Goal: Task Accomplishment & Management: Manage account settings

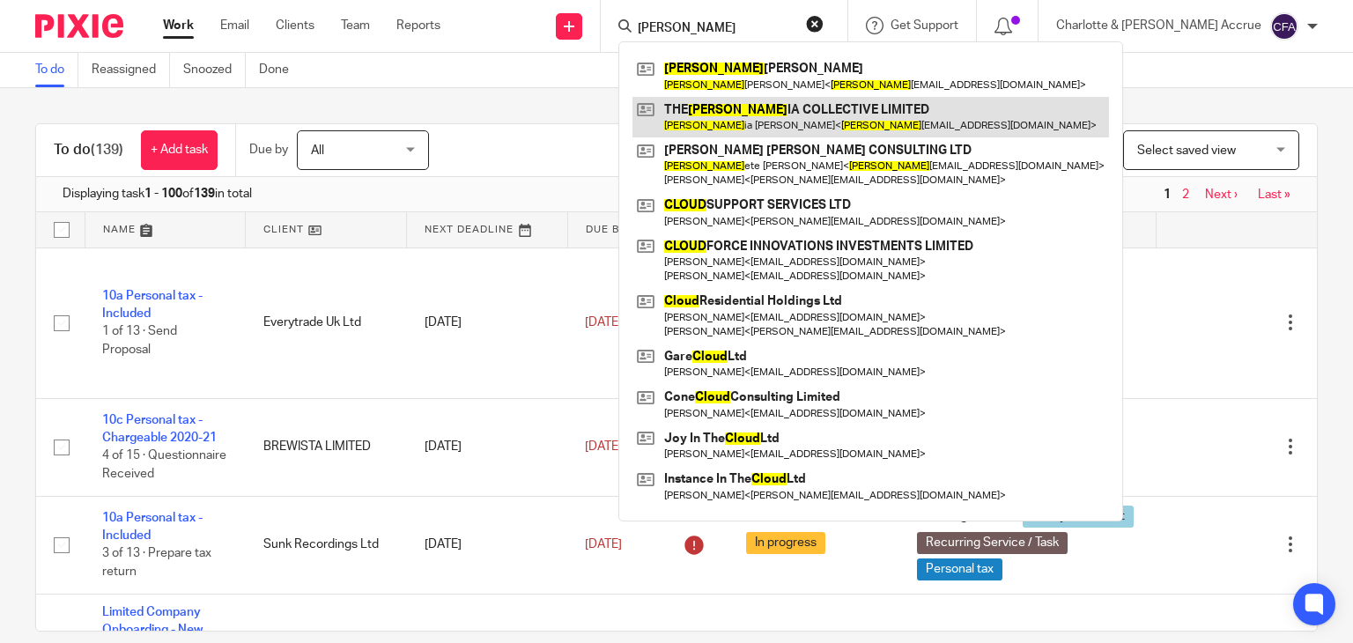
type input "[PERSON_NAME]"
click at [810, 110] on link at bounding box center [870, 117] width 477 height 41
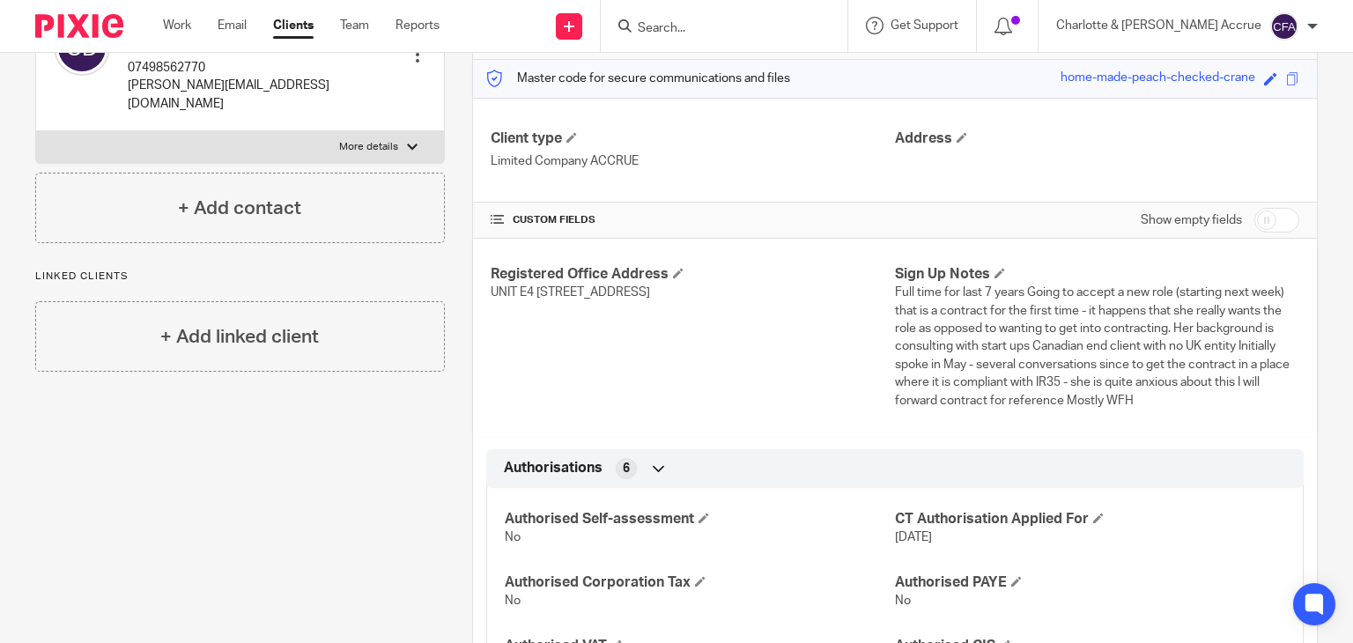
scroll to position [210, 0]
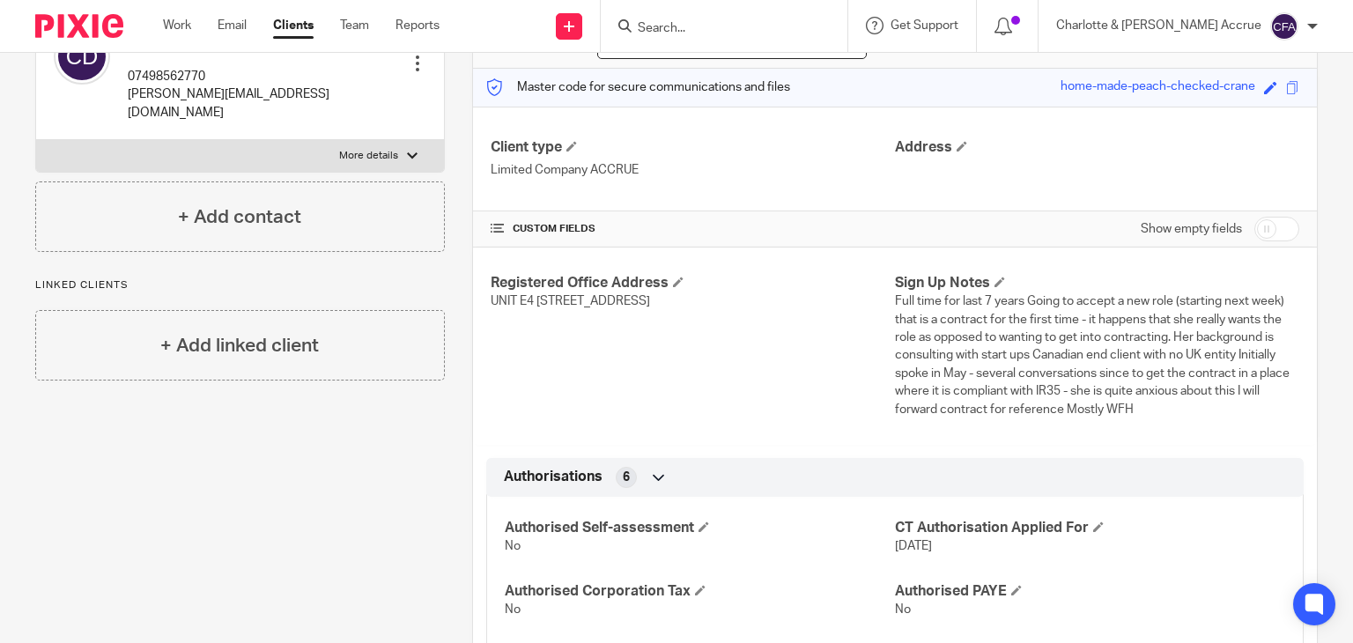
click at [405, 143] on label "More details" at bounding box center [240, 156] width 408 height 32
click at [36, 140] on input "More details" at bounding box center [35, 139] width 1 height 1
checkbox input "true"
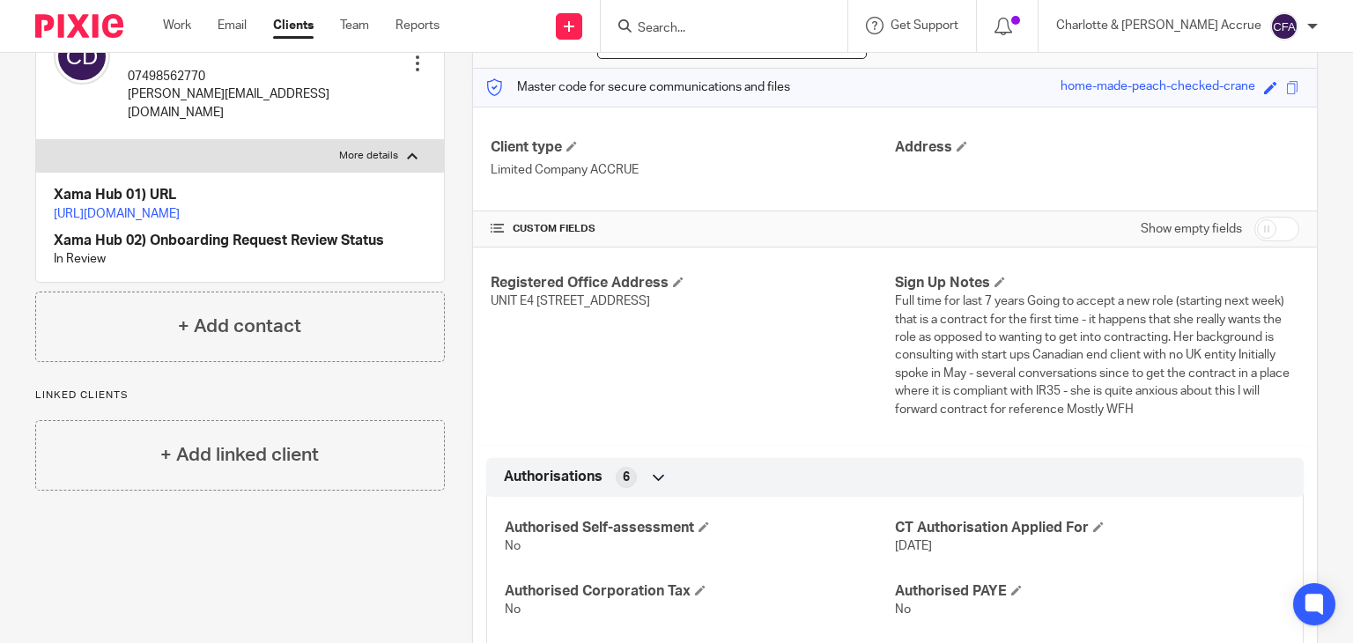
click at [180, 208] on link "https://platform.xamatech.com/portal/crm/clients/18bedc80-834c-11f0-a2c1-8f30ee…" at bounding box center [117, 214] width 126 height 12
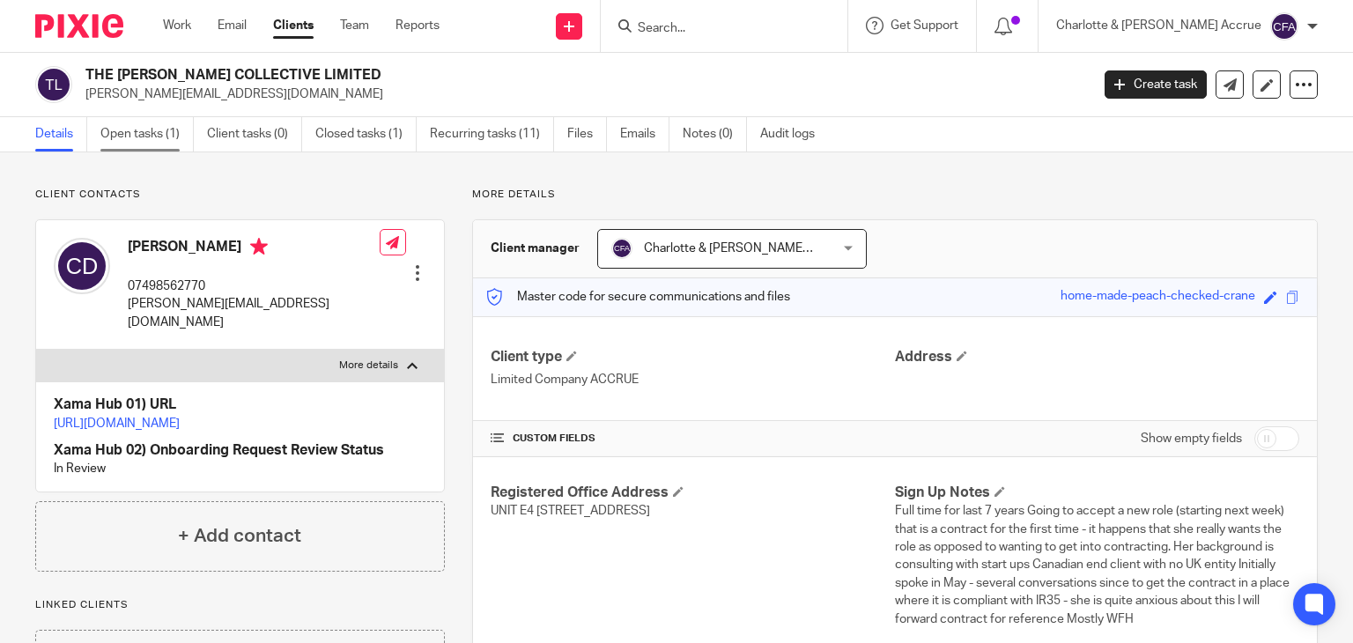
click at [152, 142] on link "Open tasks (1)" at bounding box center [146, 134] width 93 height 34
click at [166, 143] on link "Open tasks (1)" at bounding box center [146, 134] width 93 height 34
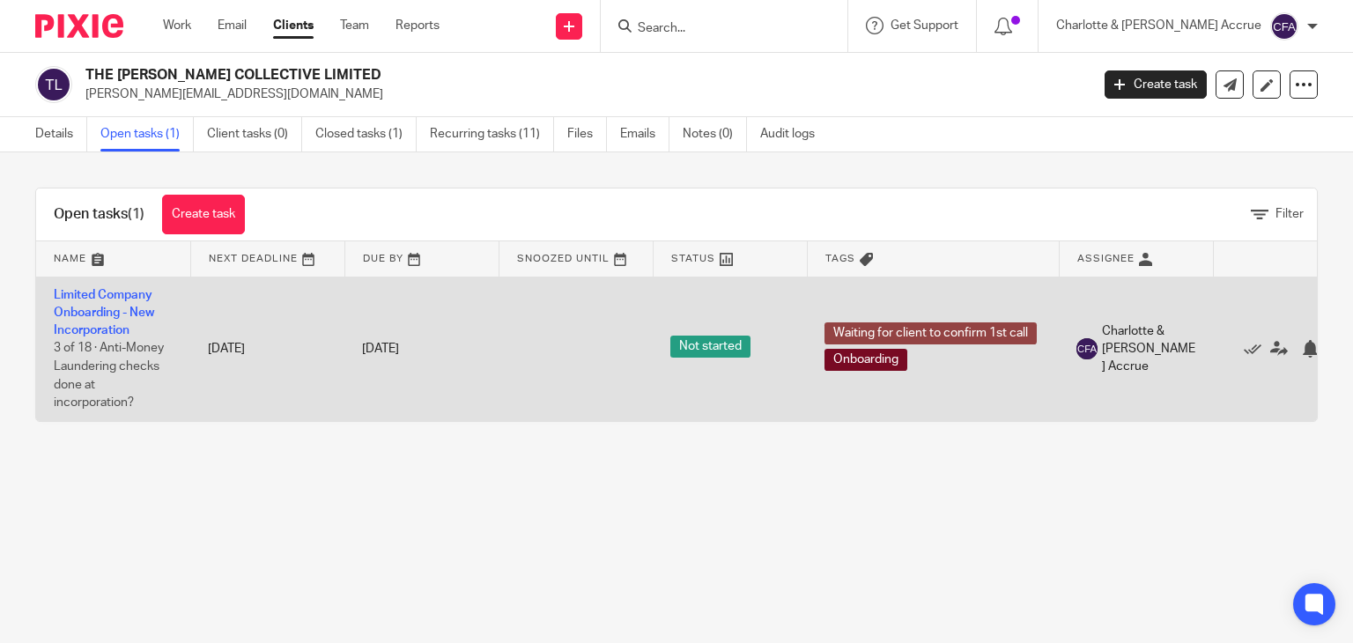
click at [106, 303] on td "Limited Company Onboarding - New Incorporation 3 of 18 · Anti-Money Laundering …" at bounding box center [113, 349] width 154 height 144
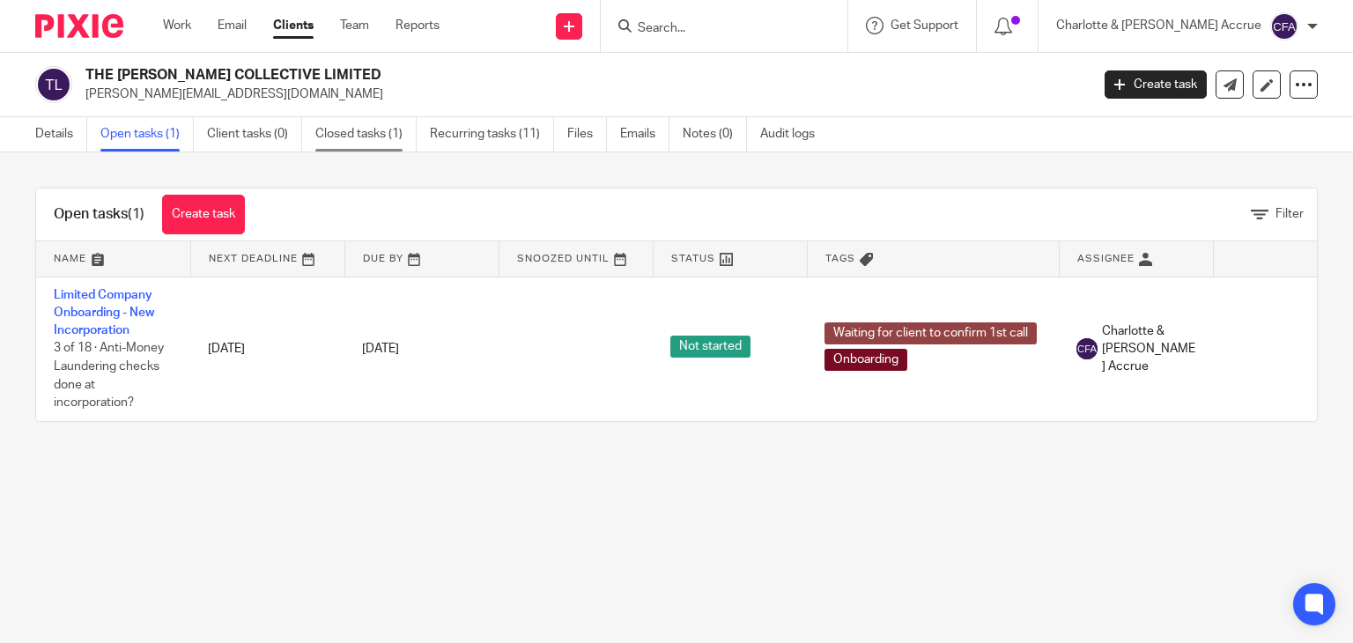
click at [396, 137] on link "Closed tasks (1)" at bounding box center [365, 134] width 101 height 34
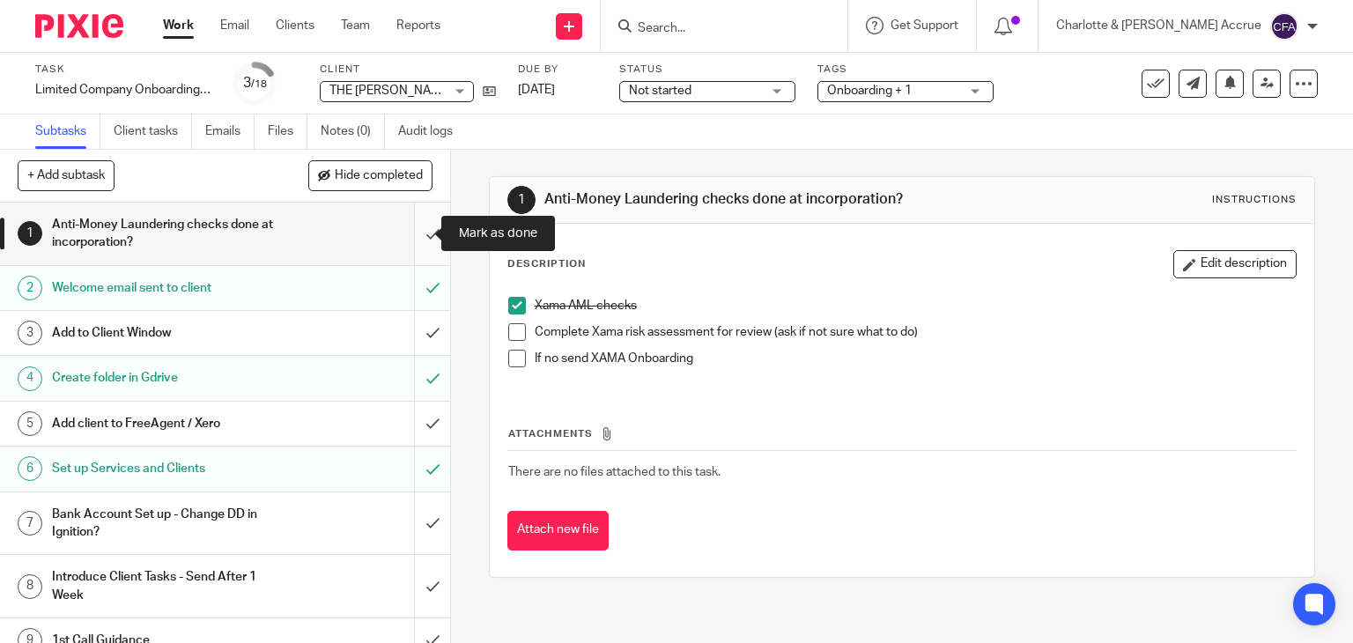
drag, startPoint x: 0, startPoint y: 0, endPoint x: 401, endPoint y: 225, distance: 459.5
click at [401, 225] on input "submit" at bounding box center [225, 234] width 450 height 63
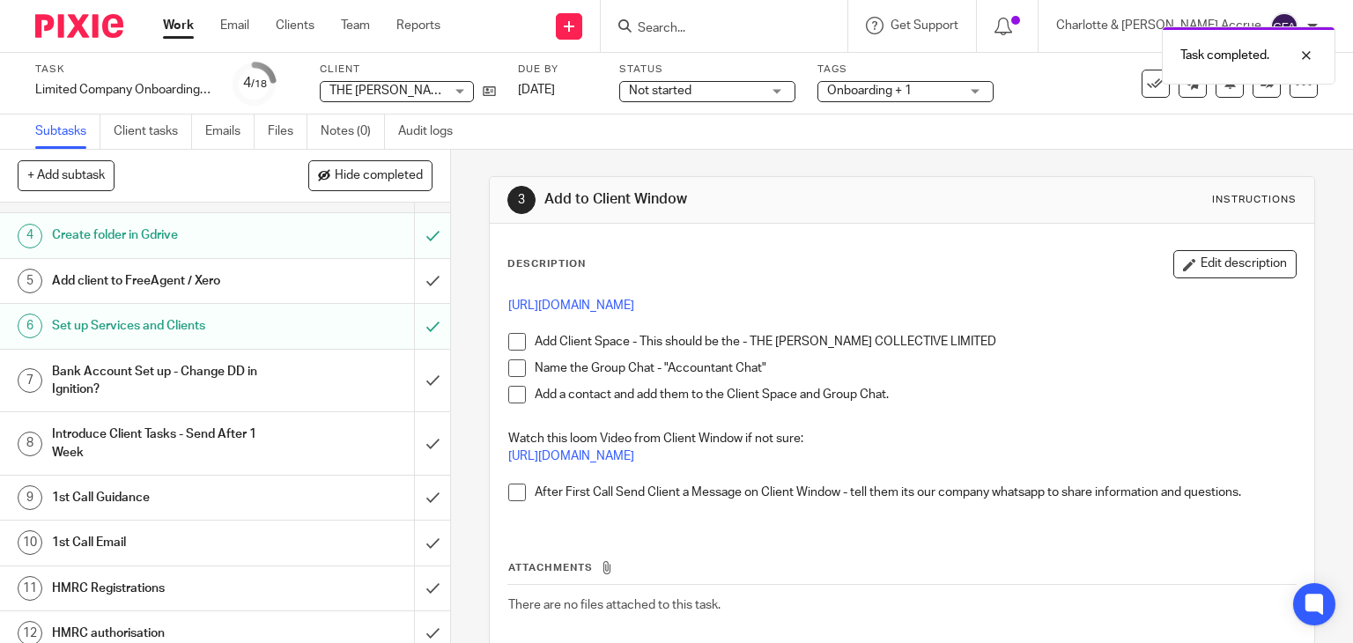
scroll to position [183, 0]
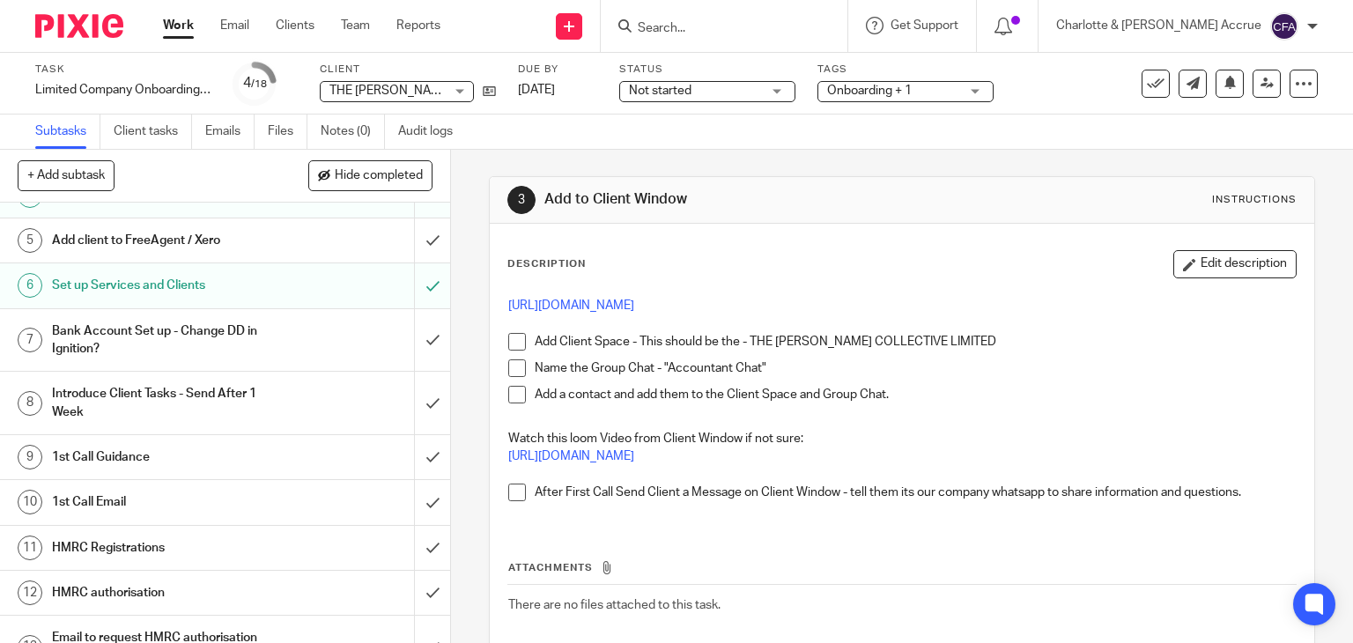
click at [795, 29] on input "Search" at bounding box center [715, 29] width 159 height 16
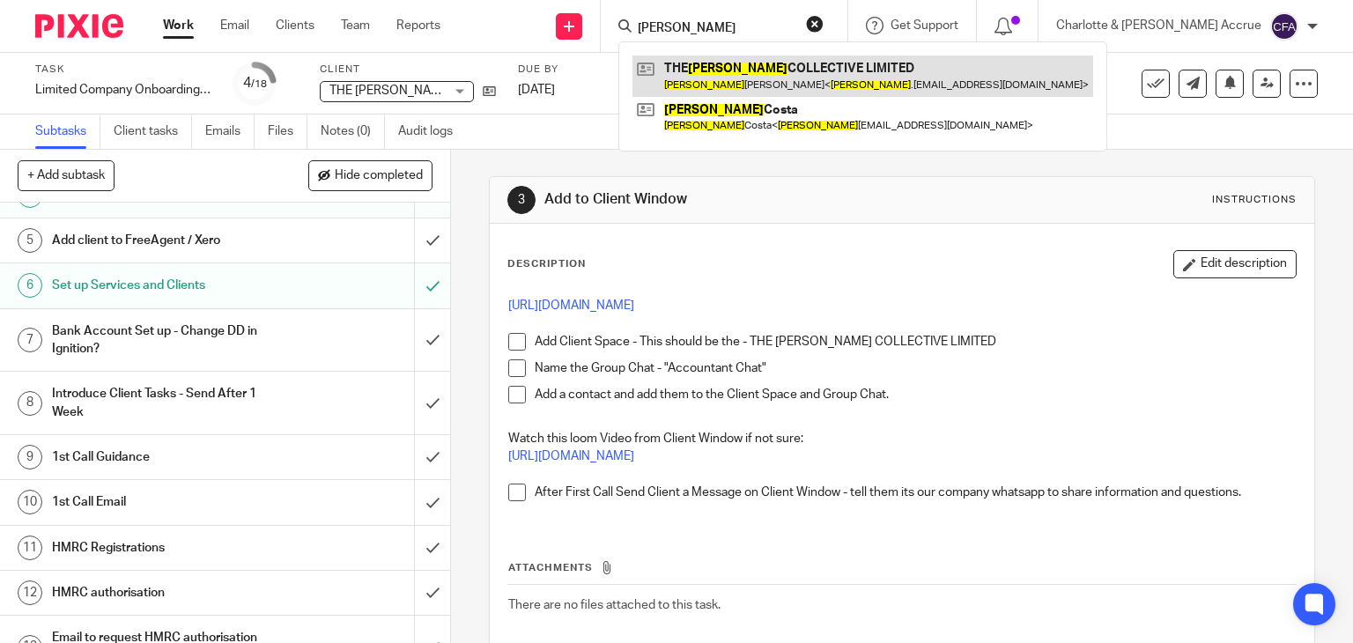
type input "[PERSON_NAME]"
click at [807, 73] on link at bounding box center [862, 75] width 461 height 41
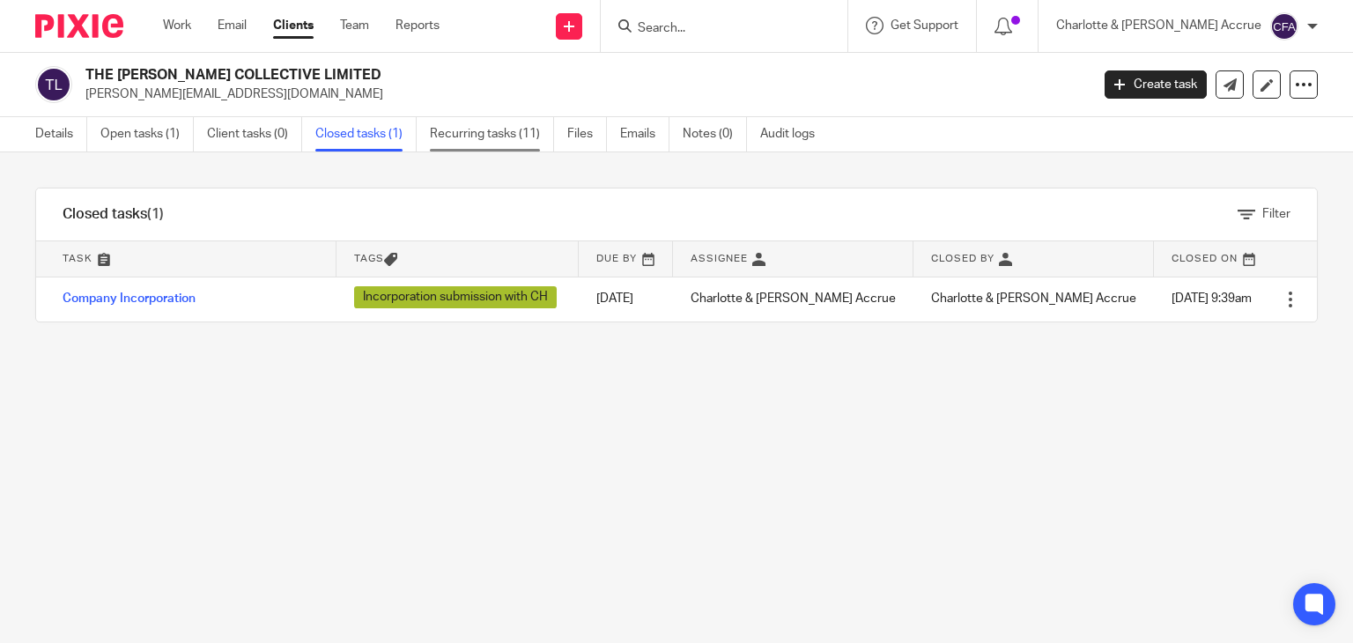
click at [482, 142] on link "Recurring tasks (11)" at bounding box center [492, 134] width 124 height 34
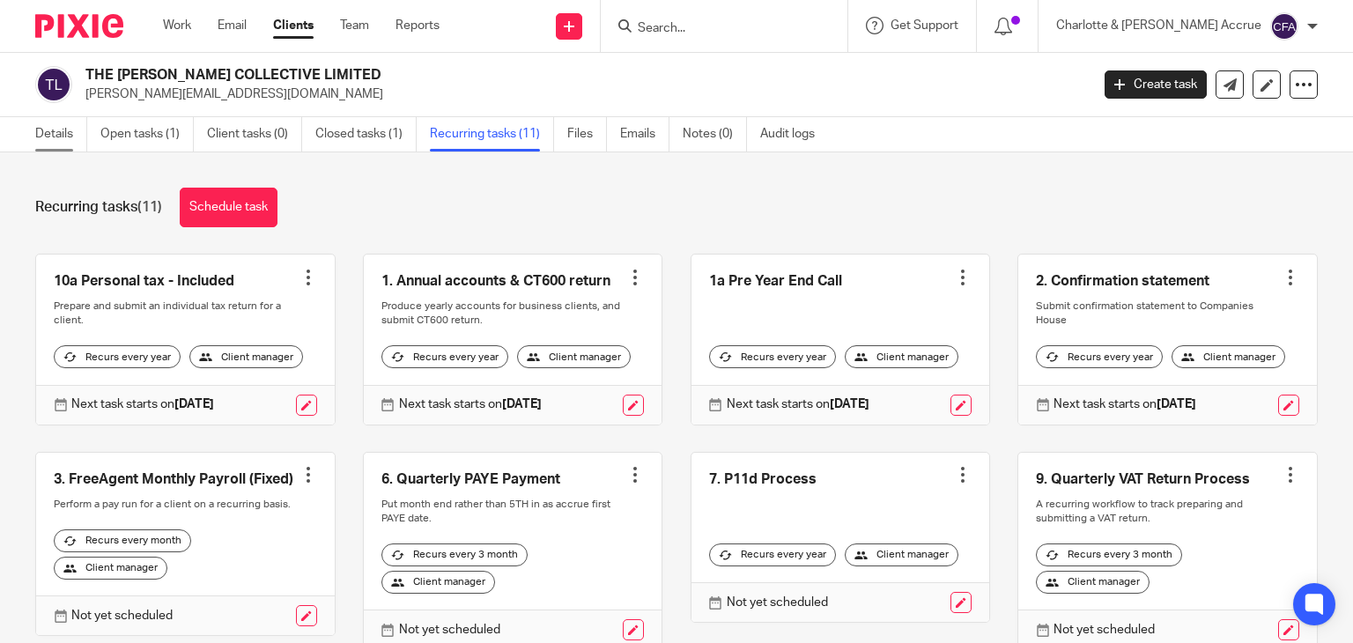
click at [52, 135] on link "Details" at bounding box center [61, 134] width 52 height 34
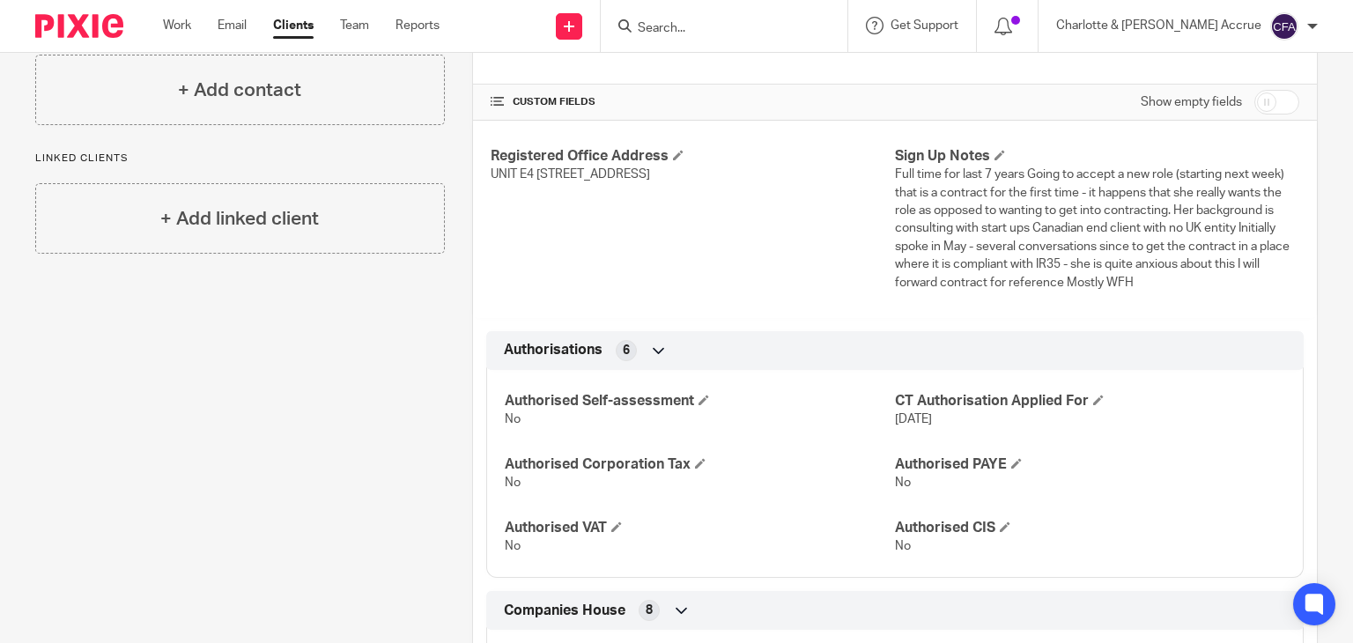
scroll to position [337, 0]
click at [722, 27] on input "Search" at bounding box center [715, 29] width 159 height 16
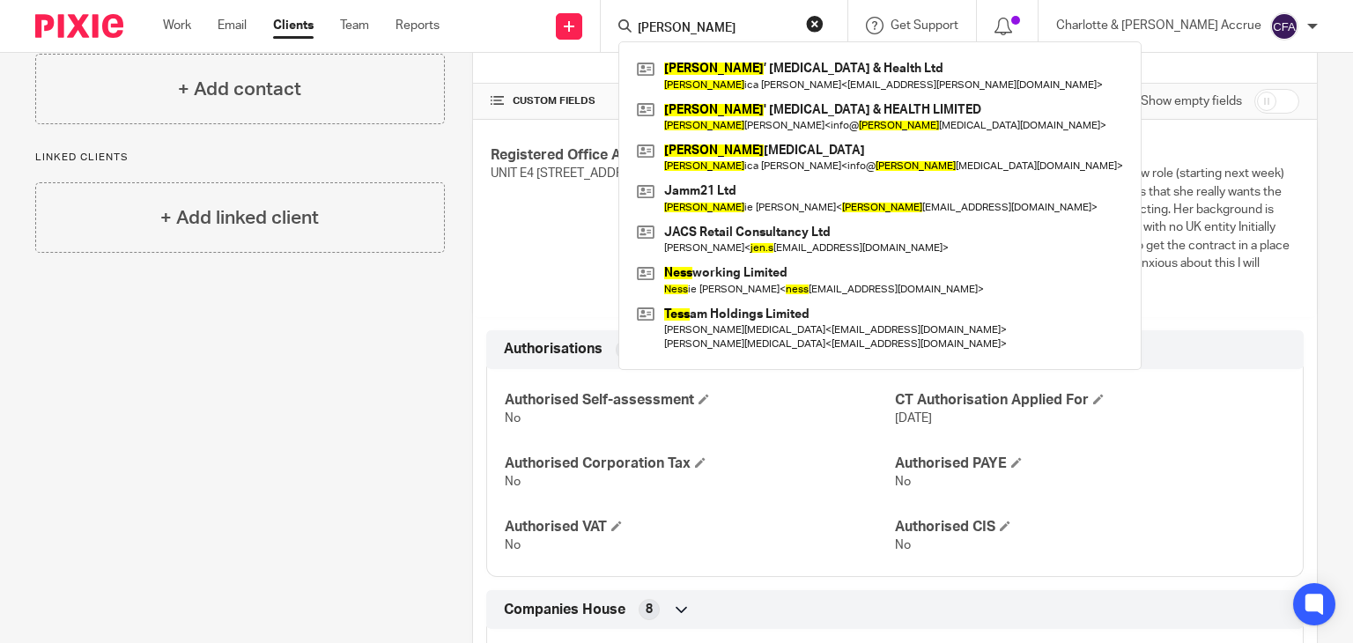
type input "[PERSON_NAME]"
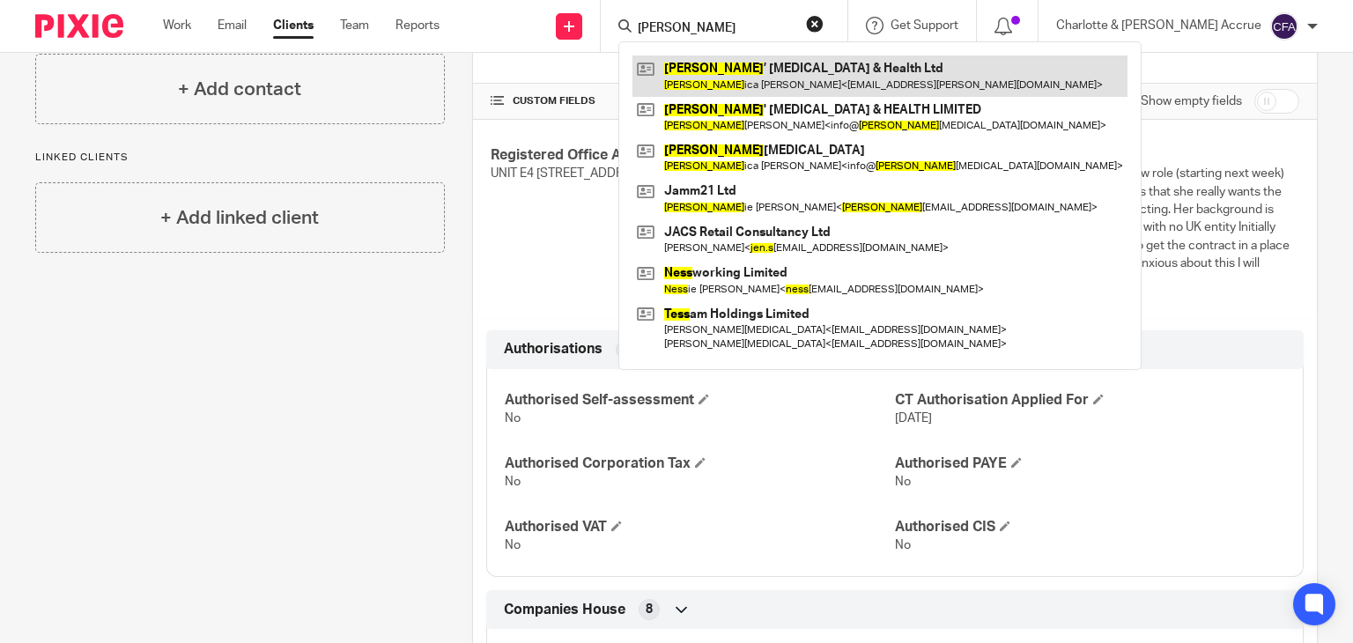
click at [772, 65] on link at bounding box center [879, 75] width 495 height 41
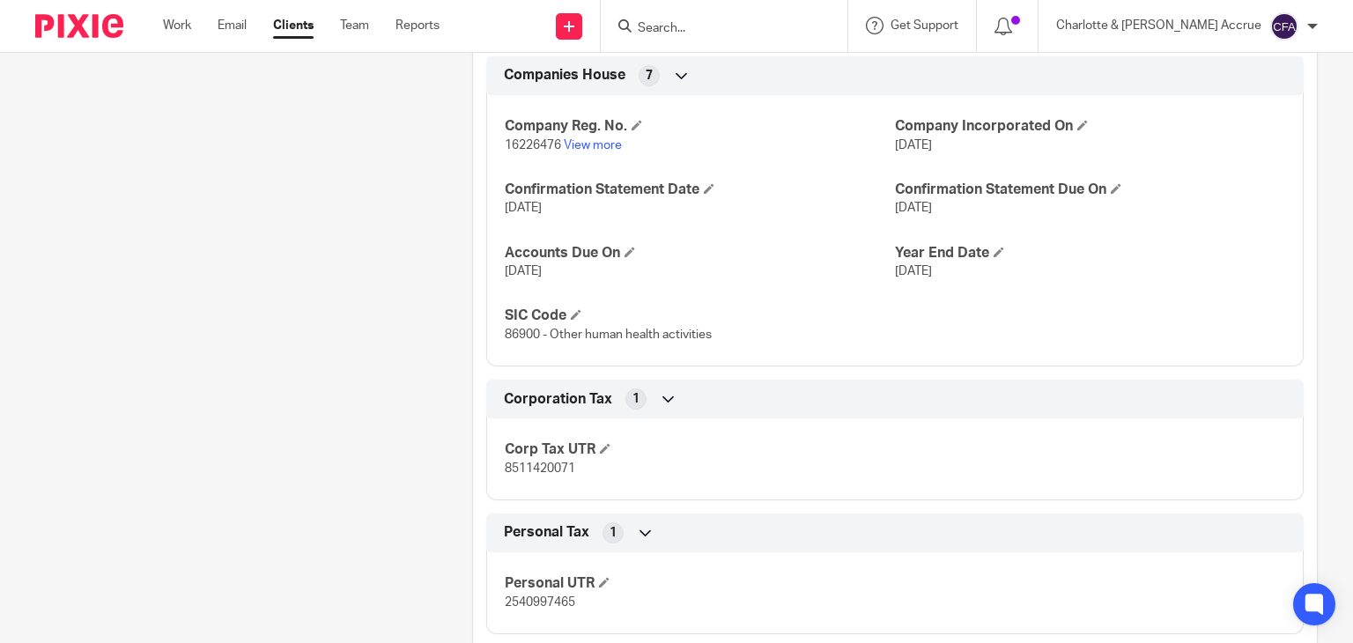
scroll to position [1339, 0]
click at [720, 27] on input "Search" at bounding box center [715, 29] width 159 height 16
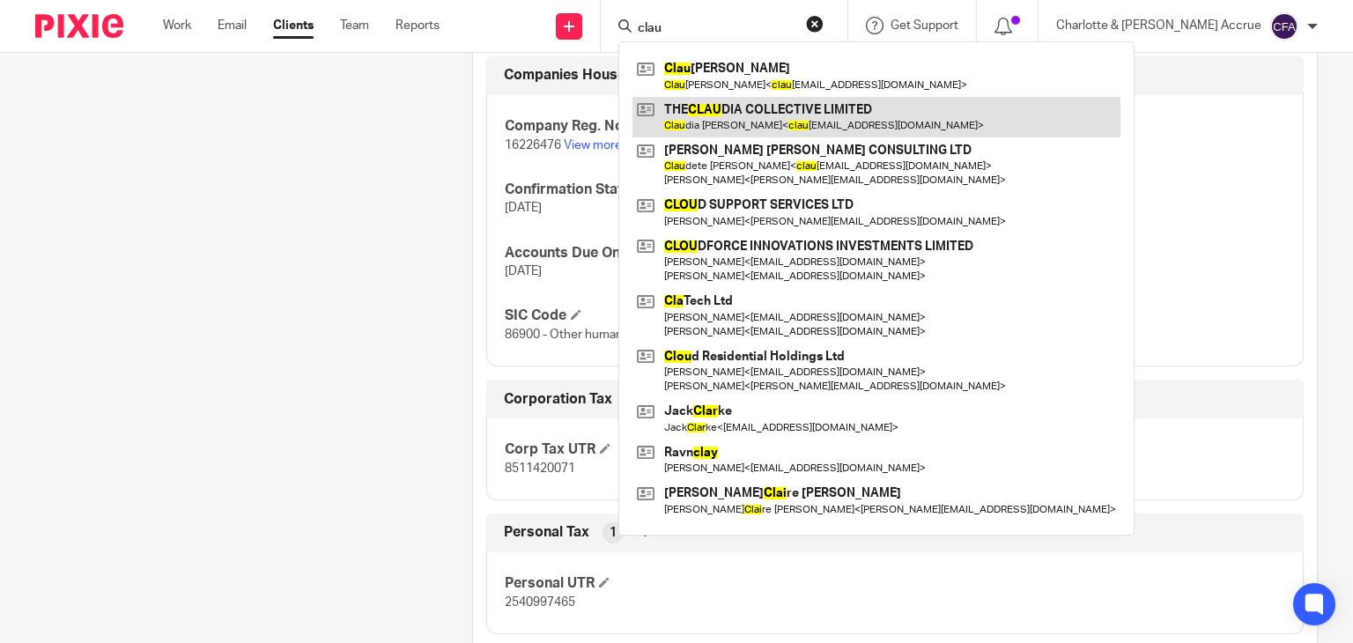
type input "clau"
click at [812, 117] on link at bounding box center [876, 117] width 488 height 41
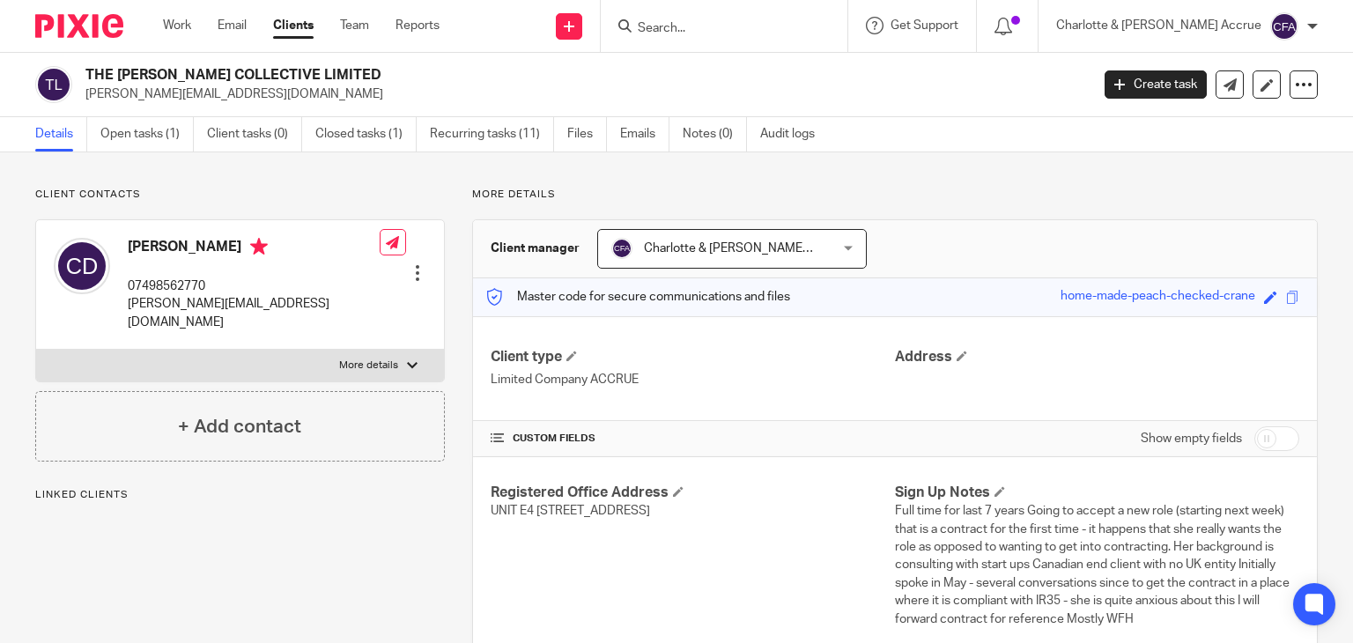
click at [166, 300] on p "[PERSON_NAME][EMAIL_ADDRESS][DOMAIN_NAME]" at bounding box center [254, 313] width 252 height 36
copy div "[PERSON_NAME][EMAIL_ADDRESS][DOMAIN_NAME]"
click at [157, 134] on link "Open tasks (1)" at bounding box center [146, 134] width 93 height 34
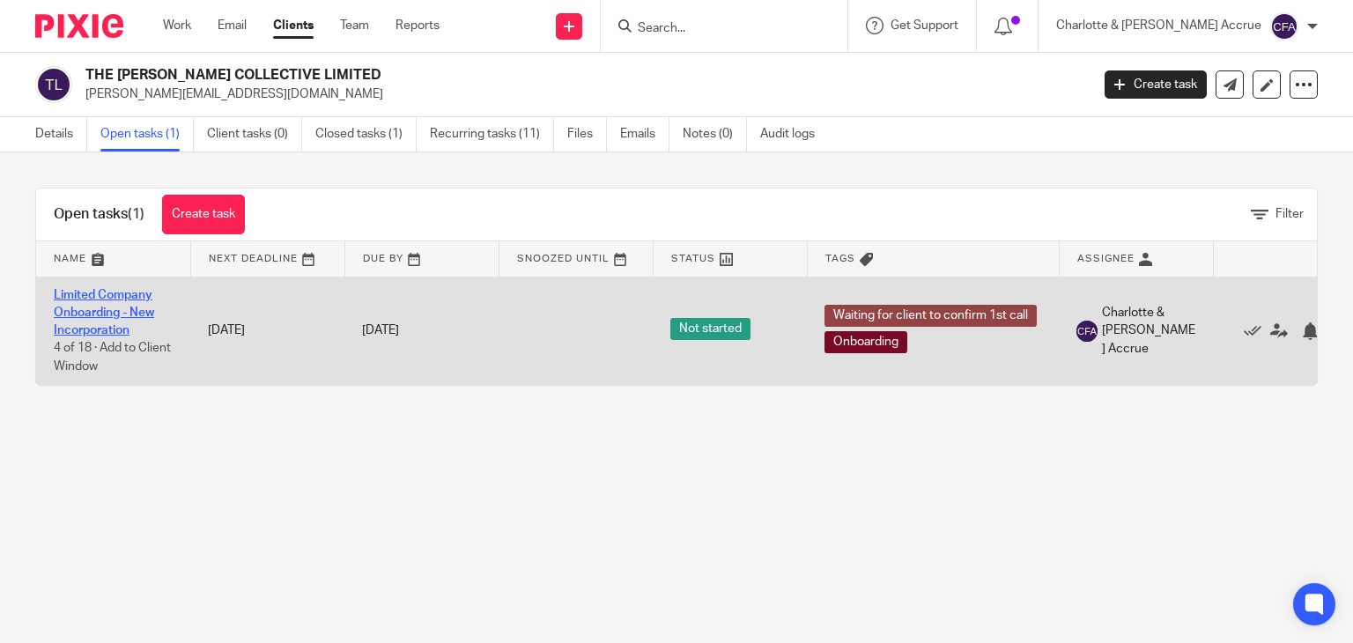
click at [107, 293] on link "Limited Company Onboarding - New Incorporation" at bounding box center [104, 313] width 100 height 48
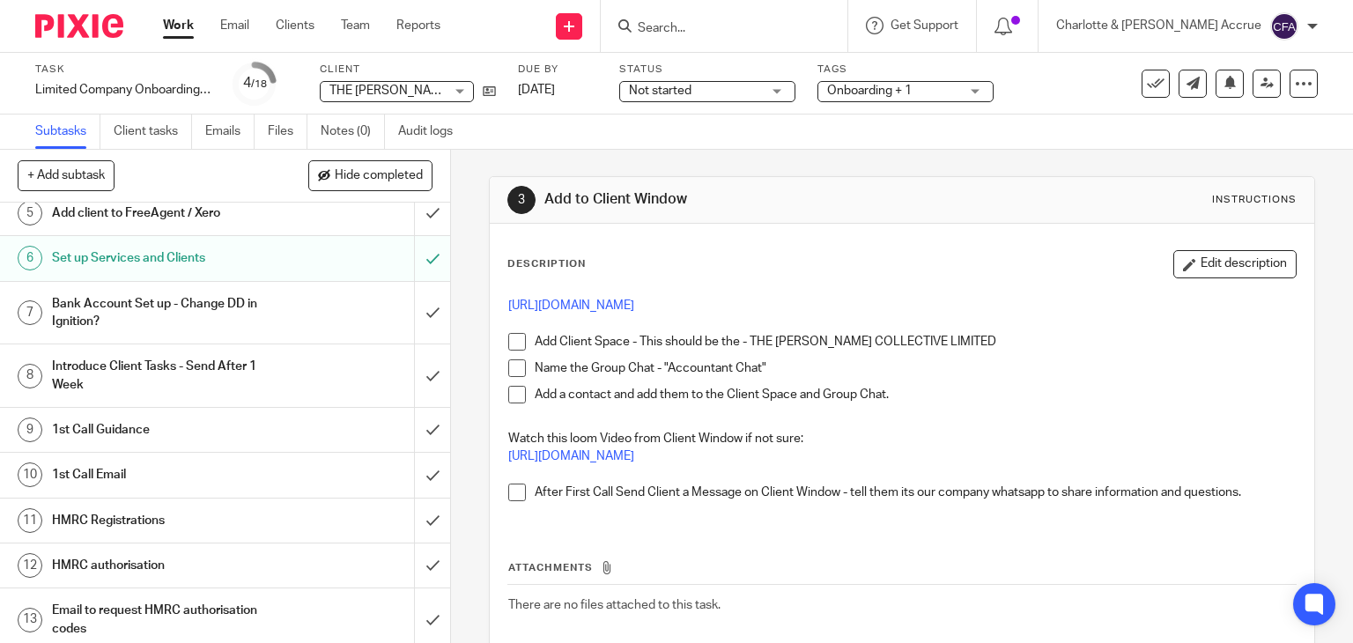
scroll to position [217, 0]
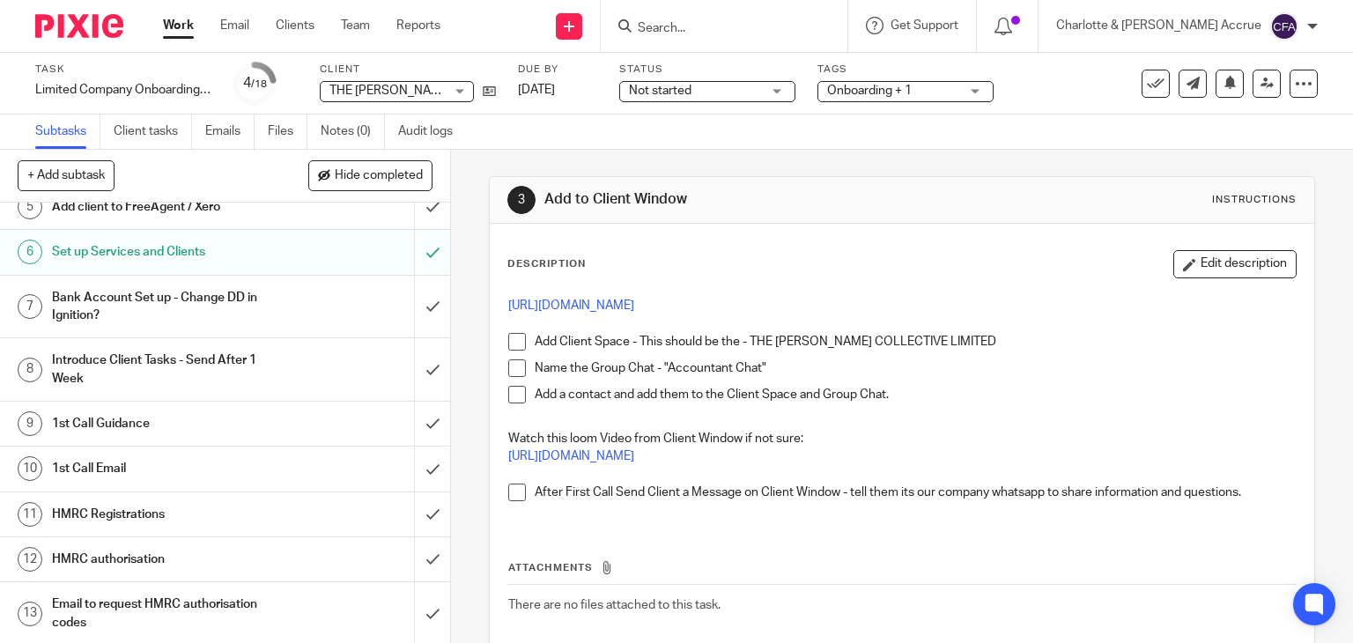
click at [275, 431] on div "1st Call Guidance" at bounding box center [224, 423] width 344 height 26
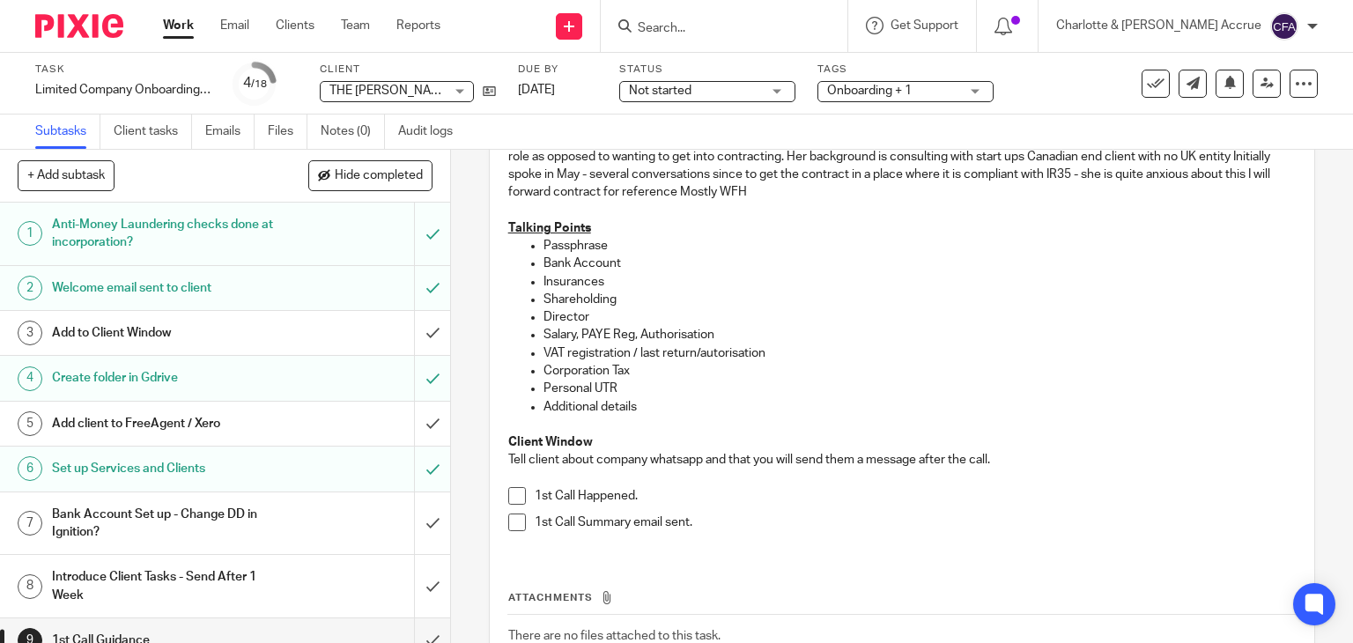
scroll to position [263, 0]
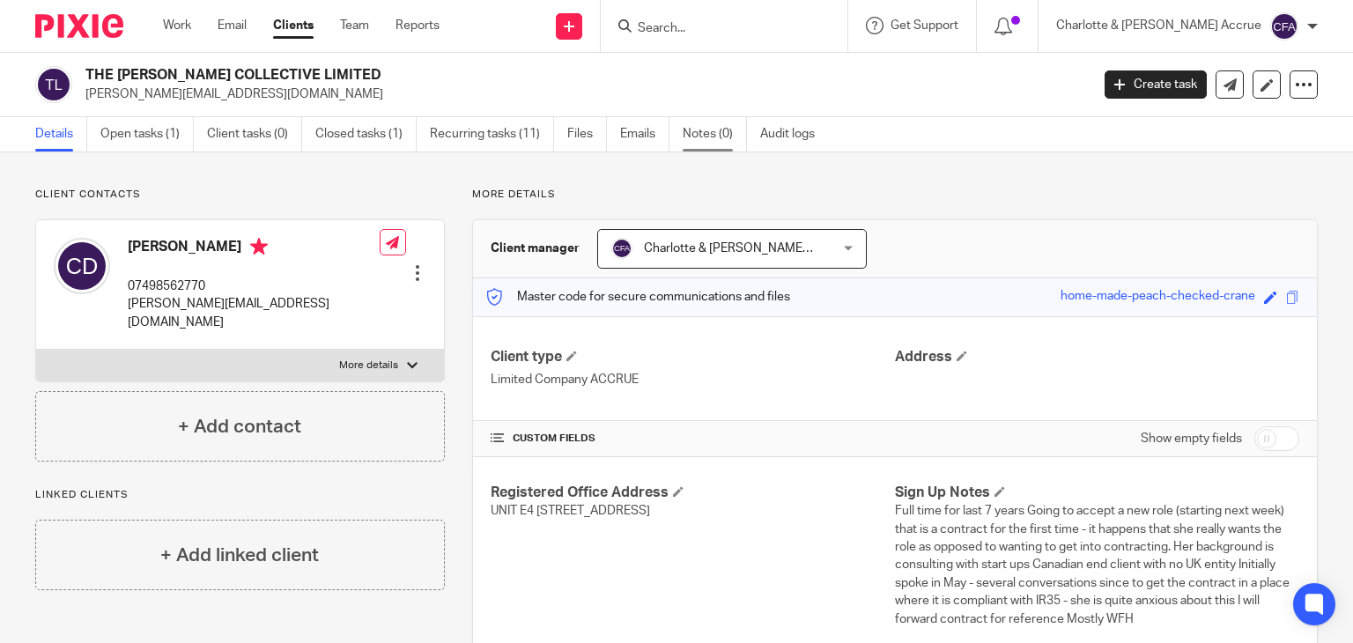
click at [696, 135] on link "Notes (0)" at bounding box center [715, 134] width 64 height 34
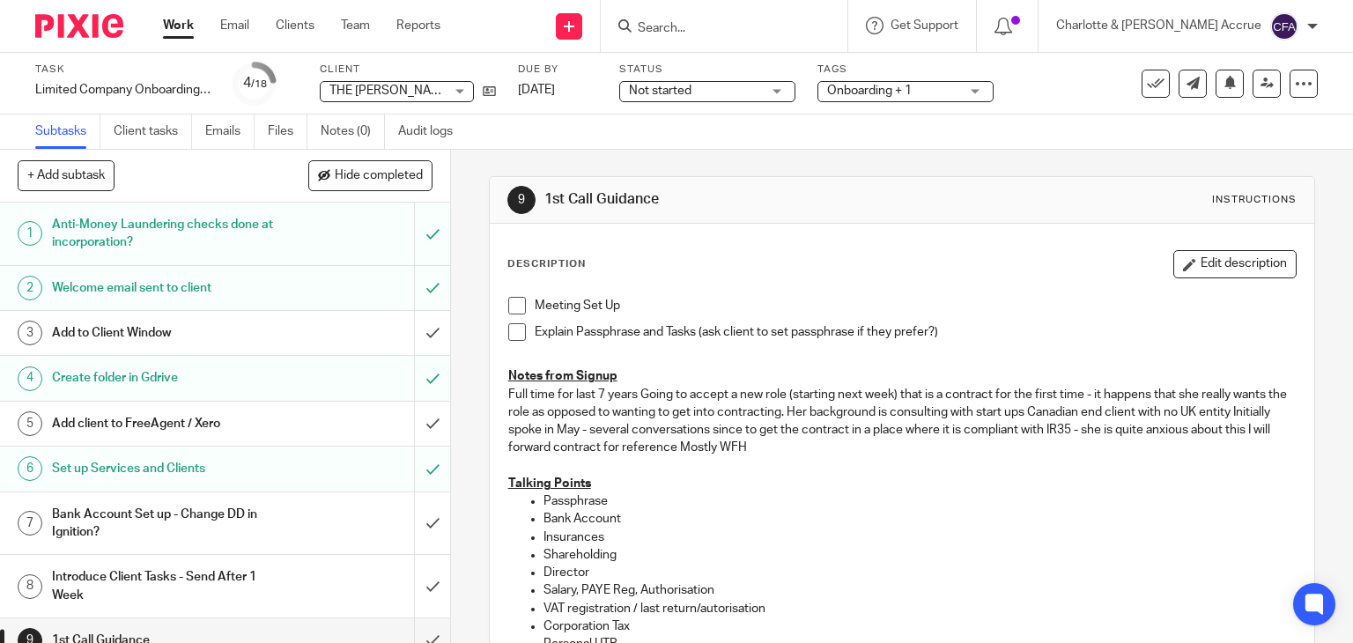
scroll to position [263, 0]
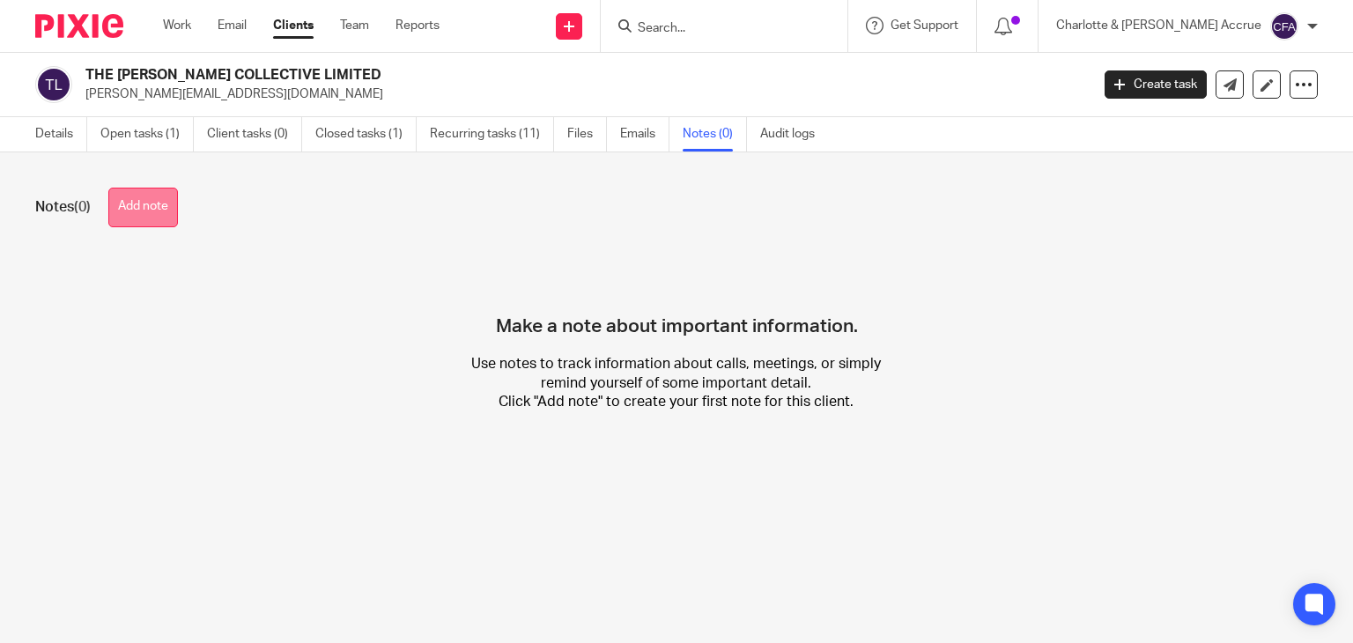
click at [164, 215] on button "Add note" at bounding box center [143, 208] width 70 height 40
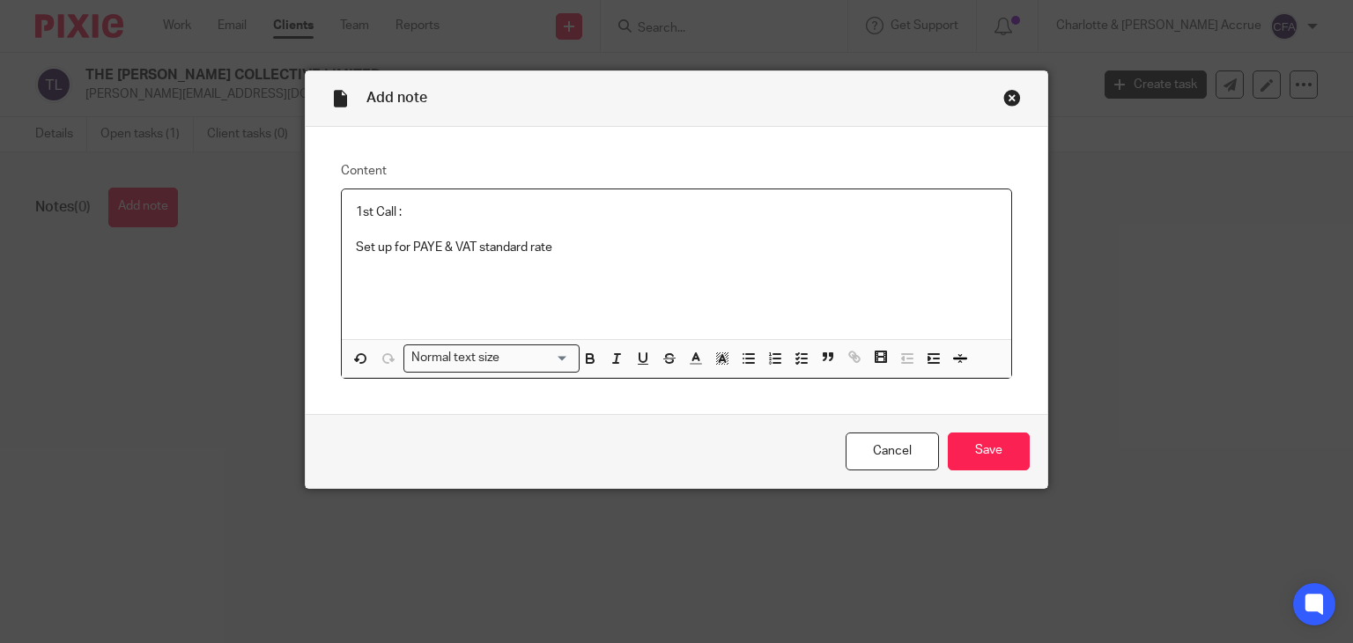
click at [550, 252] on p "Set up for PAYE & VAT standard rate" at bounding box center [677, 248] width 642 height 18
click at [1088, 325] on div "Add note Content 1st Call : Set up for PAYE & VAT standard rate Already registe…" at bounding box center [676, 321] width 1353 height 643
click at [617, 283] on p at bounding box center [677, 284] width 642 height 18
click at [1143, 197] on div "Add note Content 1st Call : Set up for PAYE & VAT standard rate Already registe…" at bounding box center [676, 321] width 1353 height 643
click at [427, 230] on p at bounding box center [677, 230] width 642 height 18
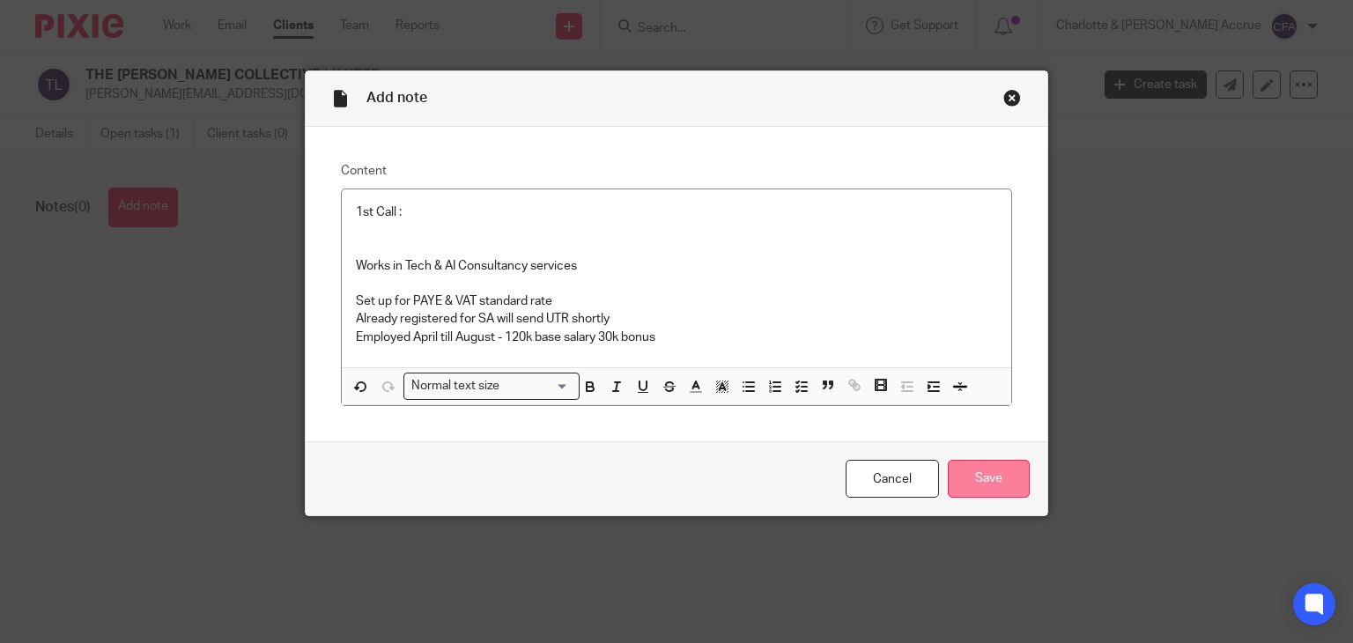
click at [997, 485] on input "Save" at bounding box center [989, 479] width 82 height 38
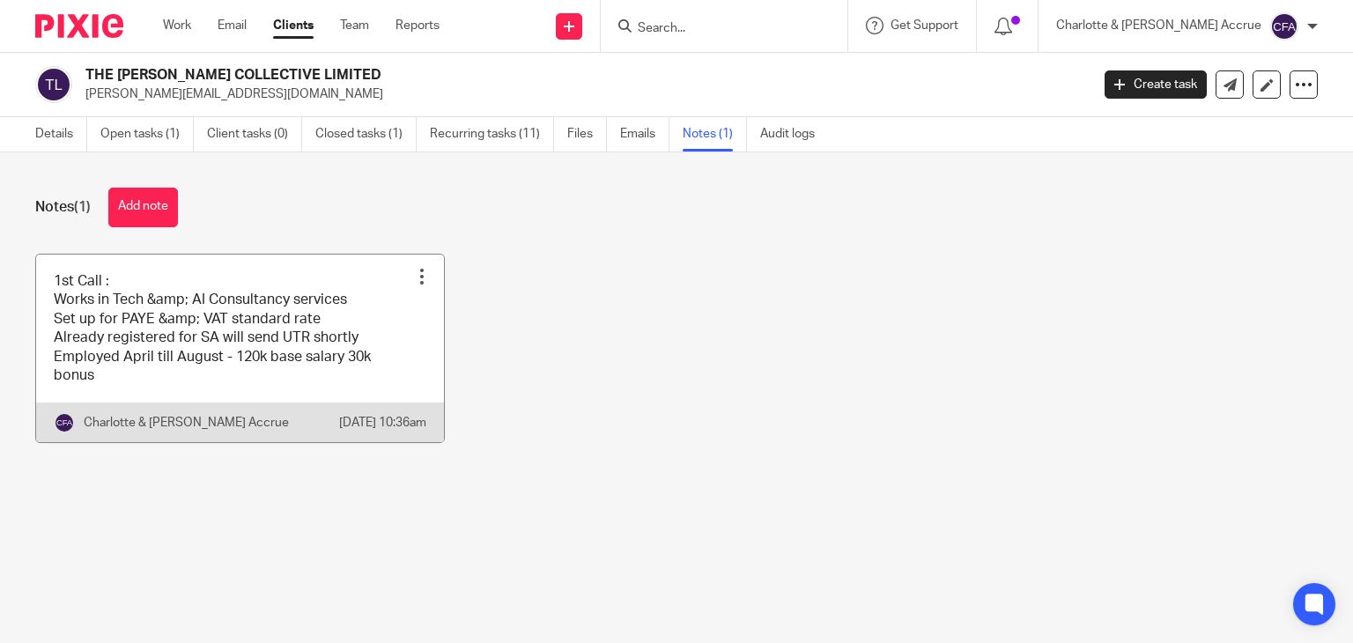
click at [67, 353] on link at bounding box center [240, 349] width 408 height 189
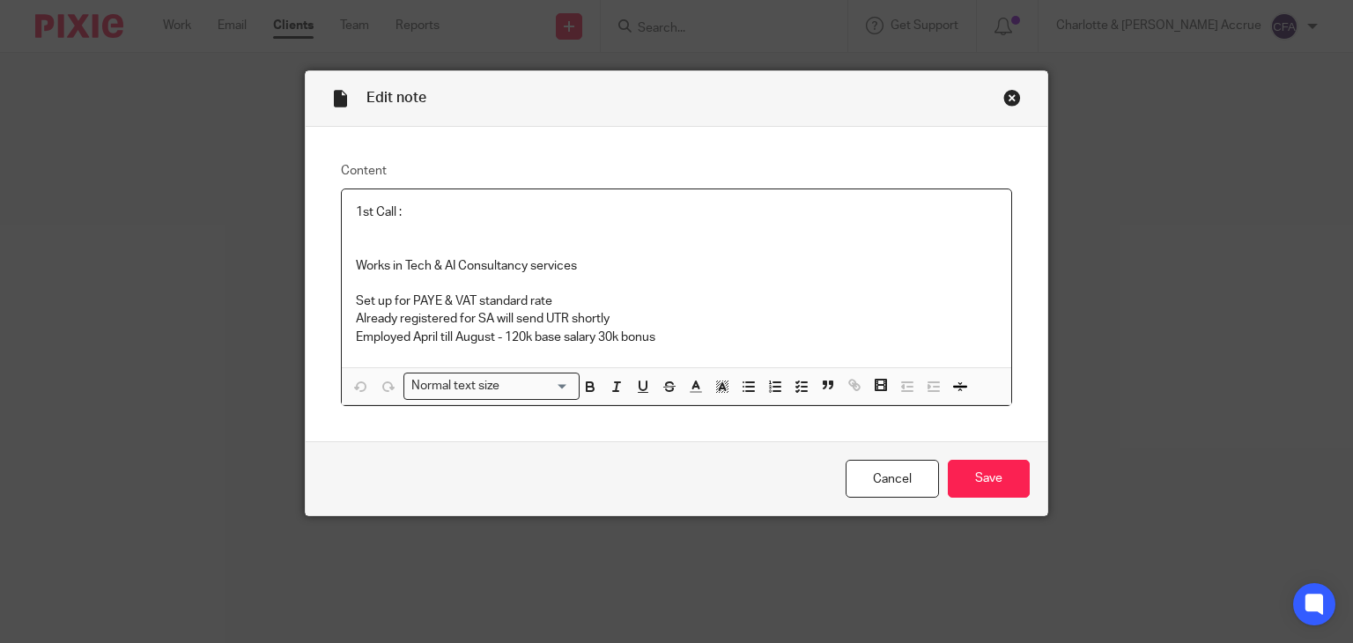
click at [673, 335] on p "Employed April till August - 120k base salary 30k bonus" at bounding box center [677, 338] width 642 height 18
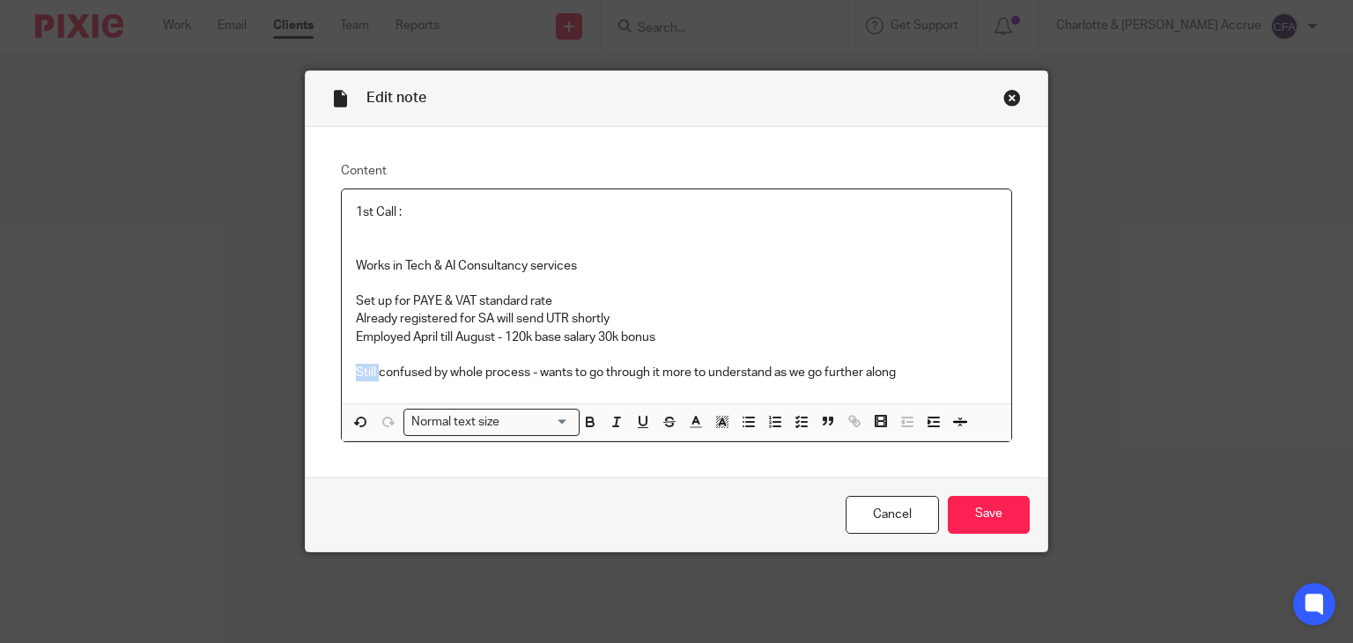
drag, startPoint x: 373, startPoint y: 377, endPoint x: 329, endPoint y: 374, distance: 44.1
click at [329, 374] on div "Content 1st Call : Works in Tech & AI Consultancy services Set up for PAYE & VA…" at bounding box center [677, 302] width 743 height 351
click at [989, 510] on input "Save" at bounding box center [989, 515] width 82 height 38
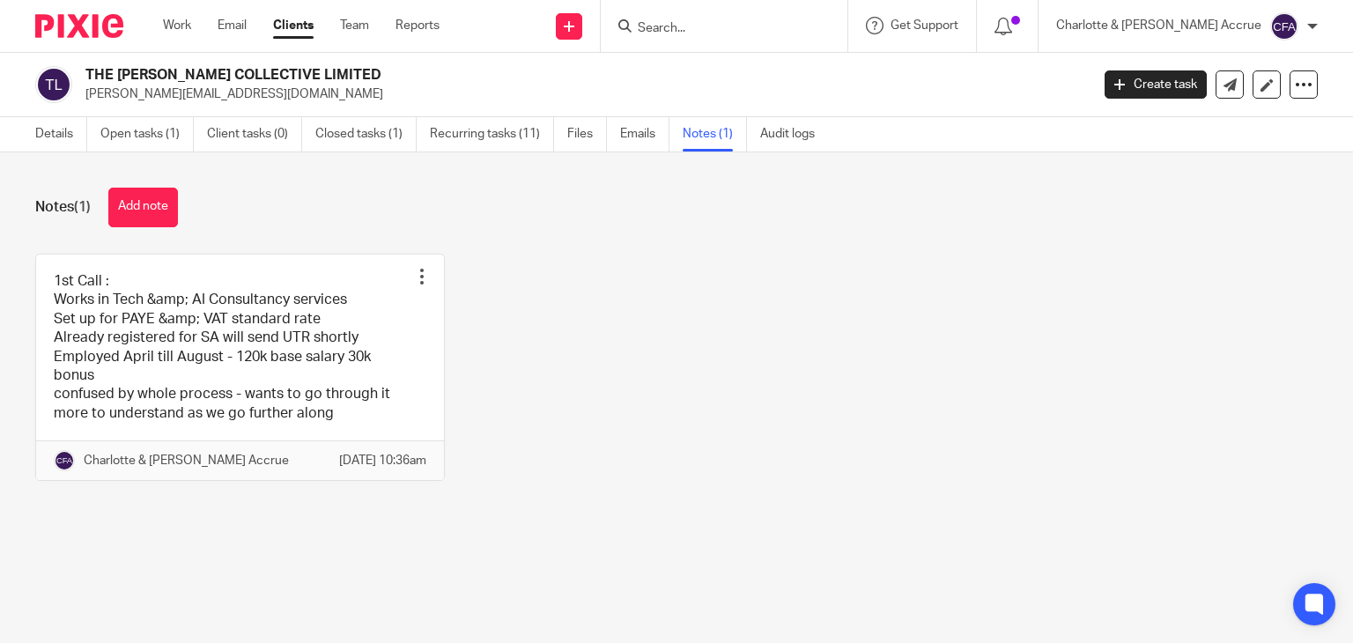
click at [759, 31] on input "Search" at bounding box center [715, 29] width 159 height 16
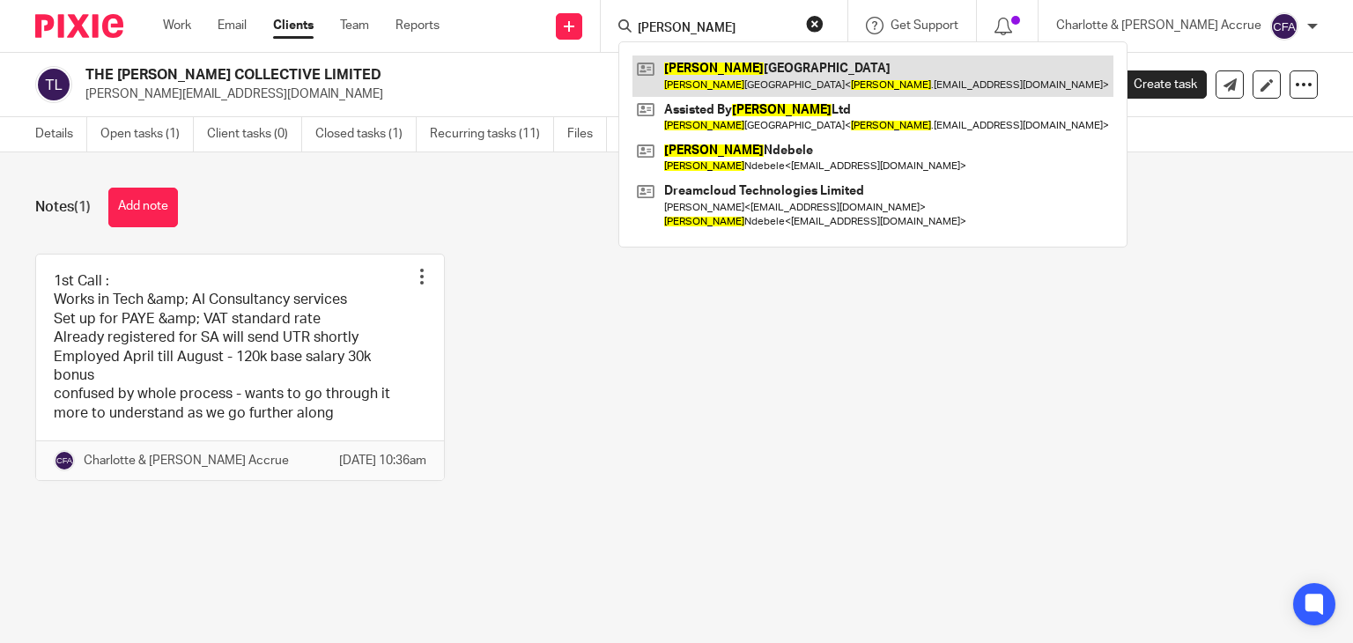
type input "amelia"
click at [773, 57] on link at bounding box center [872, 75] width 481 height 41
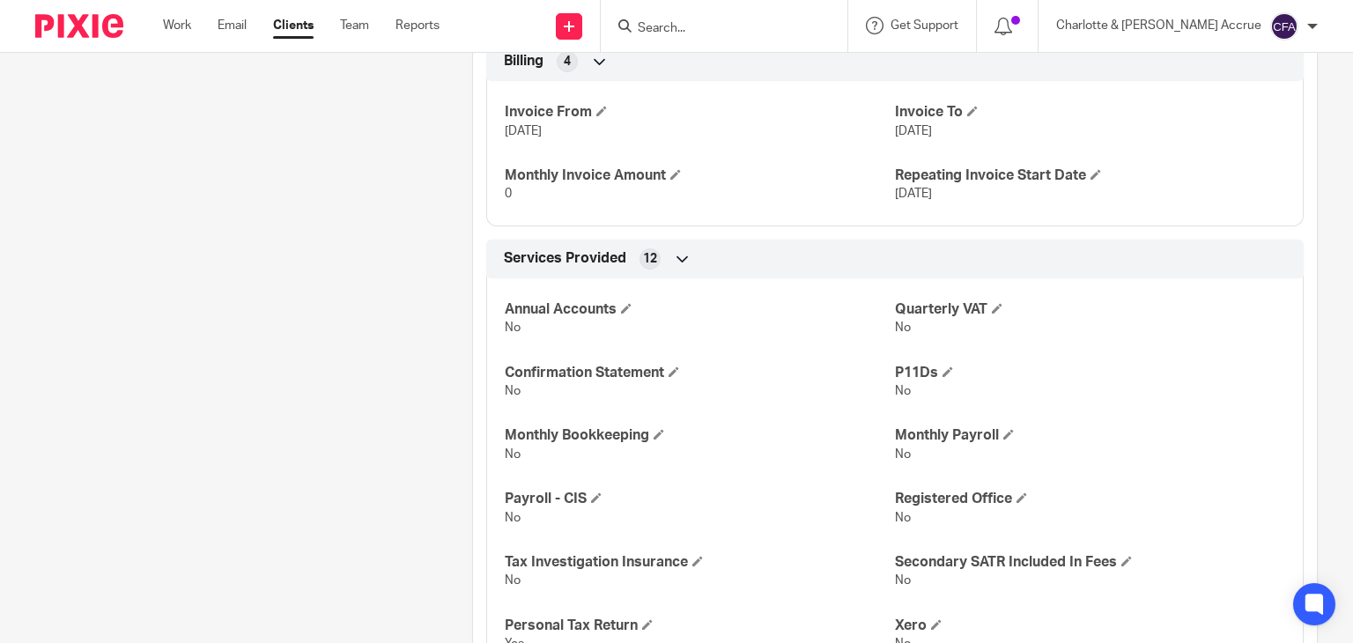
scroll to position [919, 0]
click at [733, 36] on form at bounding box center [730, 26] width 188 height 22
click at [738, 29] on input "Search" at bounding box center [715, 29] width 159 height 16
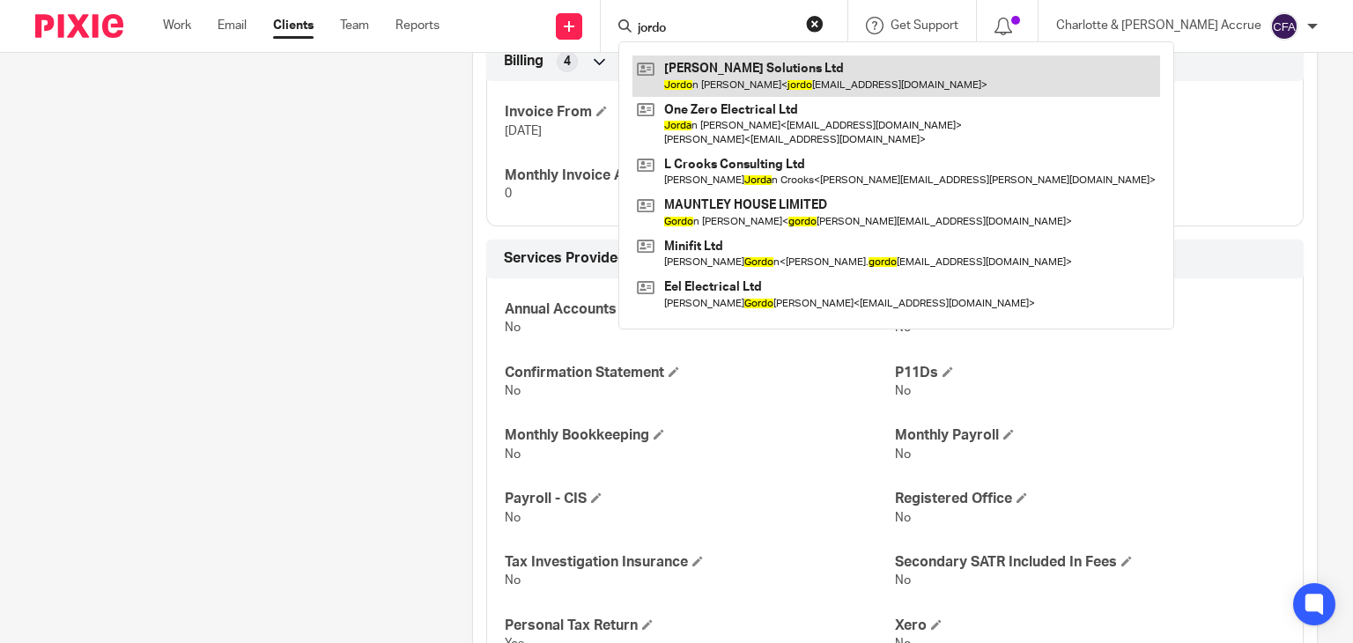
type input "jordo"
click at [771, 71] on link at bounding box center [896, 75] width 528 height 41
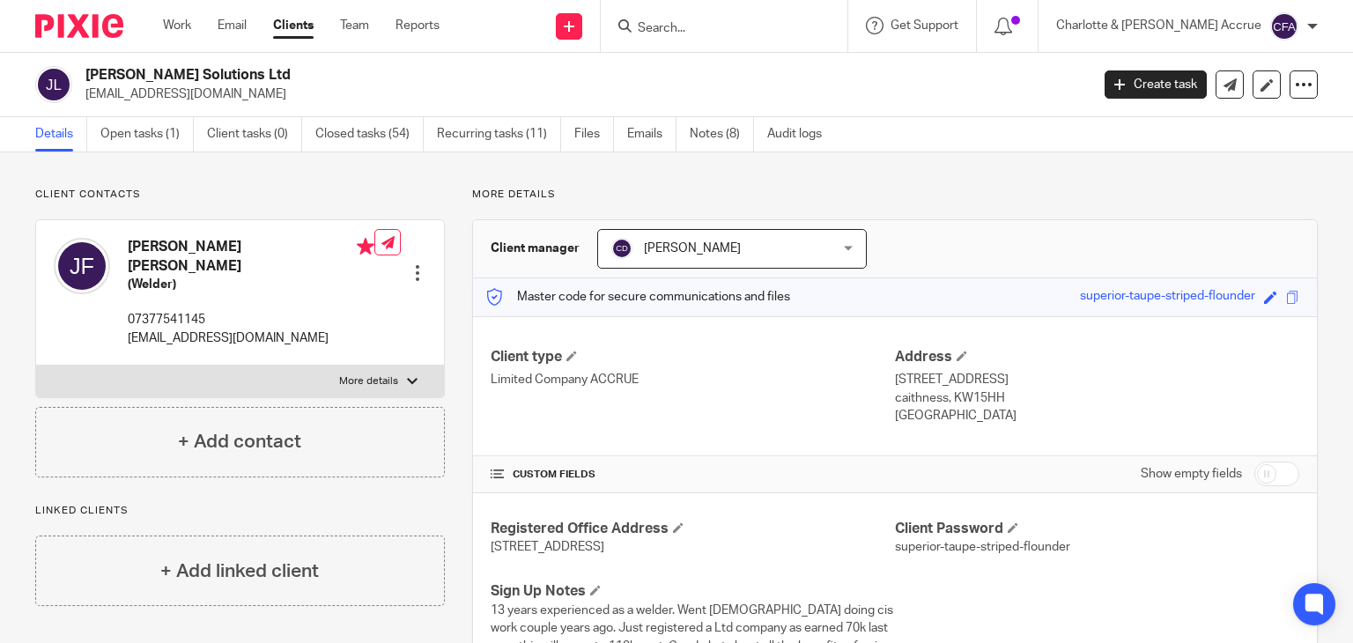
click at [635, 238] on span "[PERSON_NAME]" at bounding box center [712, 248] width 203 height 37
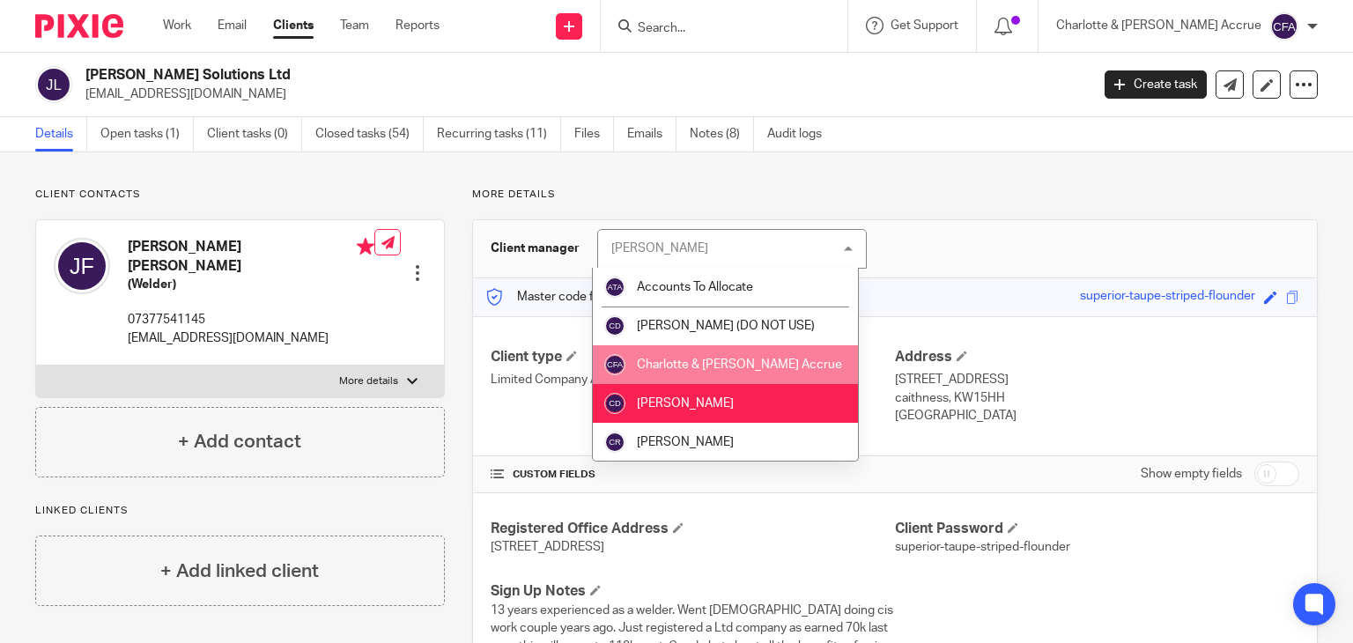
click at [660, 362] on span "Charlotte & [PERSON_NAME] Accrue" at bounding box center [739, 365] width 205 height 12
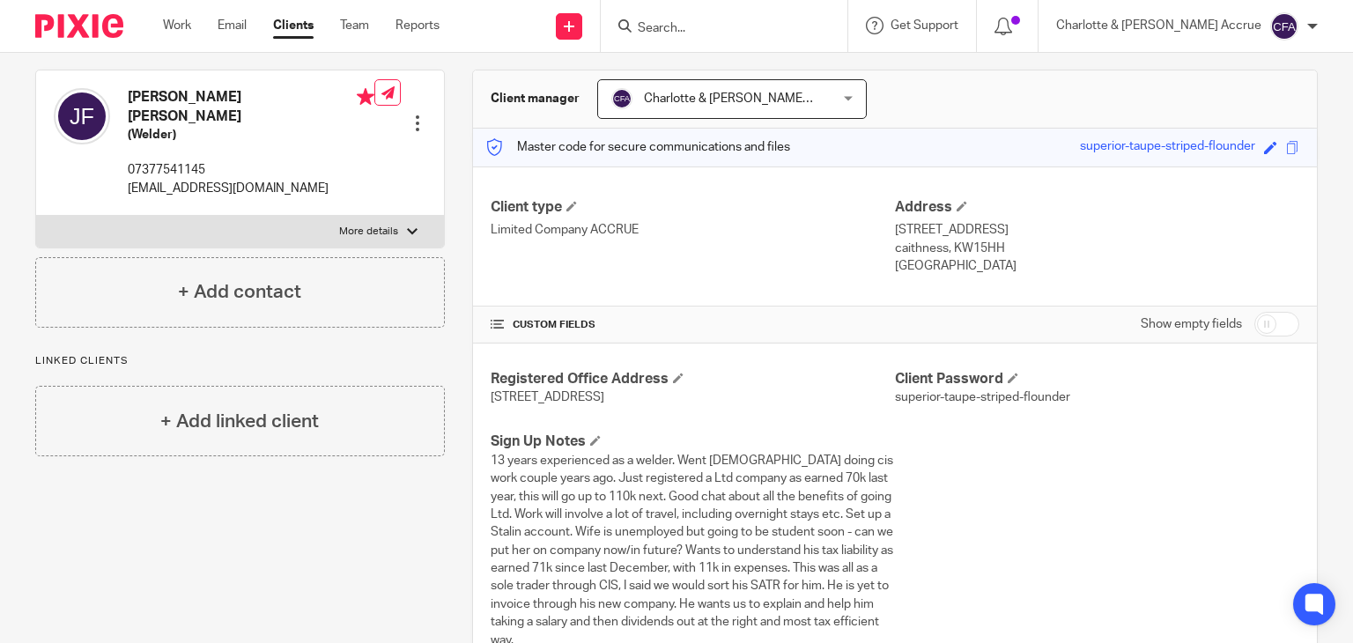
scroll to position [153, 0]
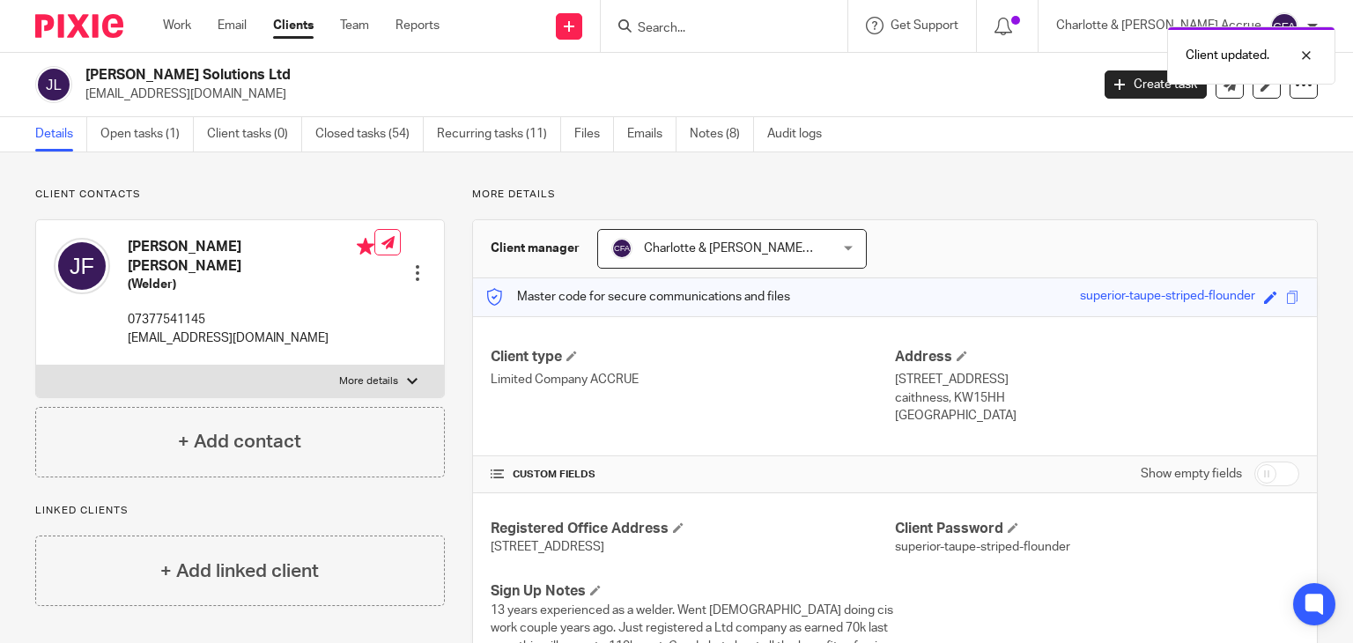
click at [714, 266] on span "Charlotte & [PERSON_NAME] Accrue" at bounding box center [712, 248] width 203 height 37
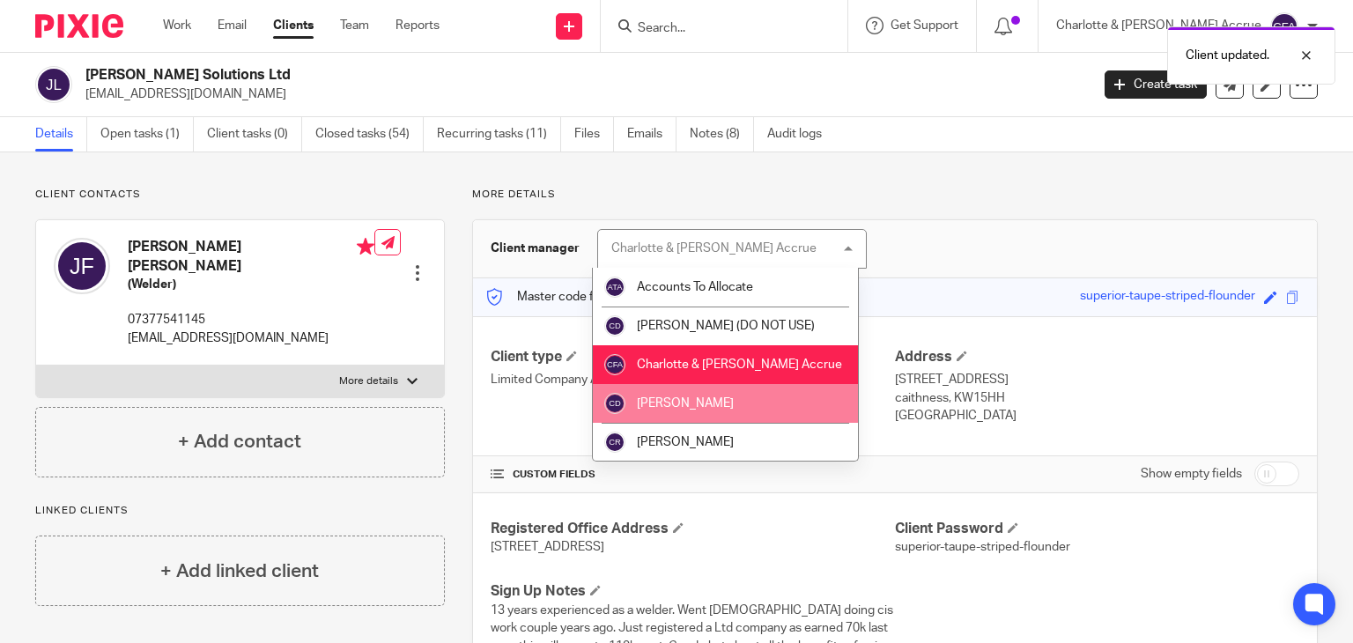
click at [674, 415] on li "[PERSON_NAME]" at bounding box center [725, 403] width 265 height 39
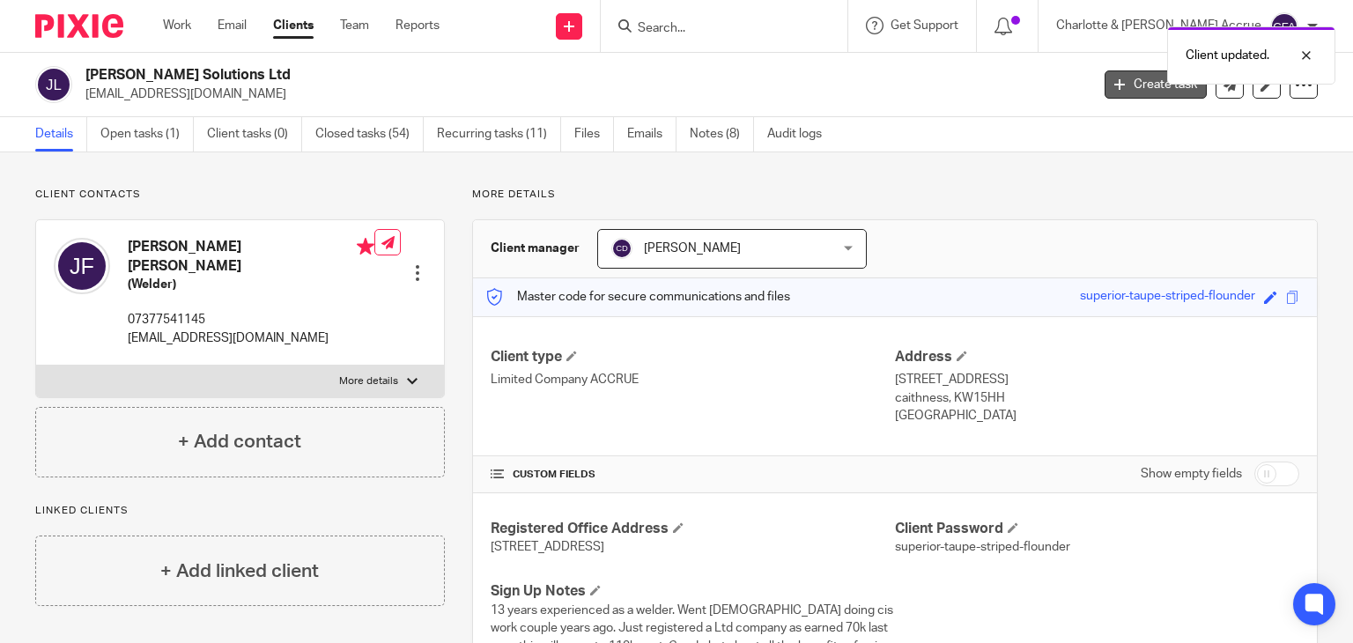
click at [1129, 91] on link "Create task" at bounding box center [1156, 84] width 102 height 28
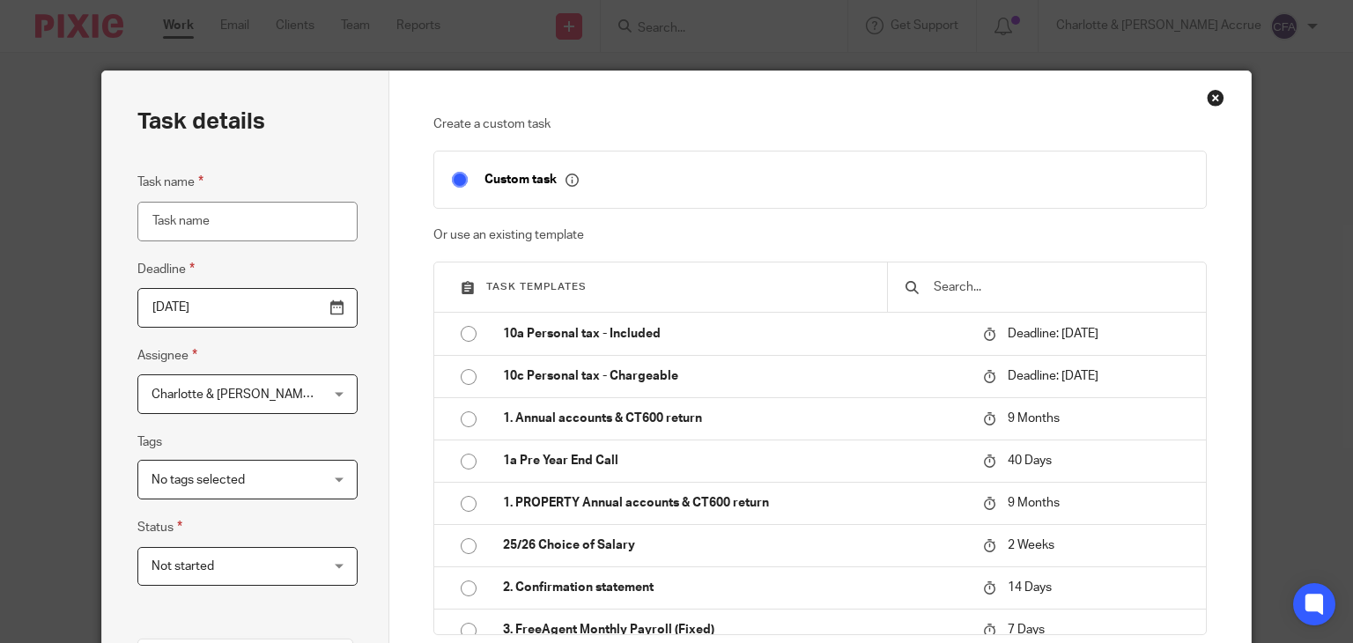
click at [187, 389] on span "Charlotte & [PERSON_NAME] Accrue" at bounding box center [254, 394] width 205 height 12
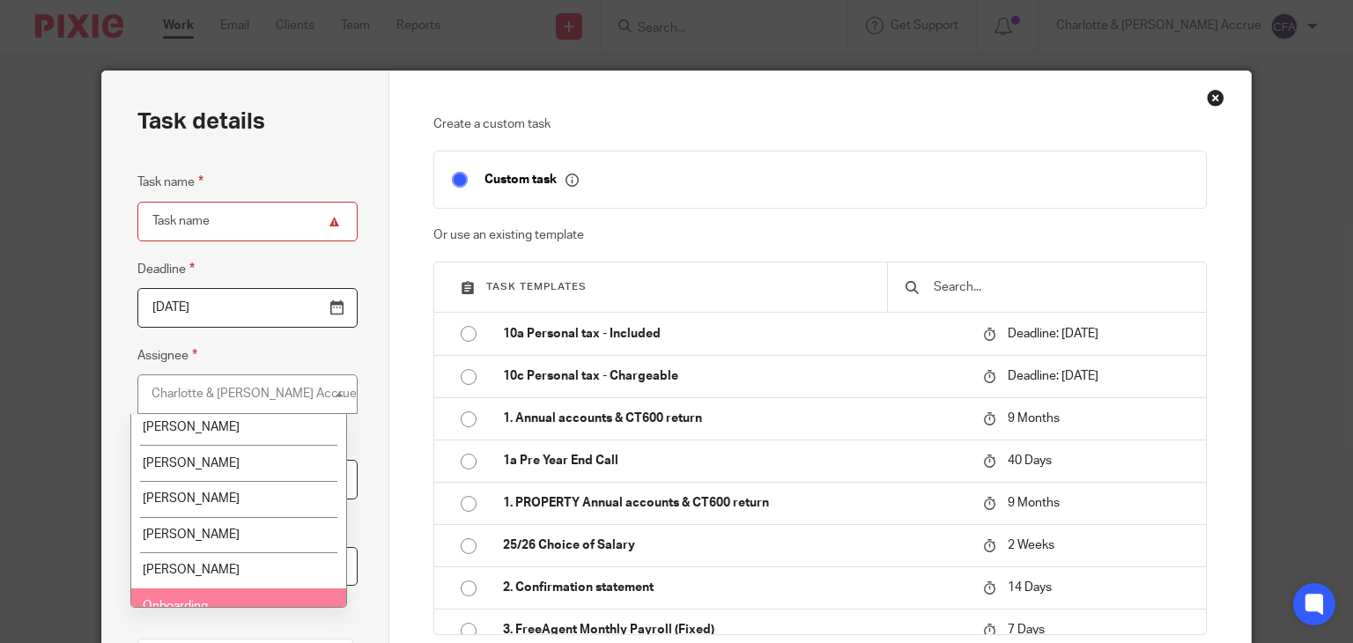
scroll to position [152, 0]
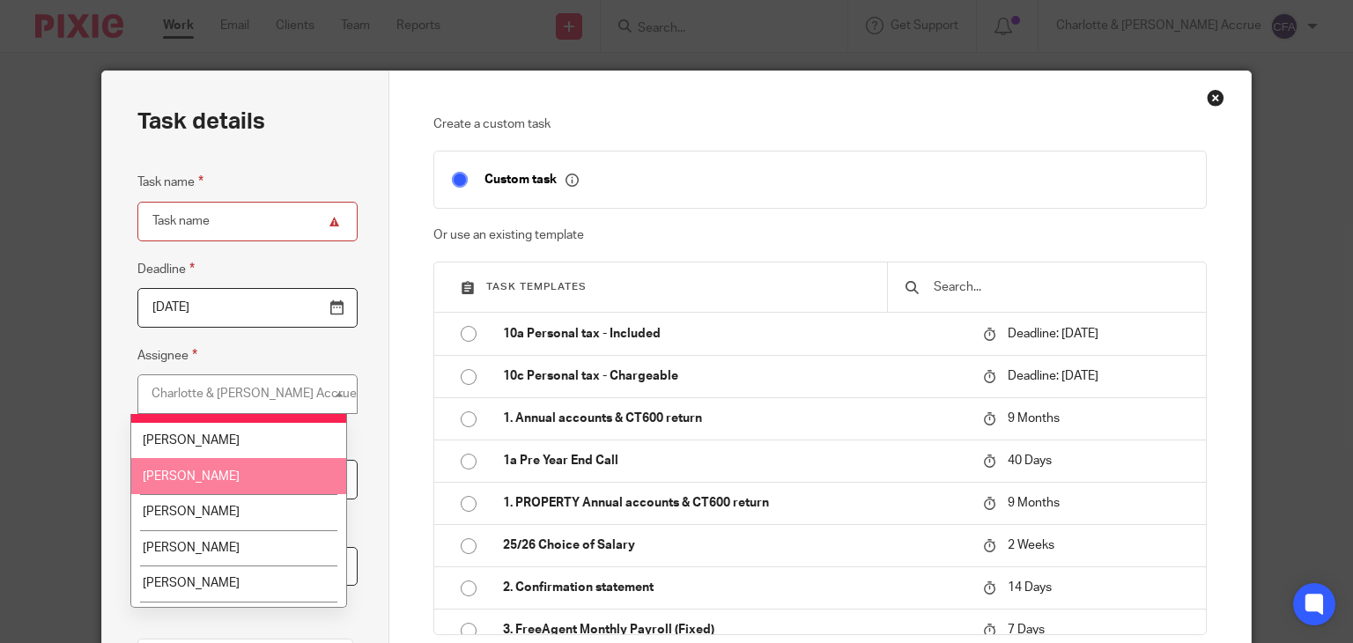
click at [233, 468] on li "[PERSON_NAME]" at bounding box center [238, 476] width 214 height 36
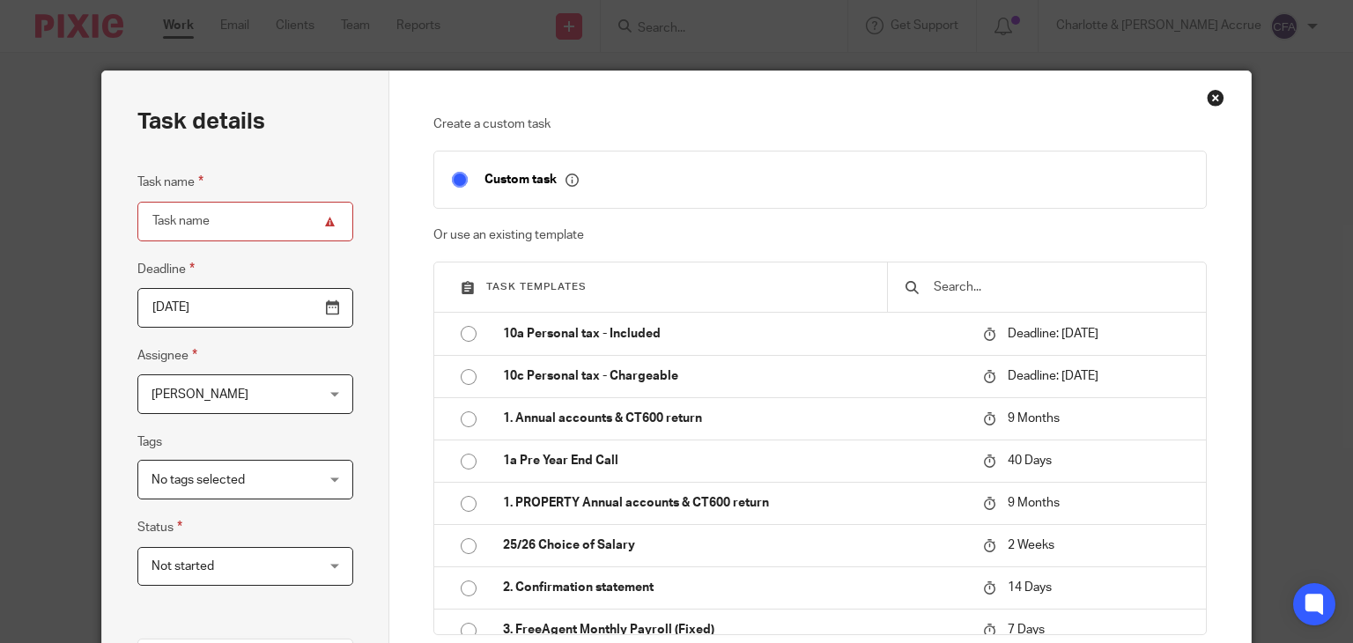
click at [978, 287] on input "text" at bounding box center [1060, 286] width 256 height 19
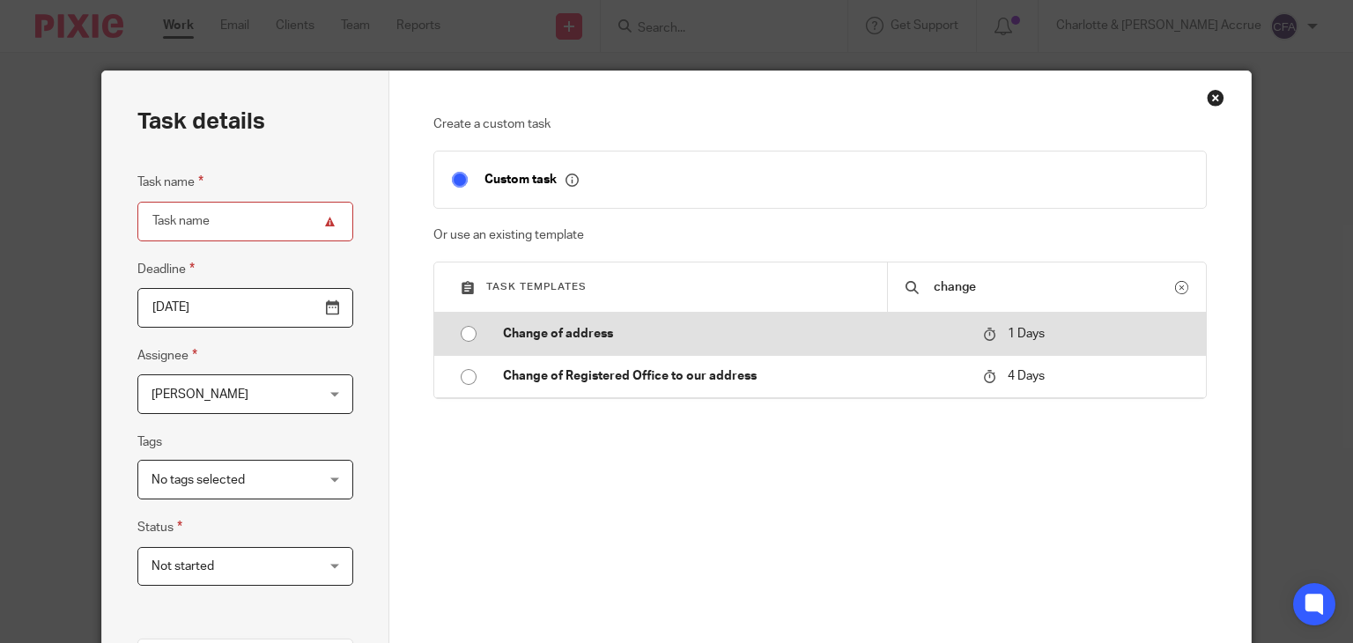
type input "change"
click at [869, 339] on p "Change of address" at bounding box center [734, 334] width 462 height 18
type input "2025-09-17"
type input "Change of address"
checkbox input "false"
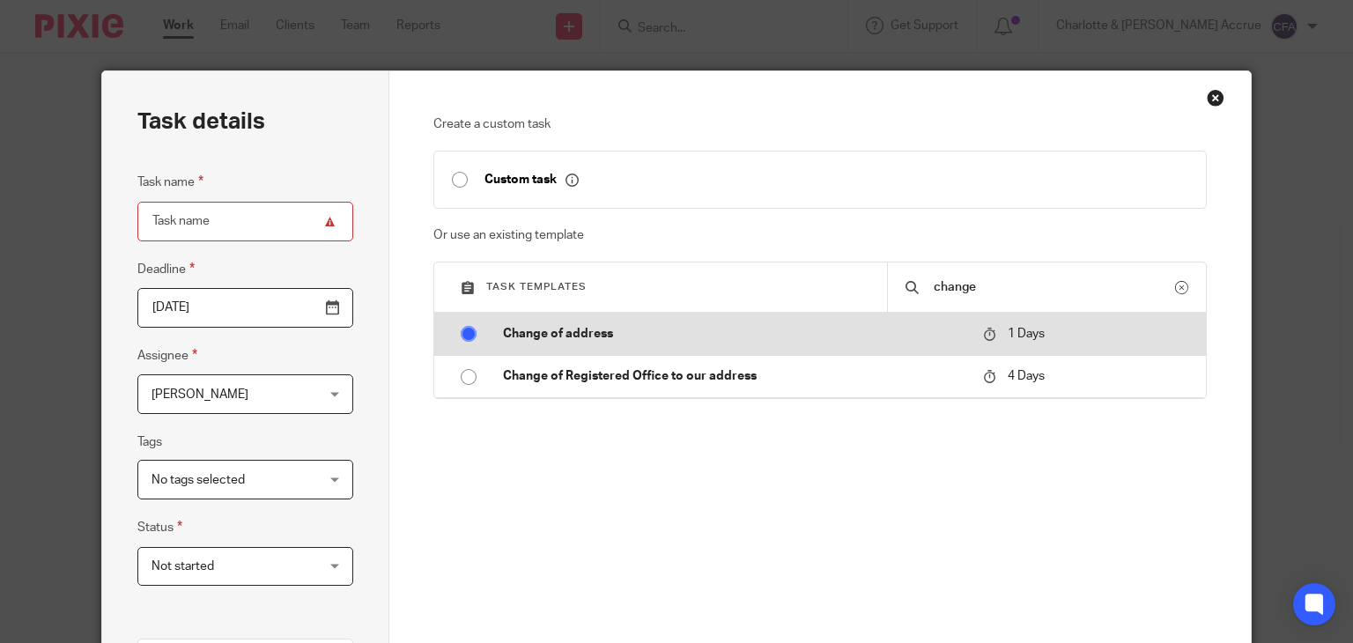
radio input "true"
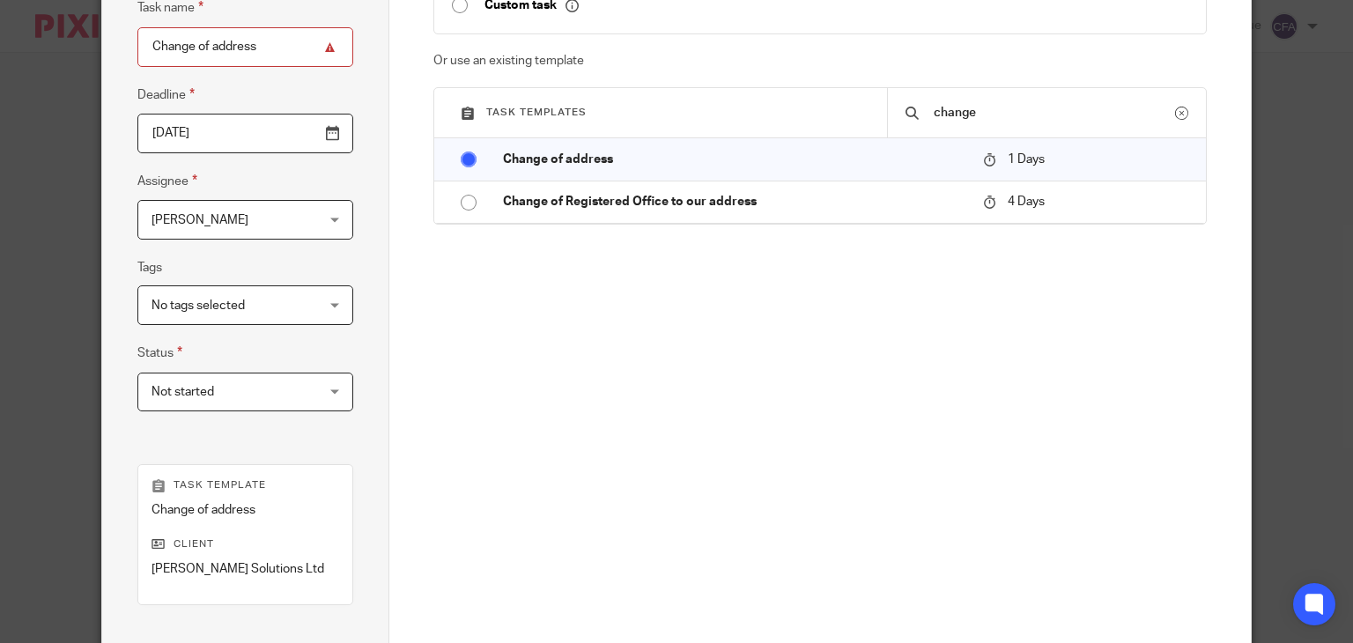
scroll to position [397, 0]
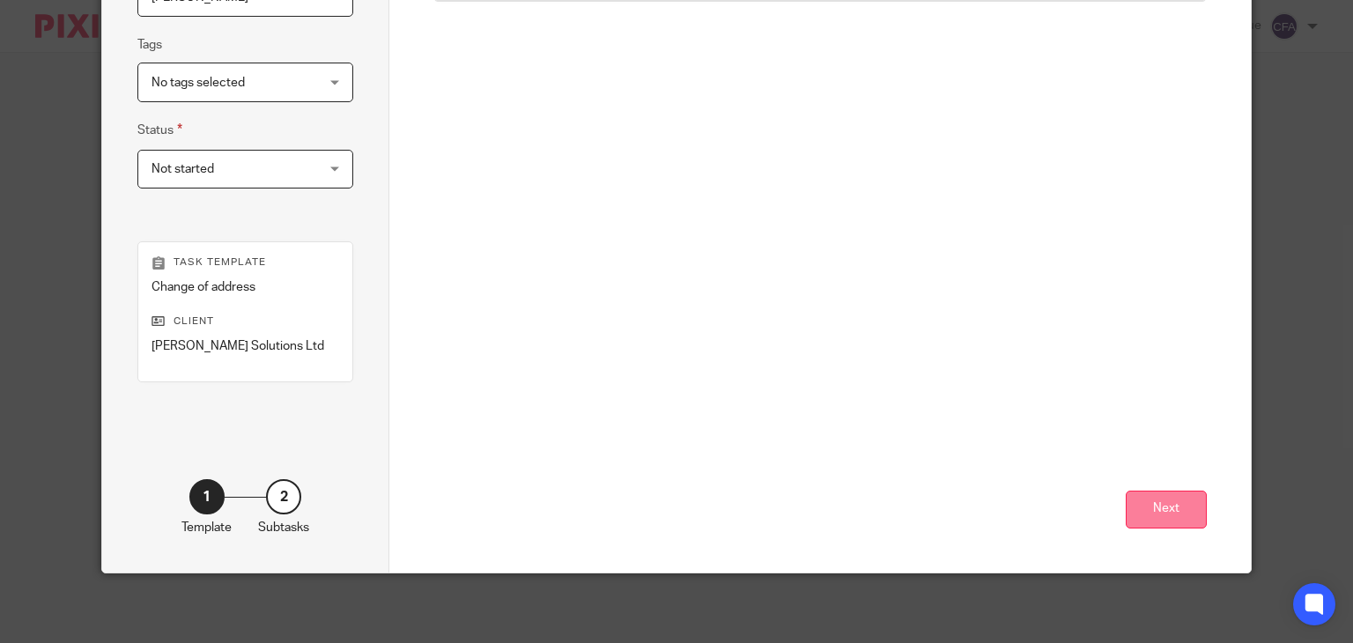
click at [1135, 500] on button "Next" at bounding box center [1166, 510] width 81 height 38
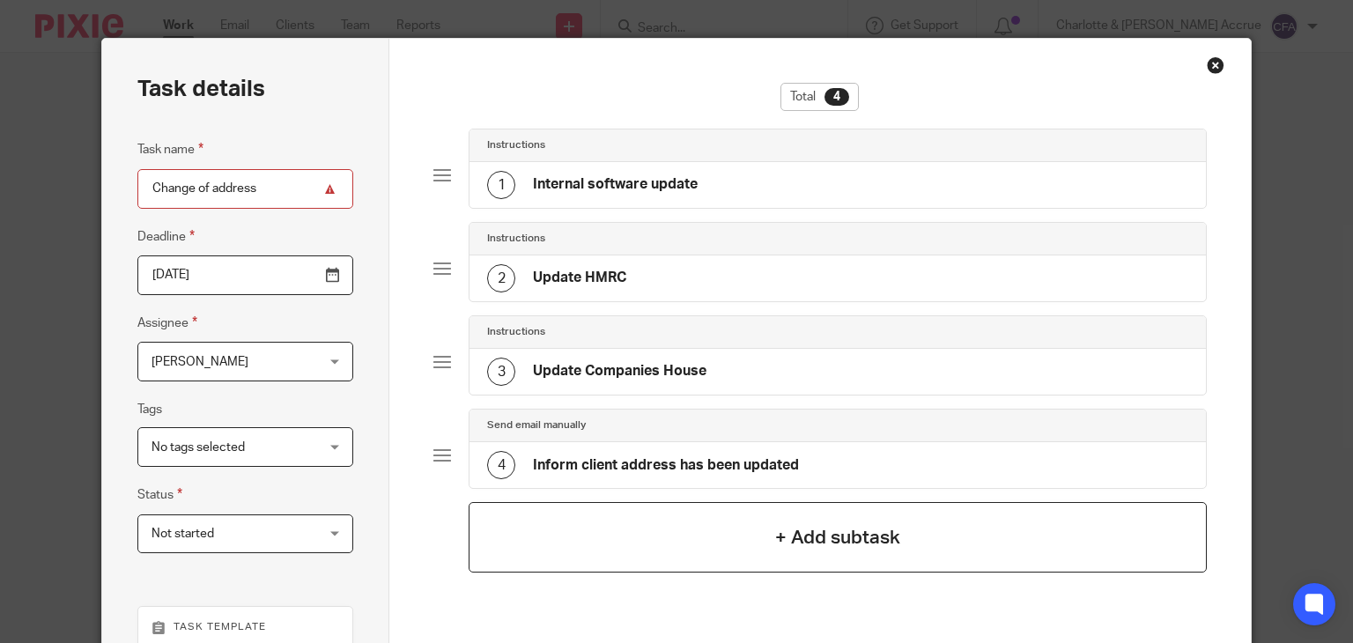
scroll to position [32, 0]
click at [613, 177] on h4 "Internal software update" at bounding box center [615, 185] width 165 height 18
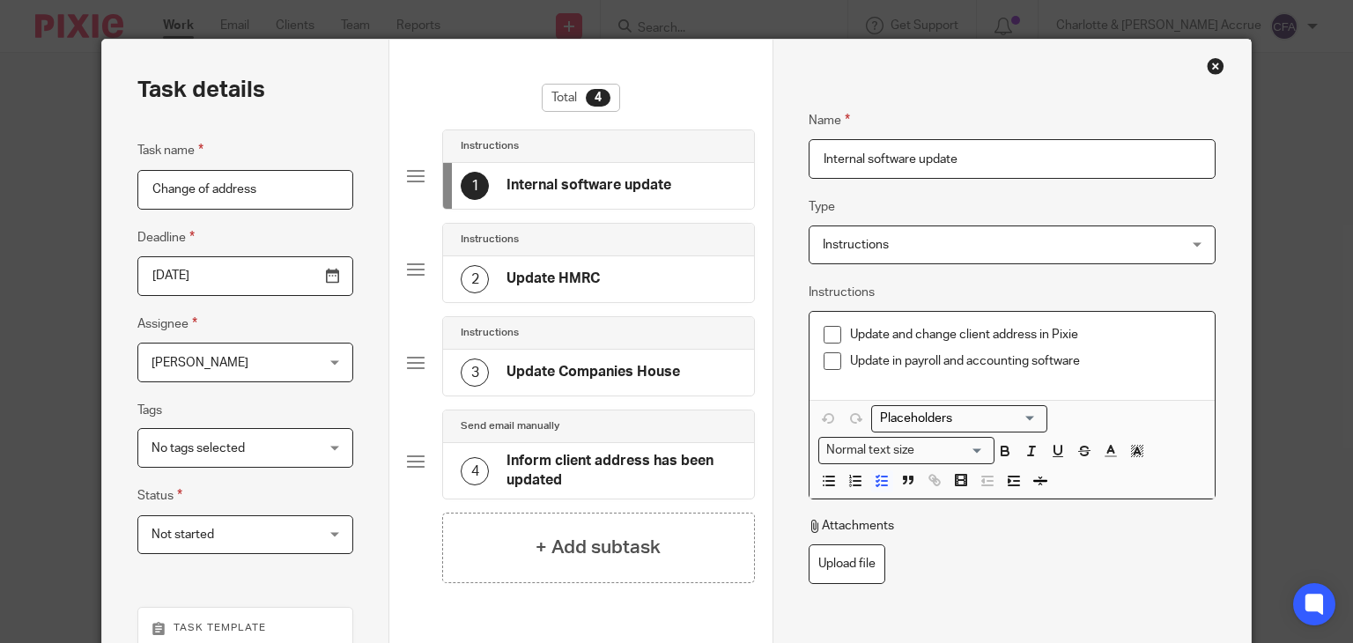
click at [1102, 359] on p "Update in payroll and accounting software" at bounding box center [1025, 361] width 351 height 18
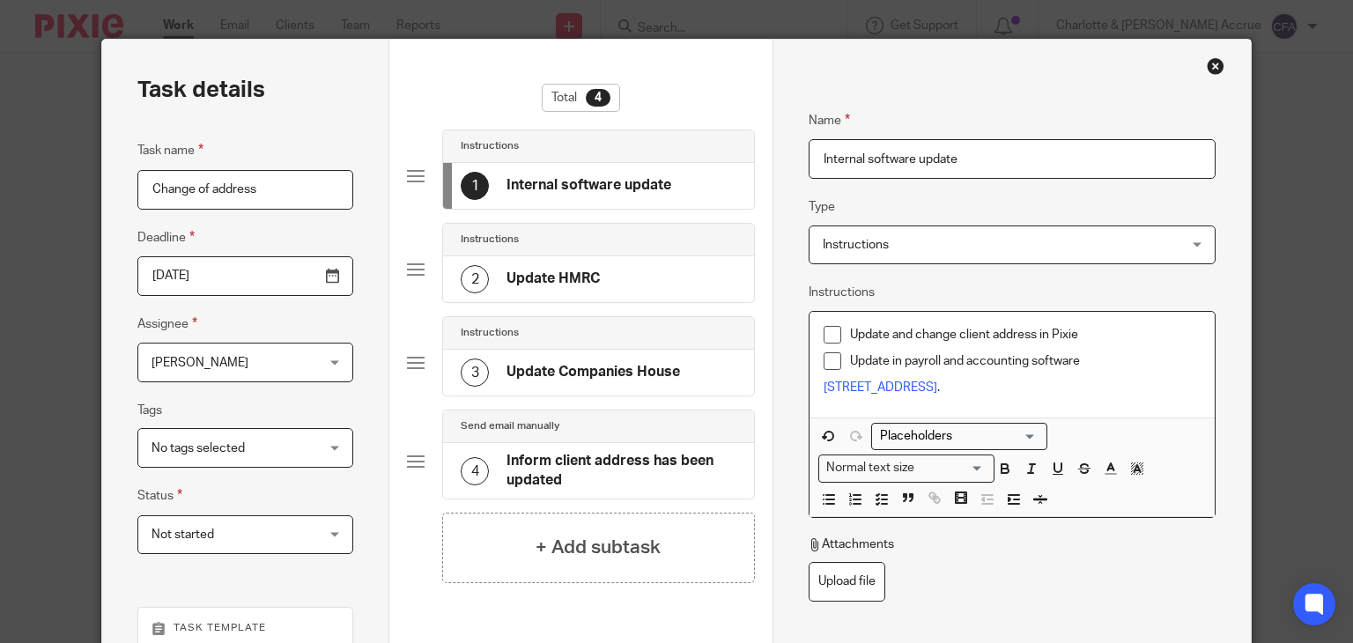
click at [1102, 359] on p "Update in payroll and accounting software" at bounding box center [1025, 361] width 351 height 18
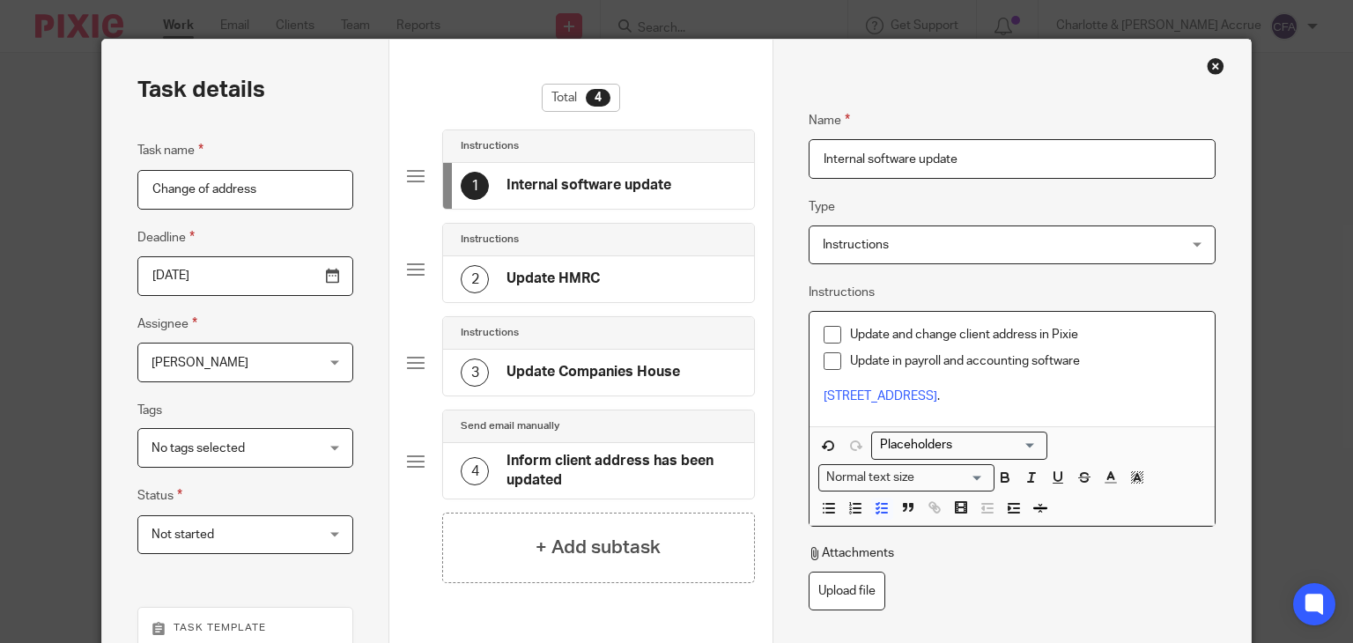
click at [1125, 396] on p "33 Starlaw Cres, Bathgate EH48 1LH, United Kingdom ." at bounding box center [1012, 397] width 377 height 18
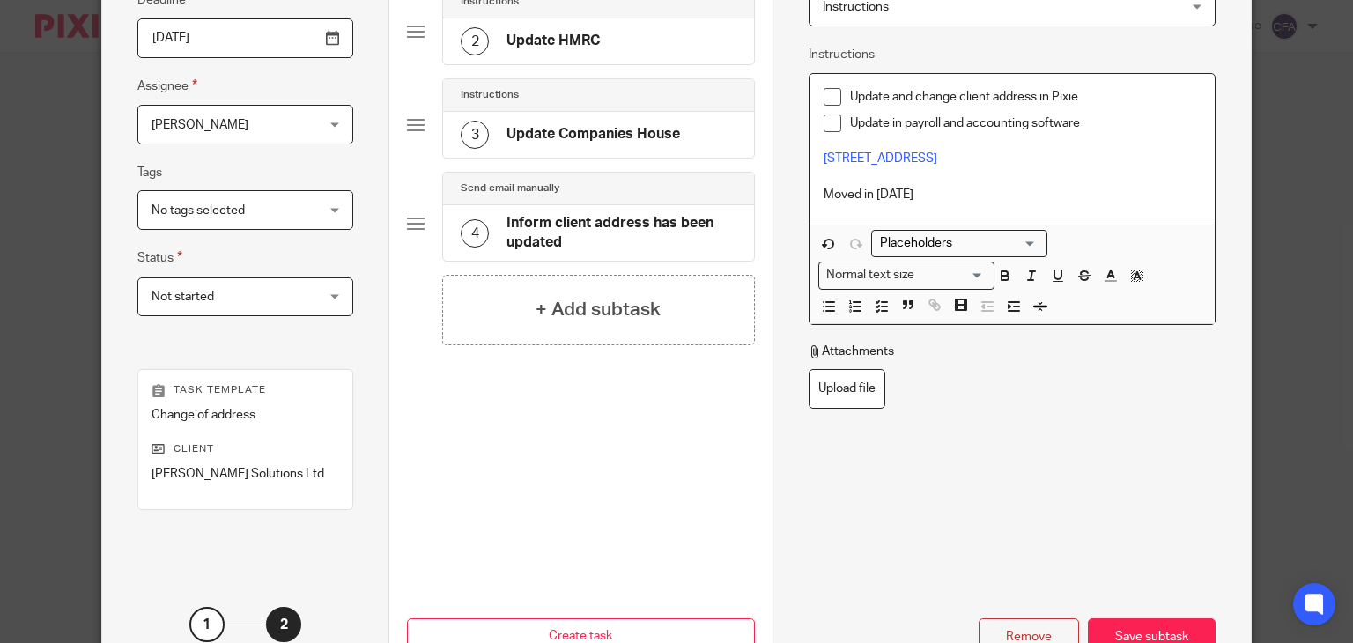
scroll to position [397, 0]
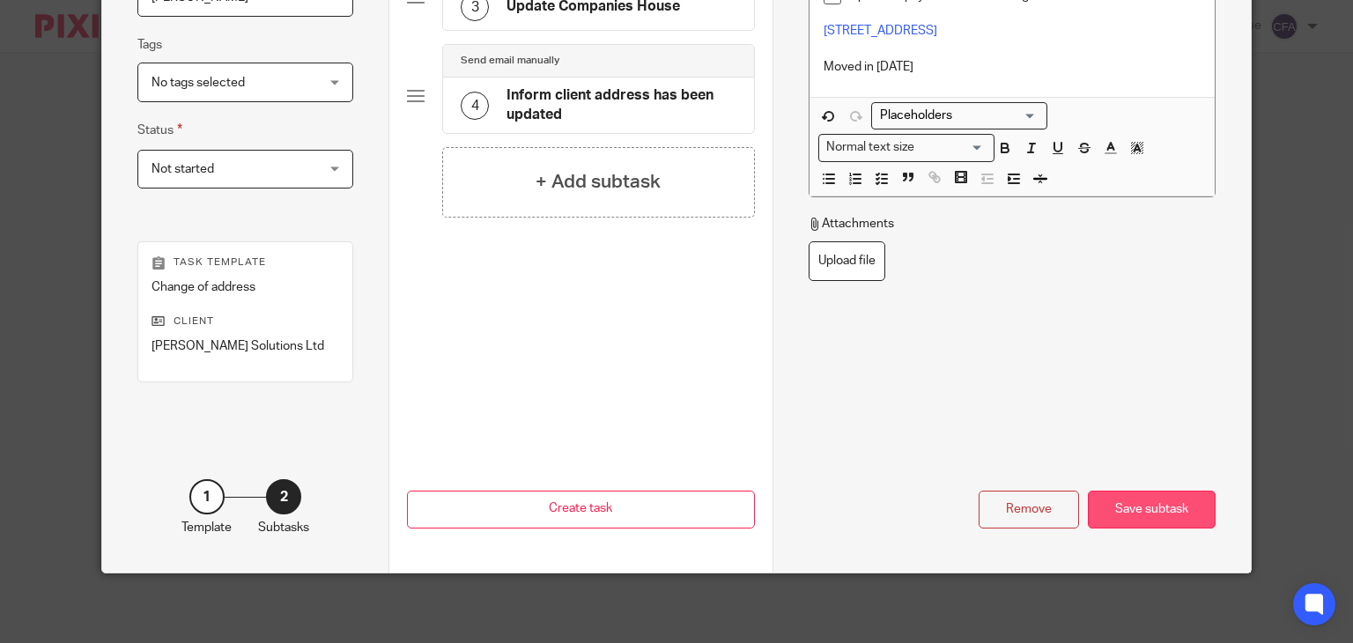
click at [1156, 519] on div "Save subtask" at bounding box center [1152, 510] width 128 height 38
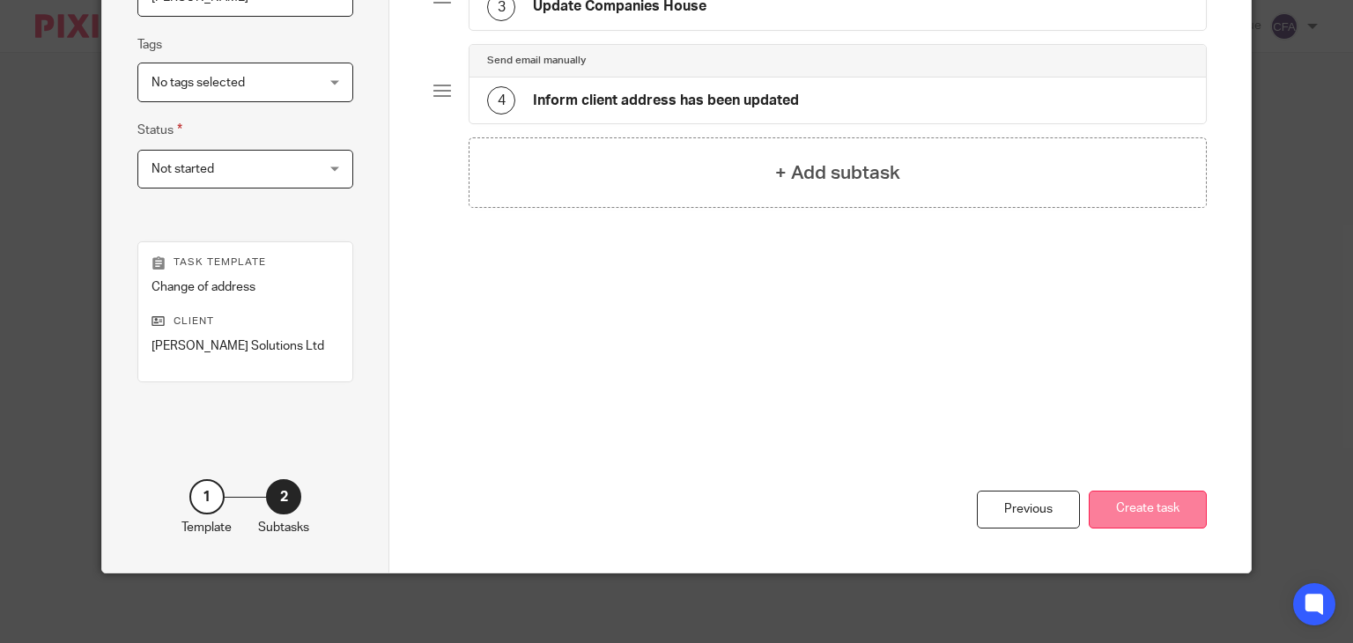
click at [1104, 501] on button "Create task" at bounding box center [1148, 510] width 118 height 38
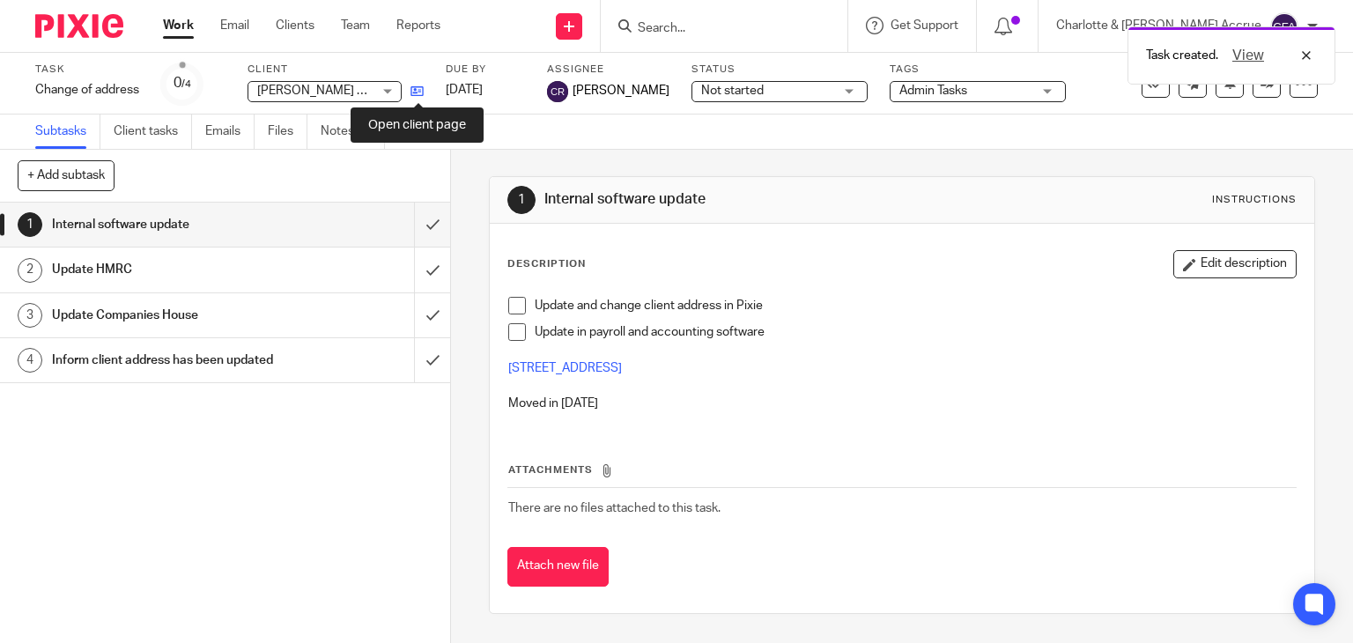
click at [414, 90] on icon at bounding box center [416, 91] width 13 height 13
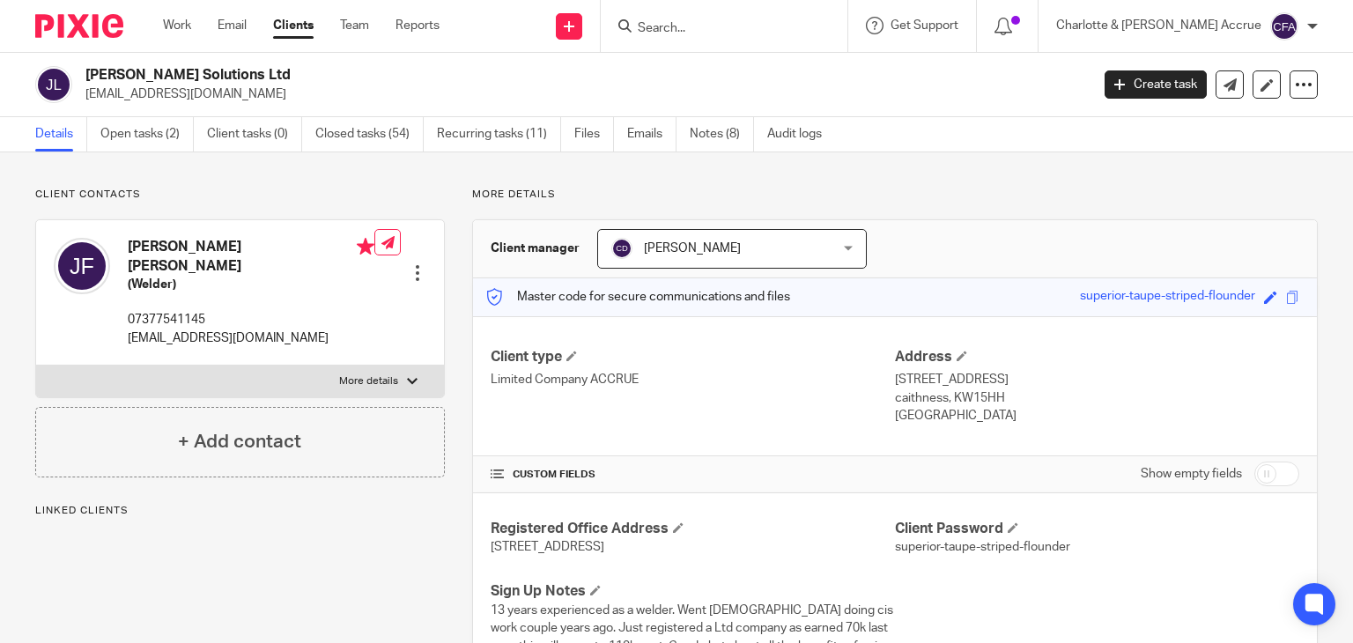
drag, startPoint x: 0, startPoint y: 0, endPoint x: 677, endPoint y: 263, distance: 726.5
click at [677, 263] on span "Chris Deakin" at bounding box center [712, 248] width 203 height 37
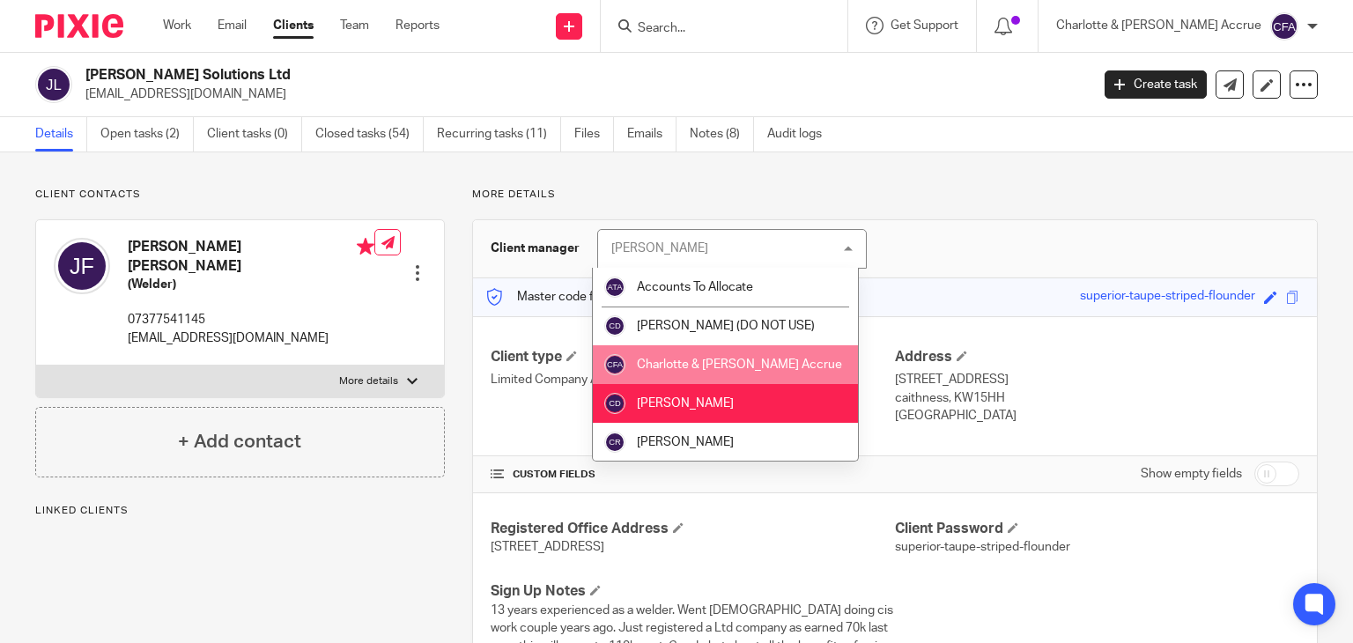
click at [682, 364] on span "Charlotte & [PERSON_NAME] Accrue" at bounding box center [739, 365] width 205 height 12
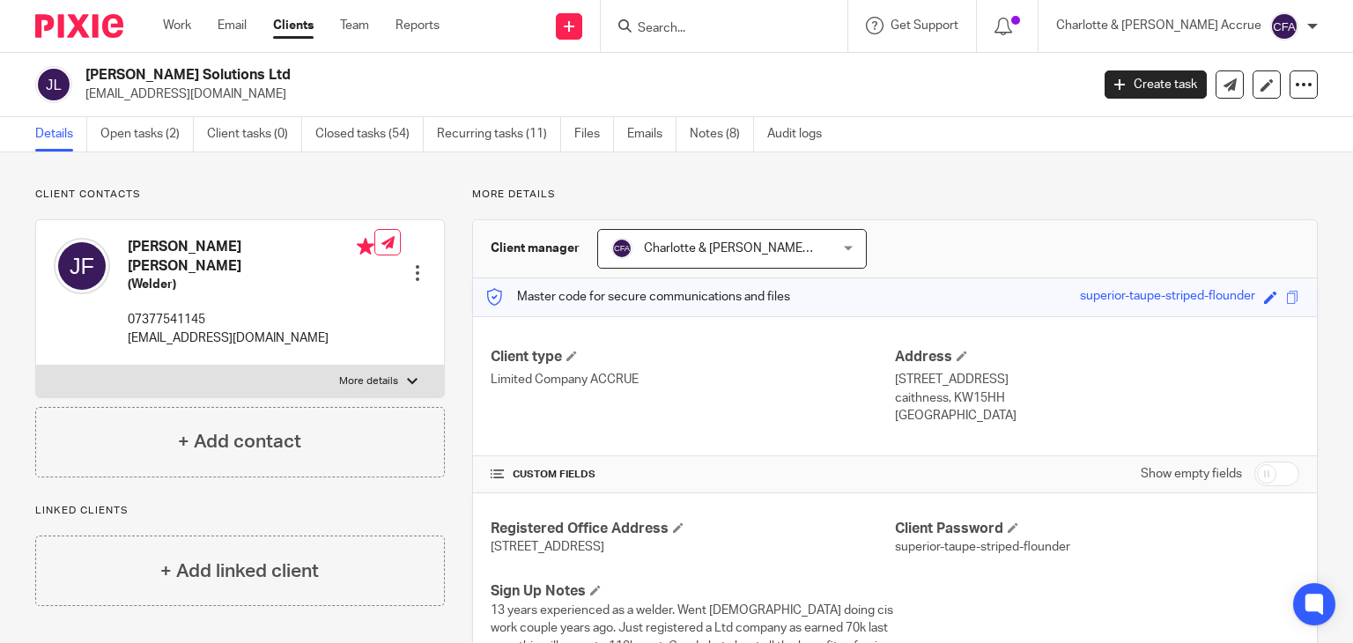
click at [733, 29] on input "Search" at bounding box center [715, 29] width 159 height 16
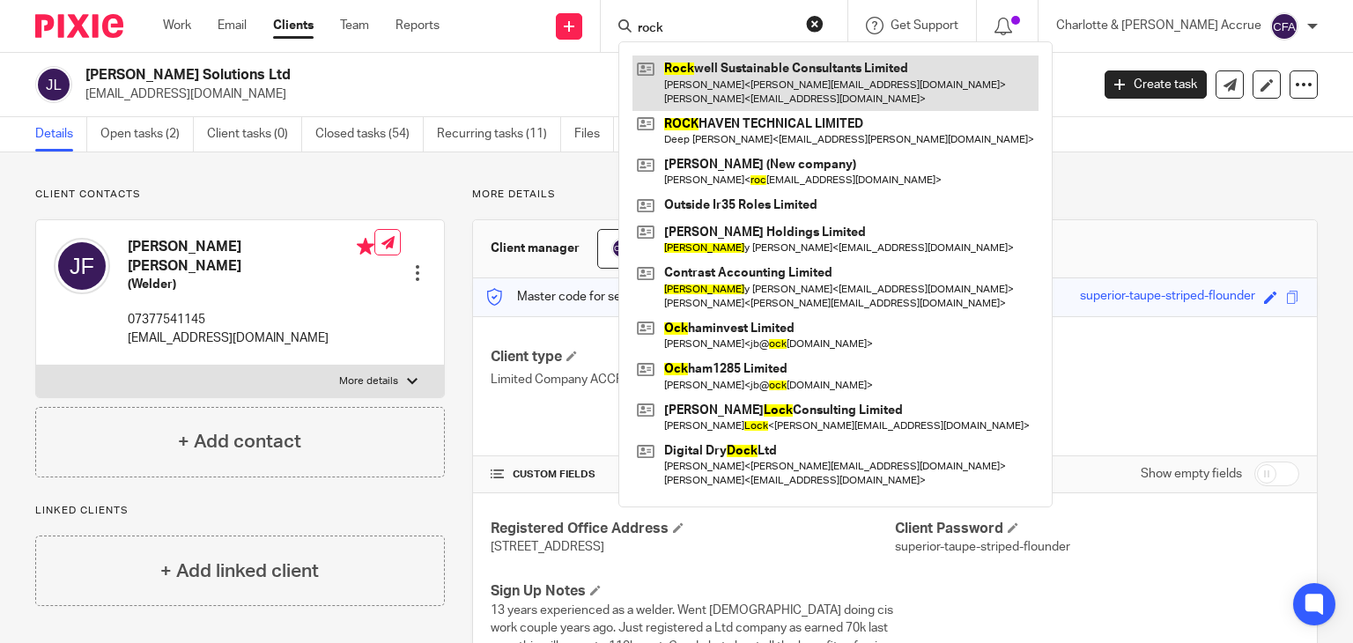
type input "rock"
click at [777, 92] on link at bounding box center [835, 82] width 406 height 55
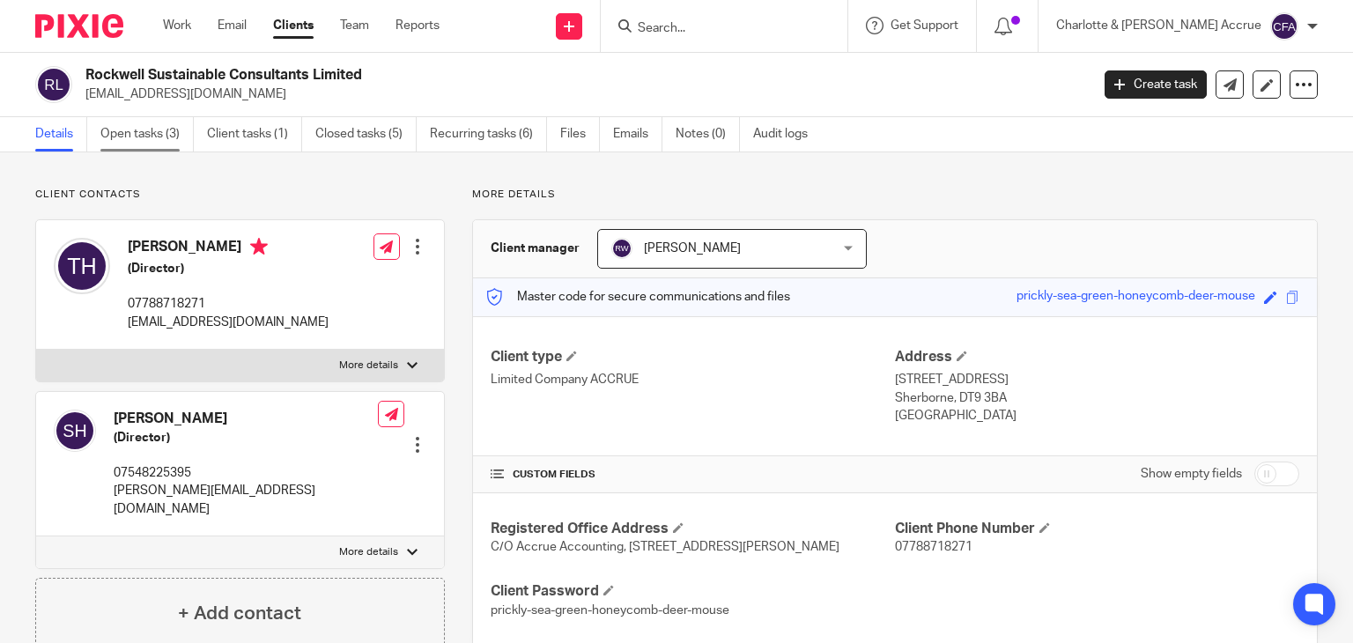
click at [161, 149] on link "Open tasks (3)" at bounding box center [146, 134] width 93 height 34
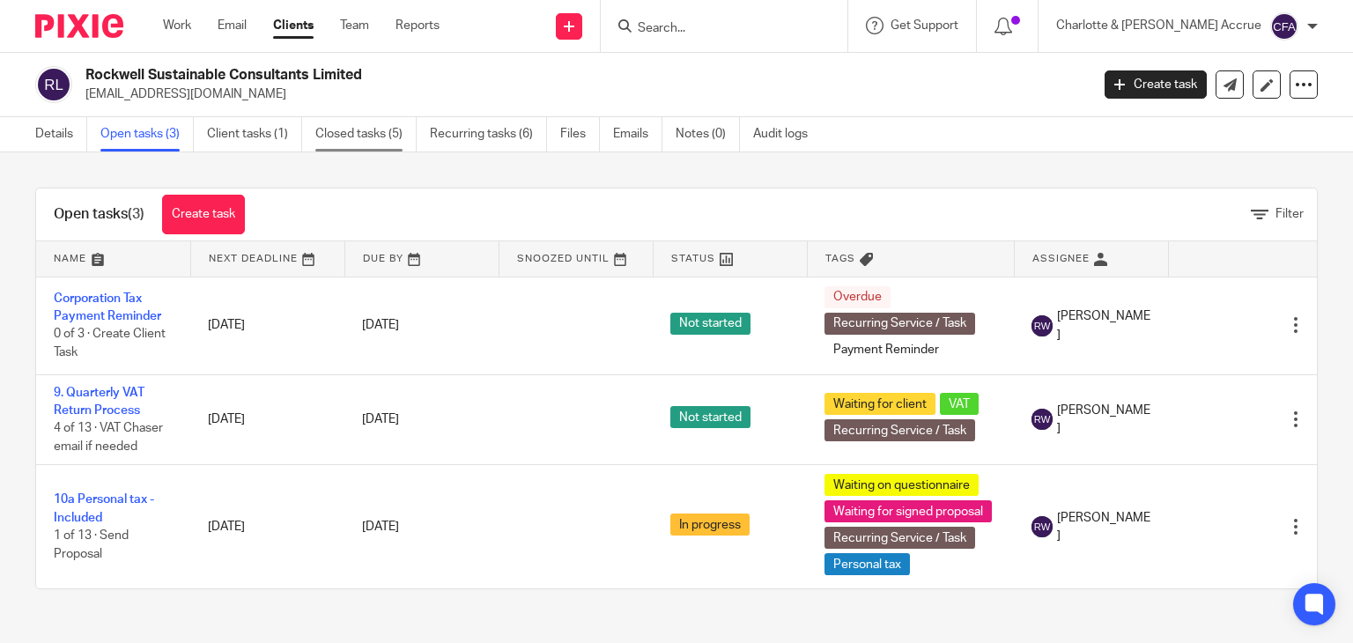
click at [402, 139] on link "Closed tasks (5)" at bounding box center [365, 134] width 101 height 34
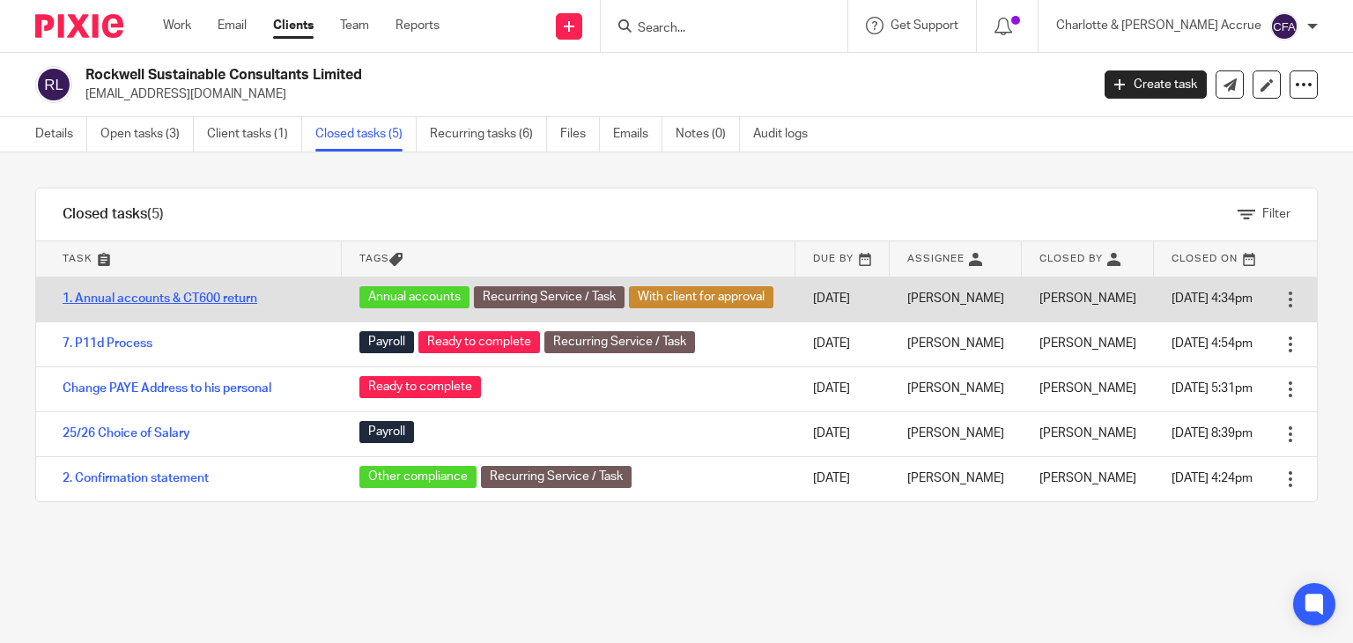
click at [229, 300] on link "1. Annual accounts & CT600 return" at bounding box center [160, 298] width 195 height 12
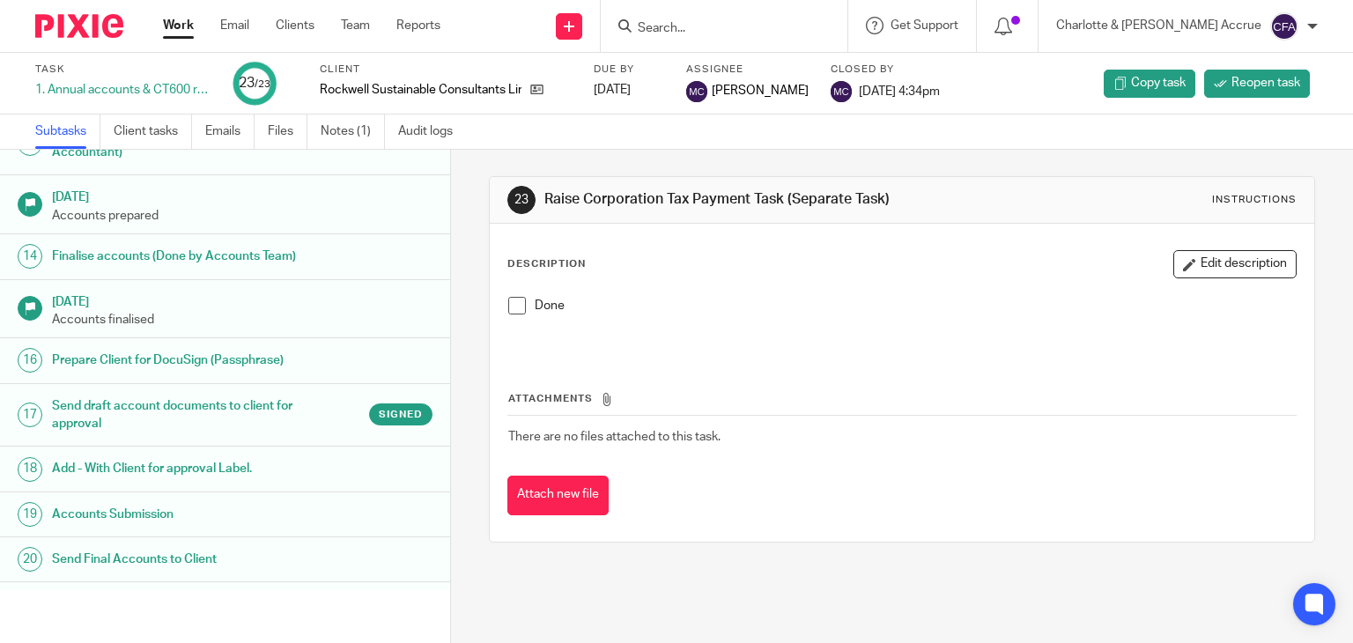
scroll to position [753, 0]
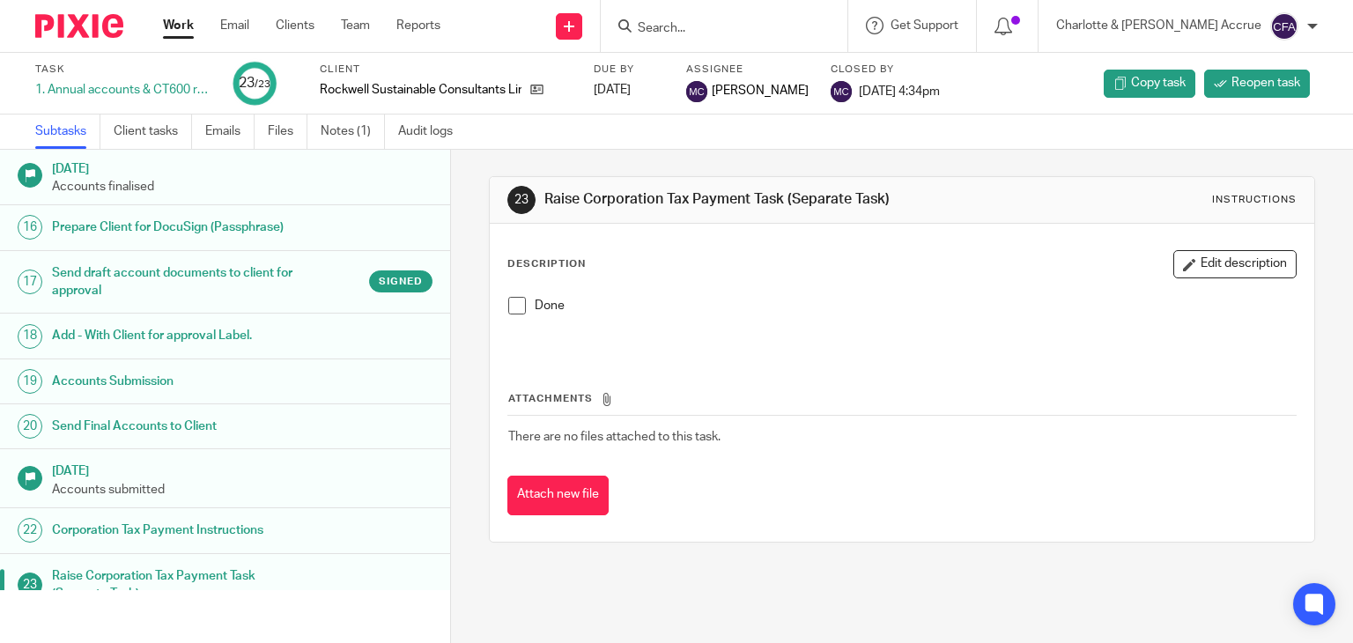
click at [395, 127] on ul "Subtasks Client tasks Emails Files Notes (1) Audit logs" at bounding box center [257, 132] width 444 height 34
click at [416, 129] on link "Audit logs" at bounding box center [432, 132] width 68 height 34
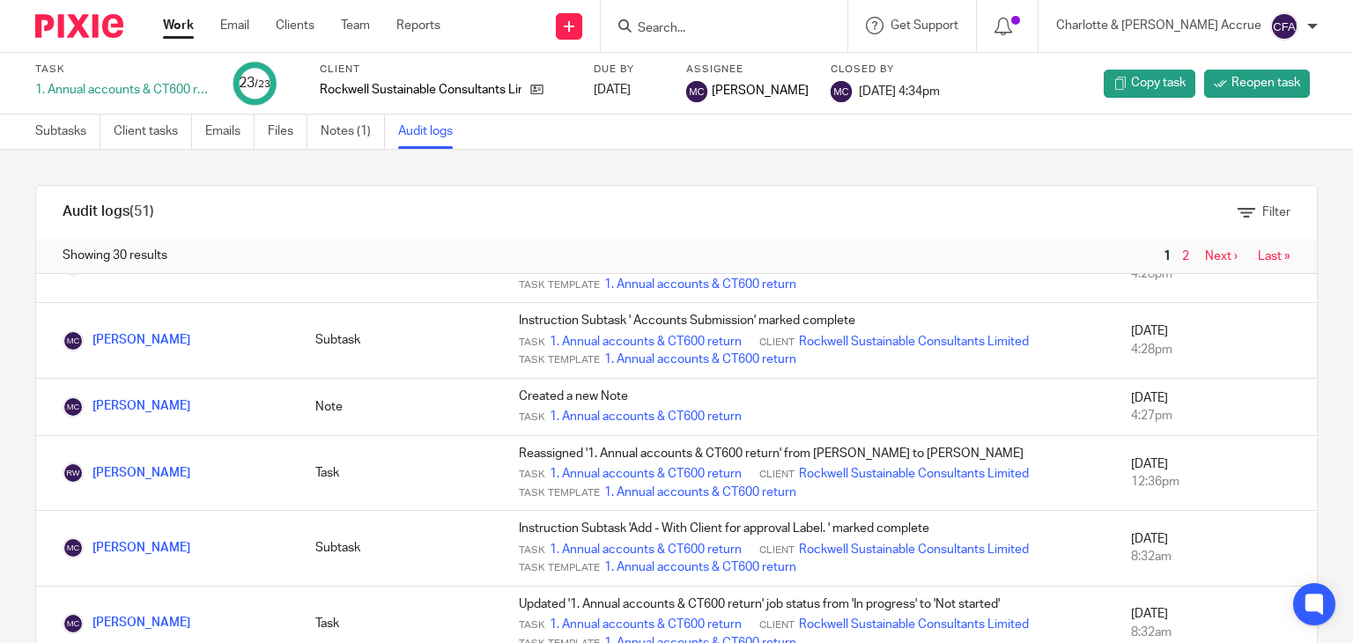
scroll to position [474, 0]
click at [222, 137] on link "Emails" at bounding box center [229, 132] width 49 height 34
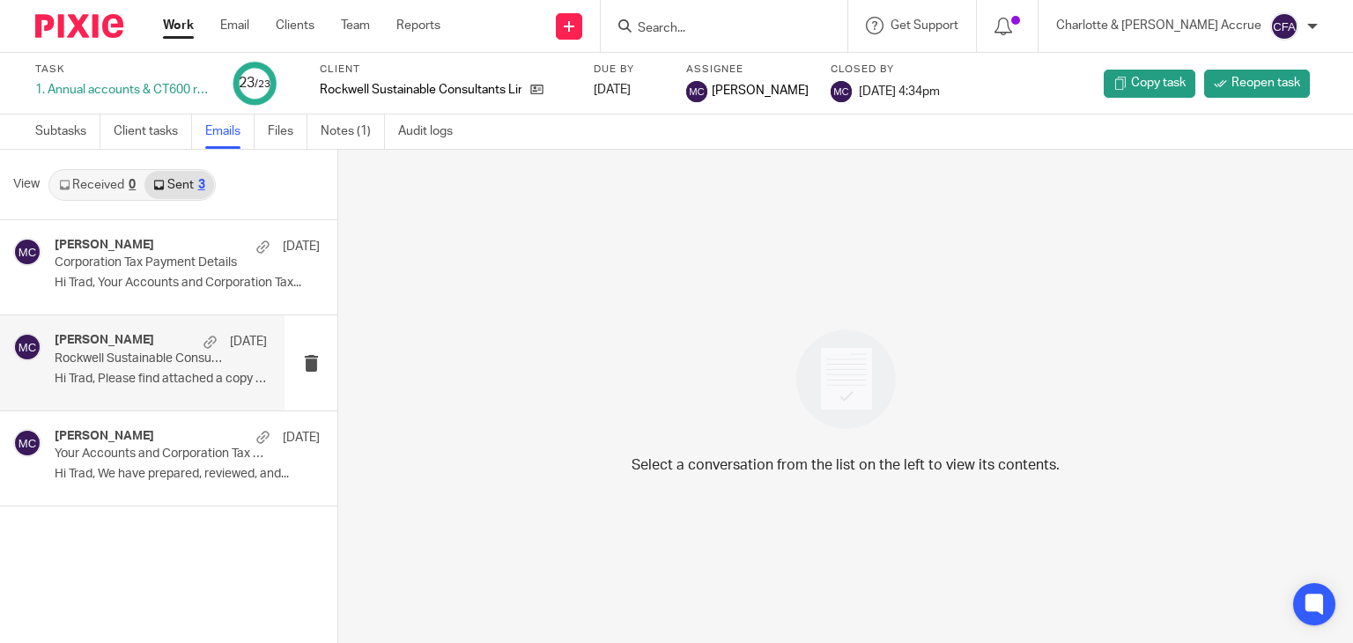
click at [144, 369] on div "[PERSON_NAME] [DATE] Rockwell Sustainable Consultants Limited - Final accounts …" at bounding box center [161, 362] width 212 height 59
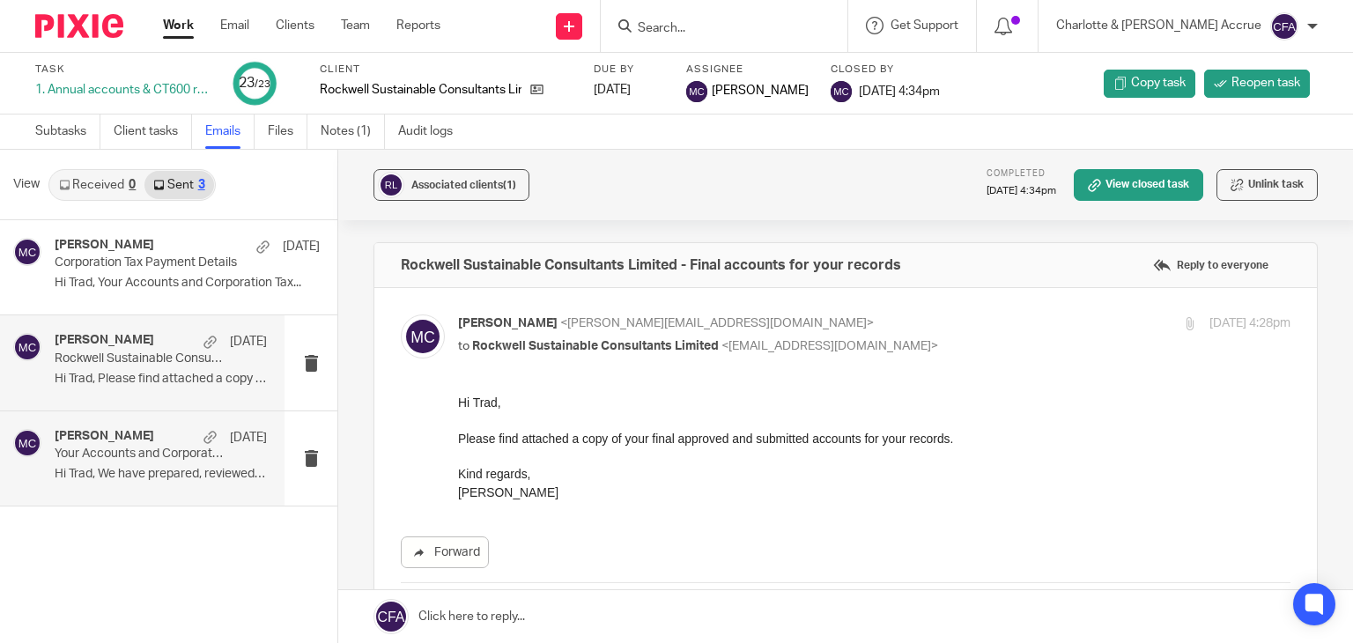
click at [139, 482] on div "Matthew Cannon 22 Aug Your Accounts and Corporation Tax Return are on the way f…" at bounding box center [161, 458] width 212 height 59
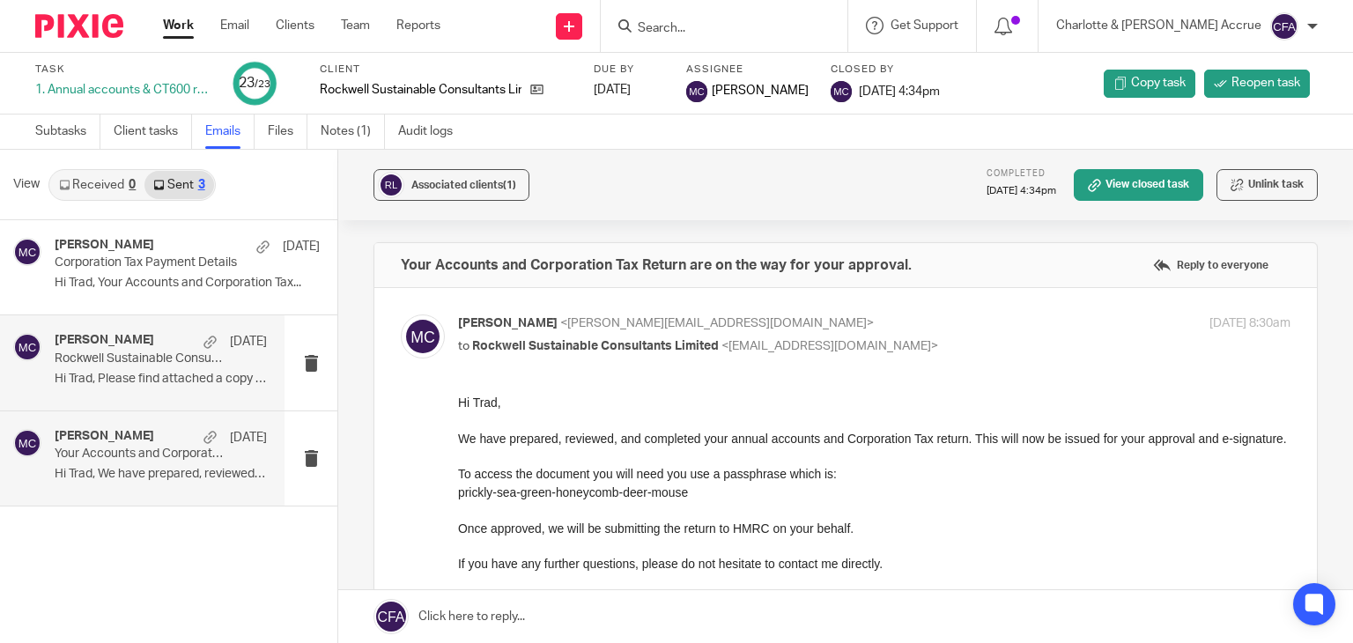
click at [160, 353] on p "Rockwell Sustainable Consultants Limited - Final accounts for your records" at bounding box center [140, 358] width 170 height 15
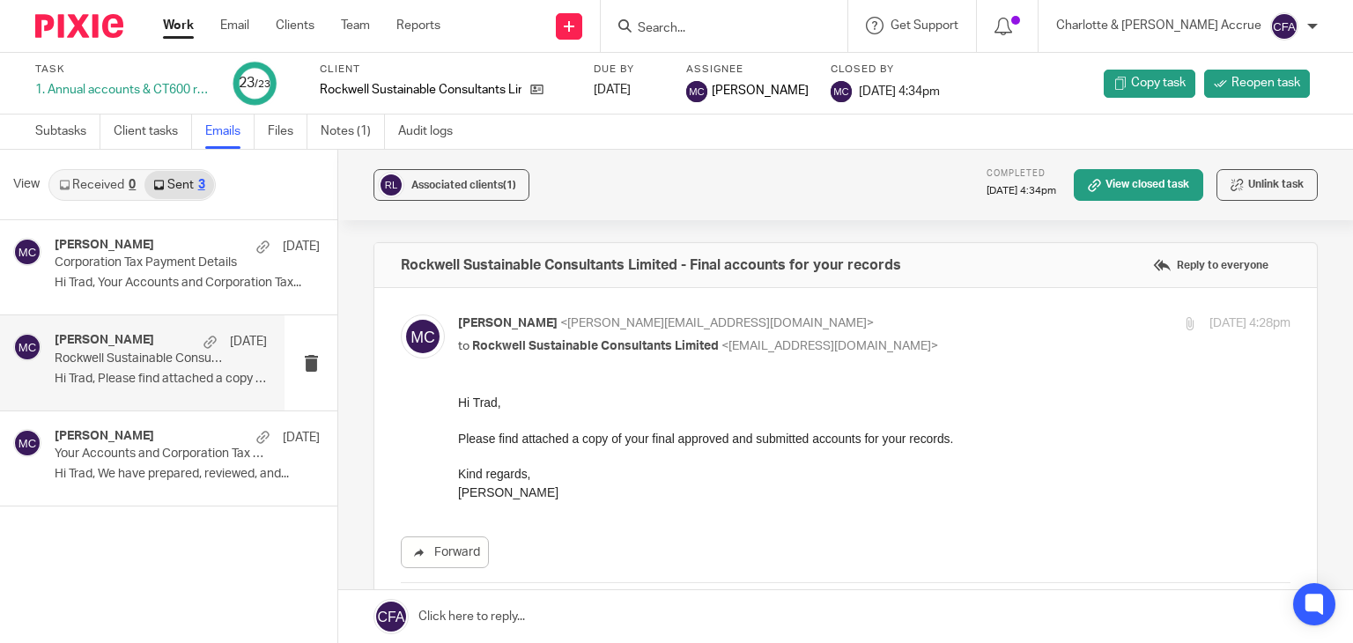
click at [752, 29] on input "Search" at bounding box center [715, 29] width 159 height 16
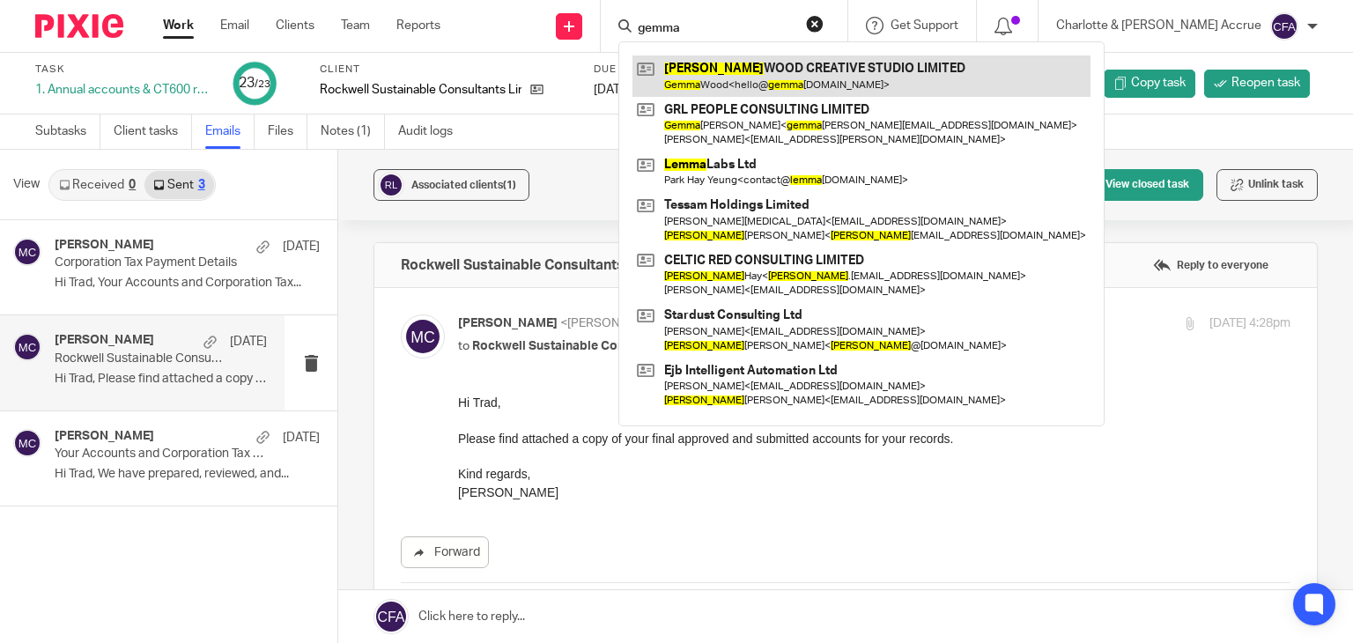
type input "gemma"
click at [760, 65] on link at bounding box center [861, 75] width 458 height 41
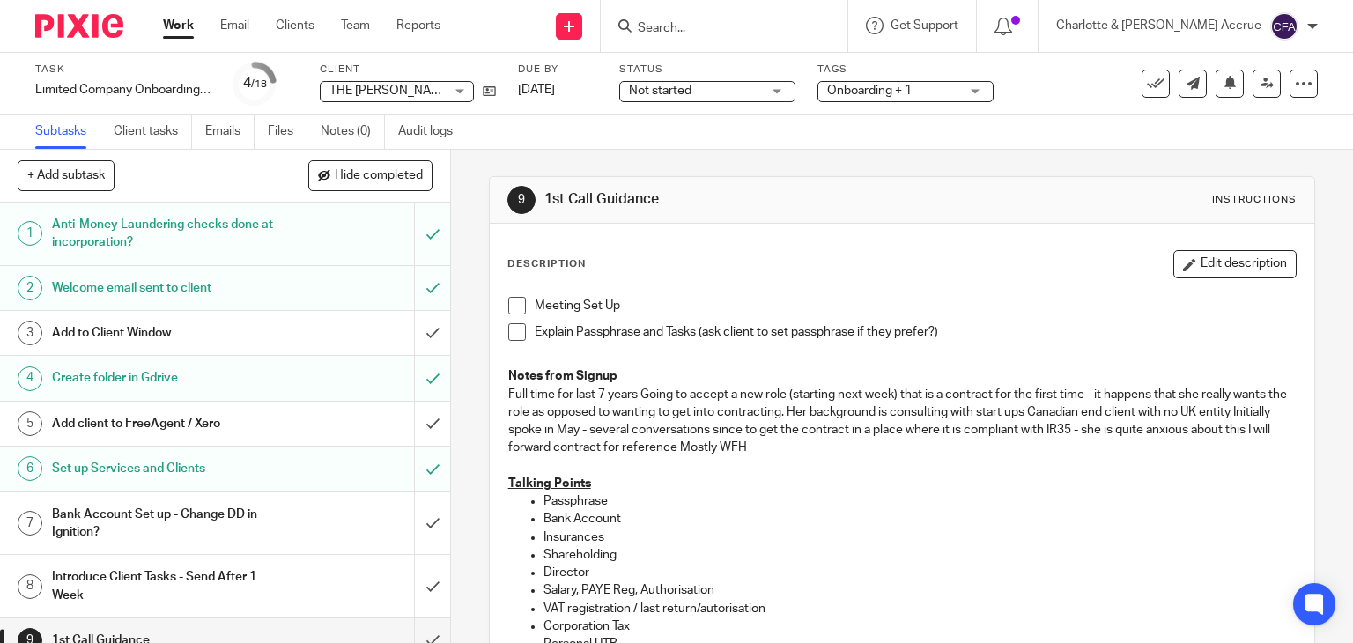
scroll to position [263, 0]
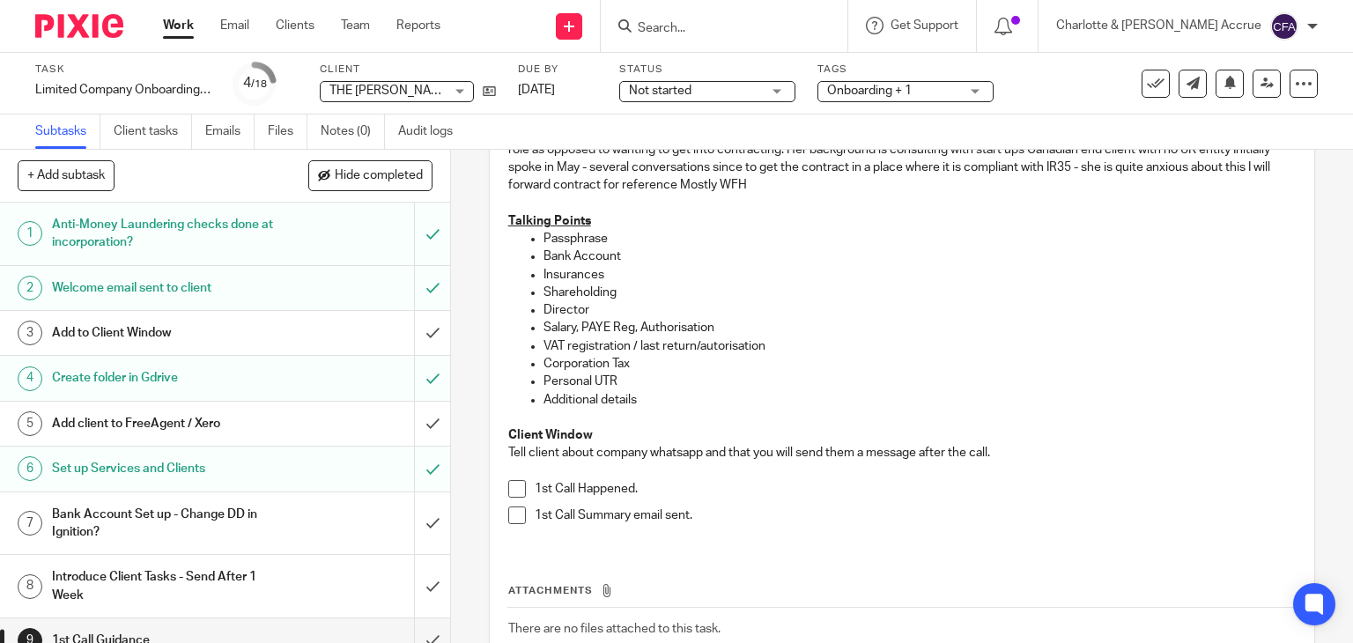
click at [169, 27] on link "Work" at bounding box center [178, 26] width 31 height 18
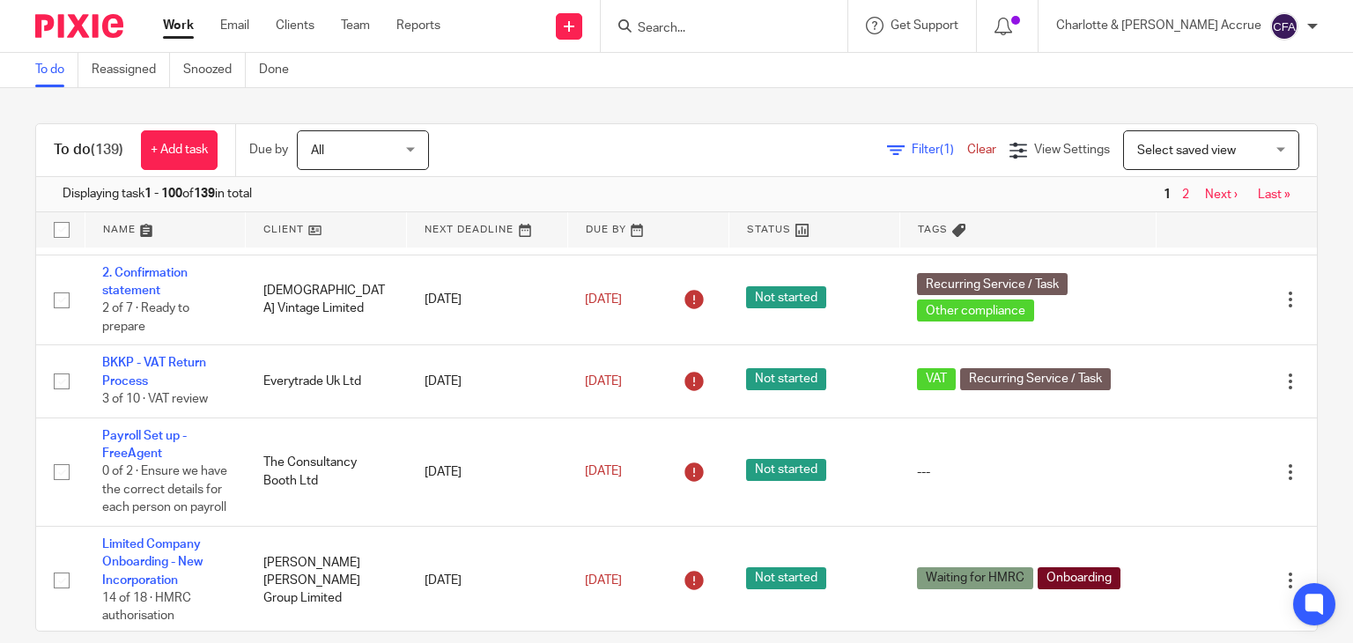
scroll to position [2754, 0]
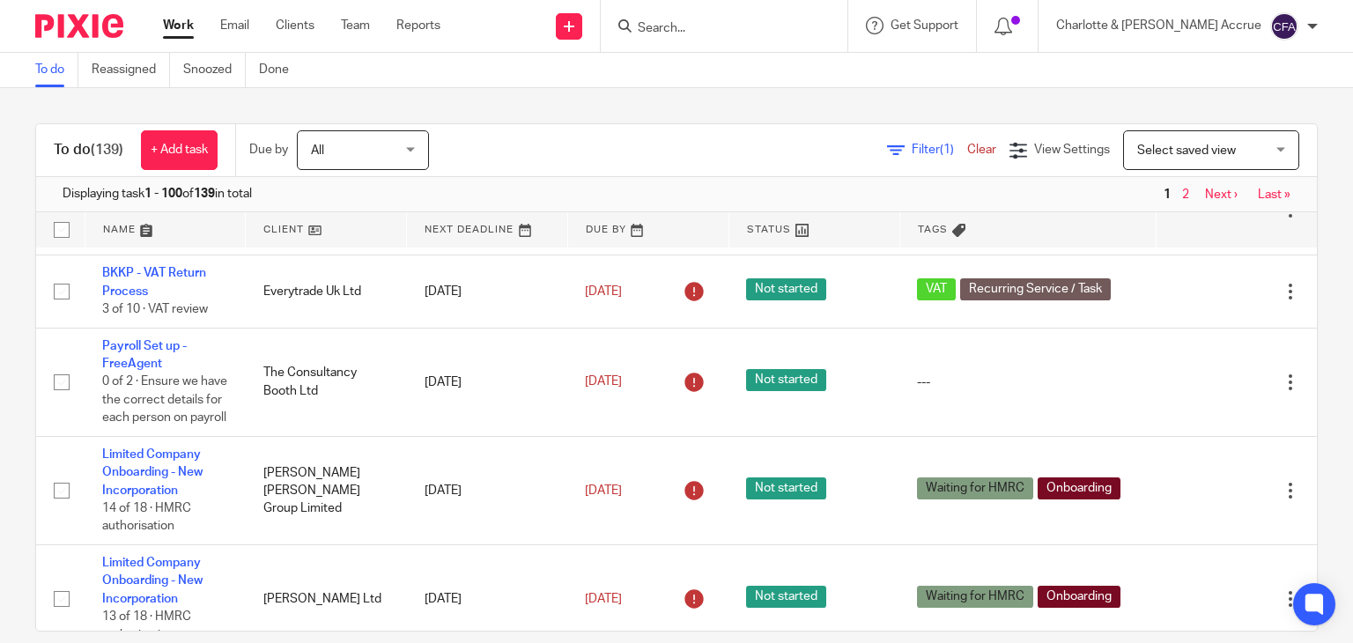
click at [176, 34] on link "Work" at bounding box center [178, 26] width 31 height 18
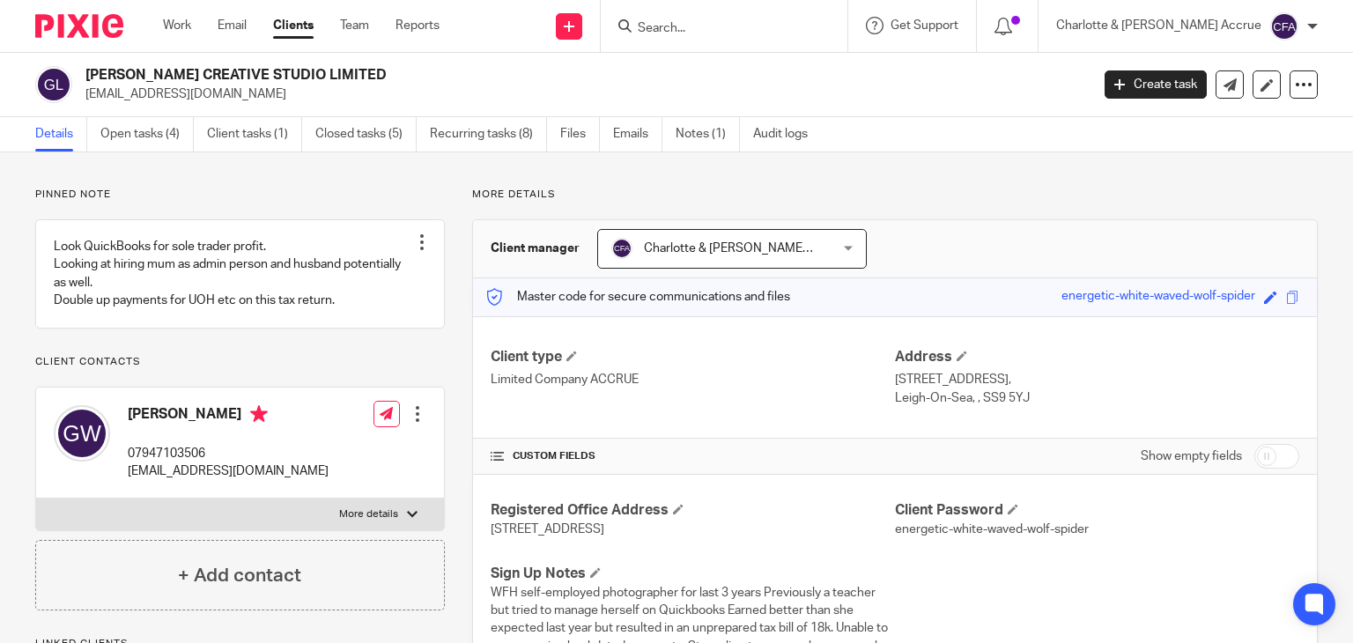
click at [137, 135] on link "Open tasks (4)" at bounding box center [146, 134] width 93 height 34
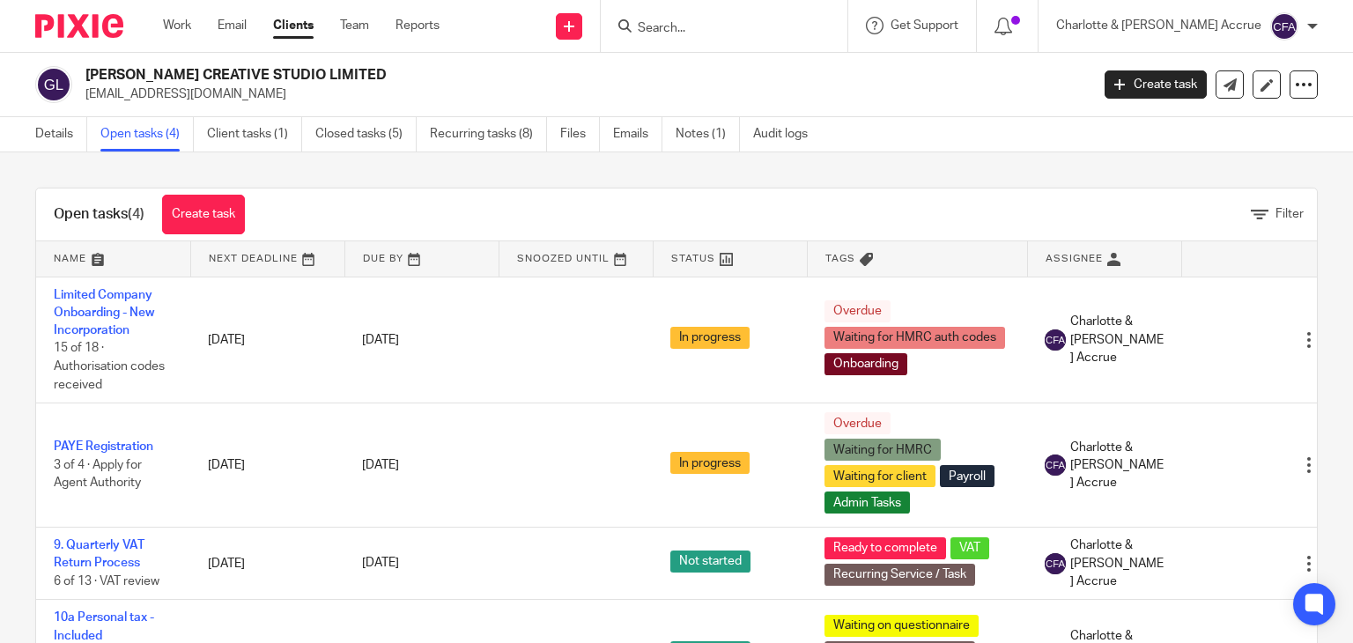
scroll to position [63, 0]
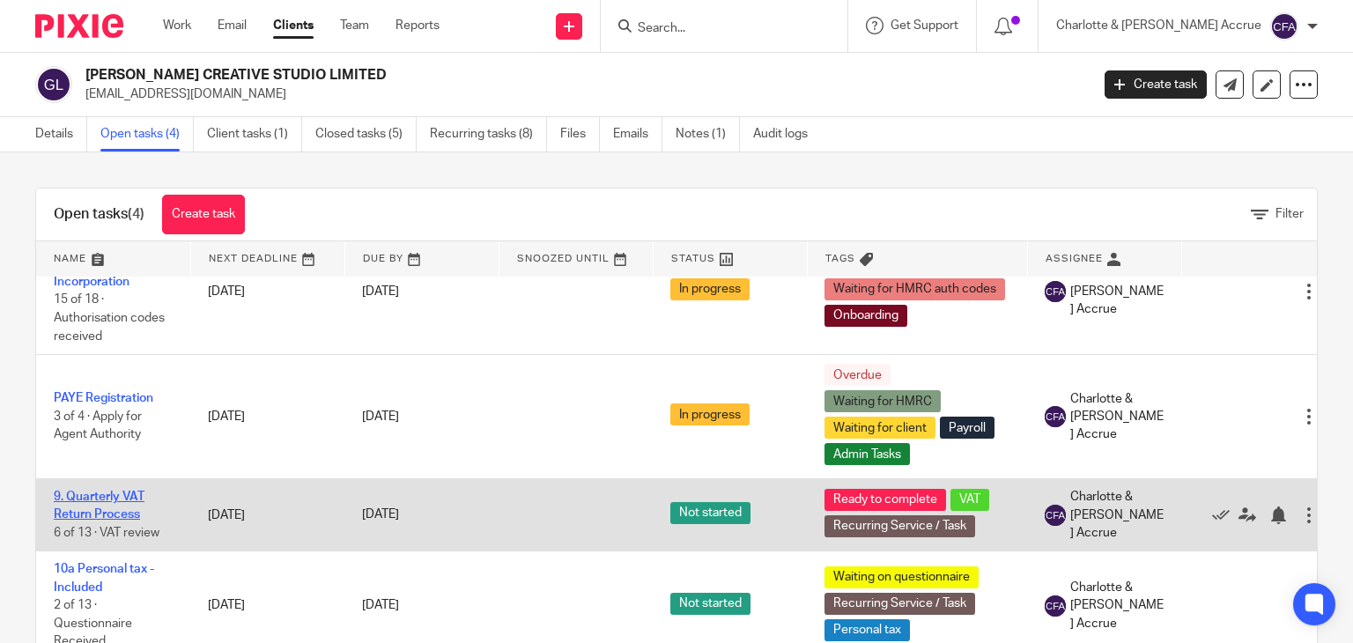
click at [88, 498] on link "9. Quarterly VAT Return Process" at bounding box center [99, 506] width 91 height 30
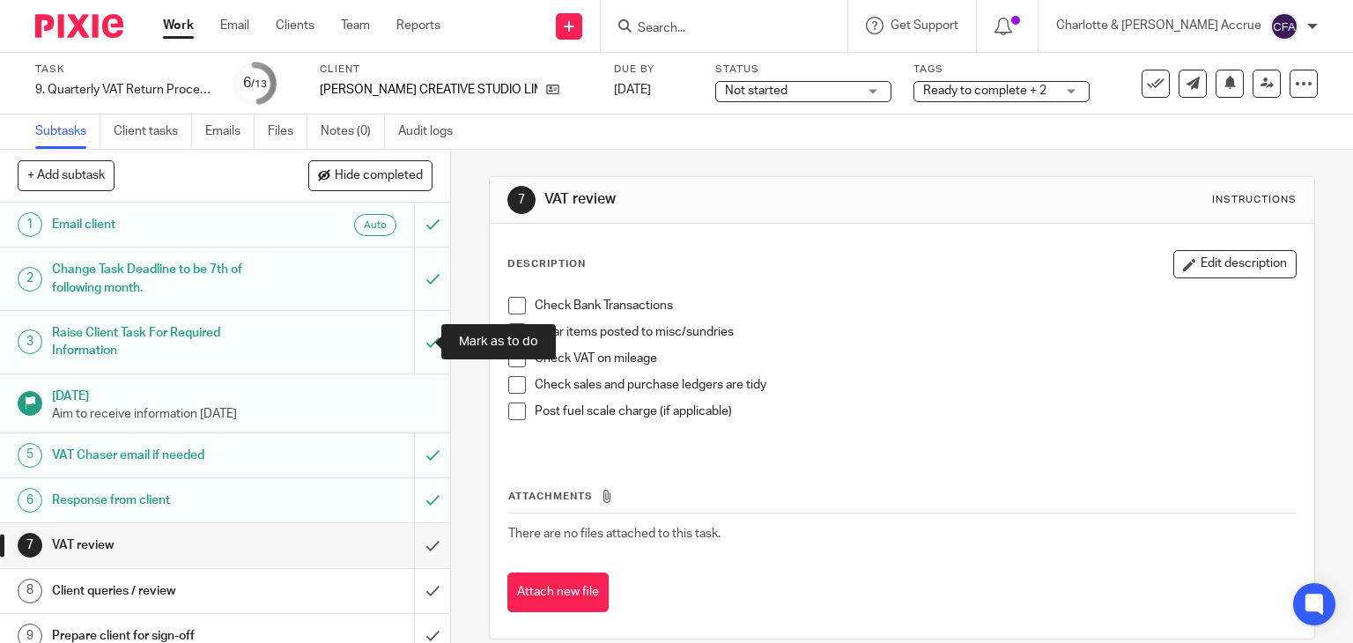
scroll to position [195, 0]
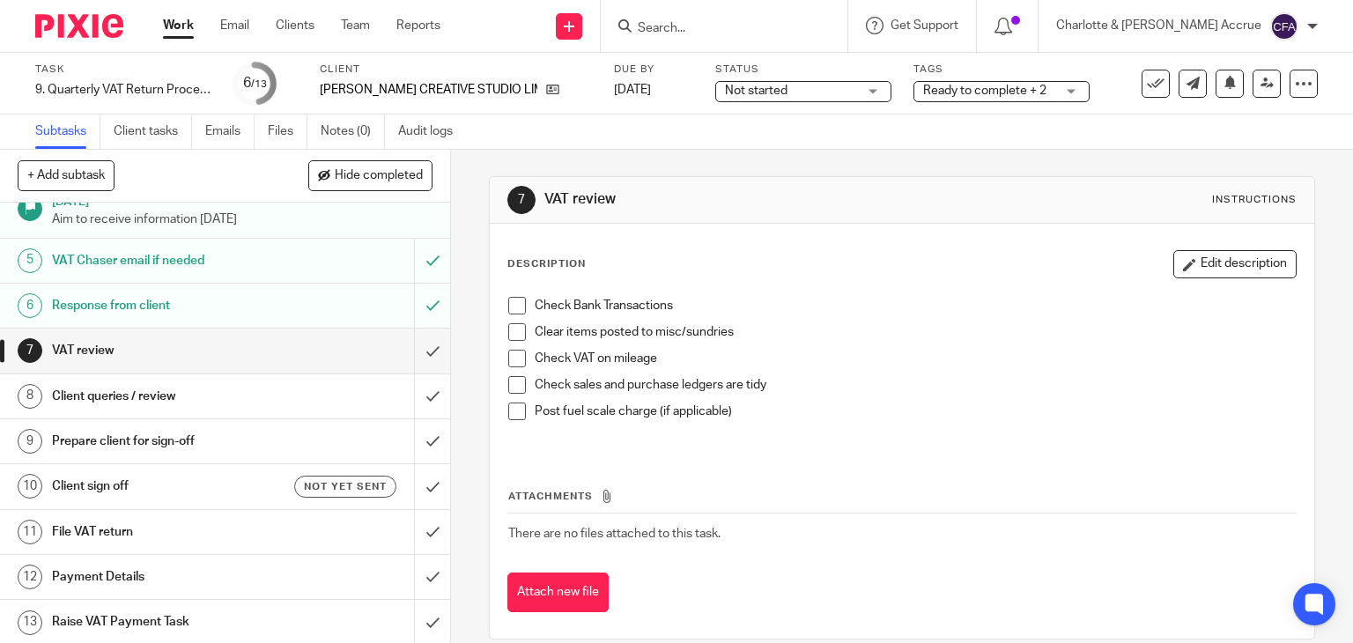
click at [312, 433] on div "Prepare client for sign-off" at bounding box center [224, 441] width 344 height 26
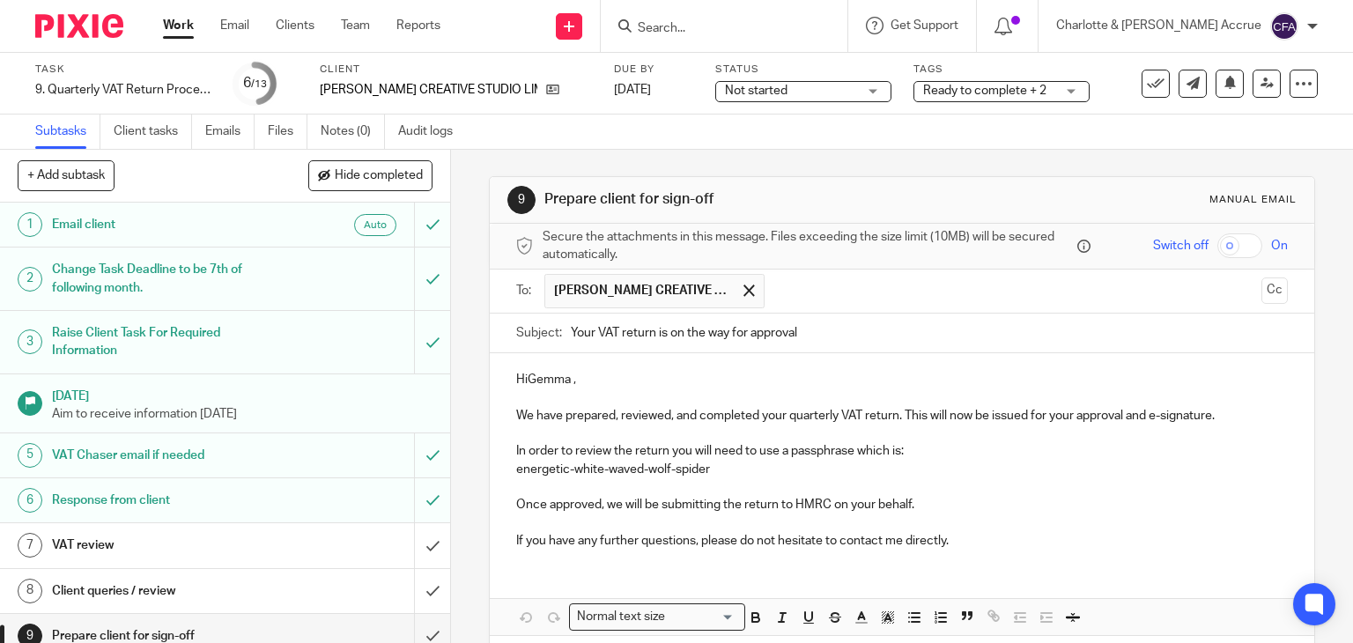
click at [509, 470] on div "HiGemma , We have prepared, reviewed, and completed your quarterly VAT return. …" at bounding box center [902, 458] width 825 height 210
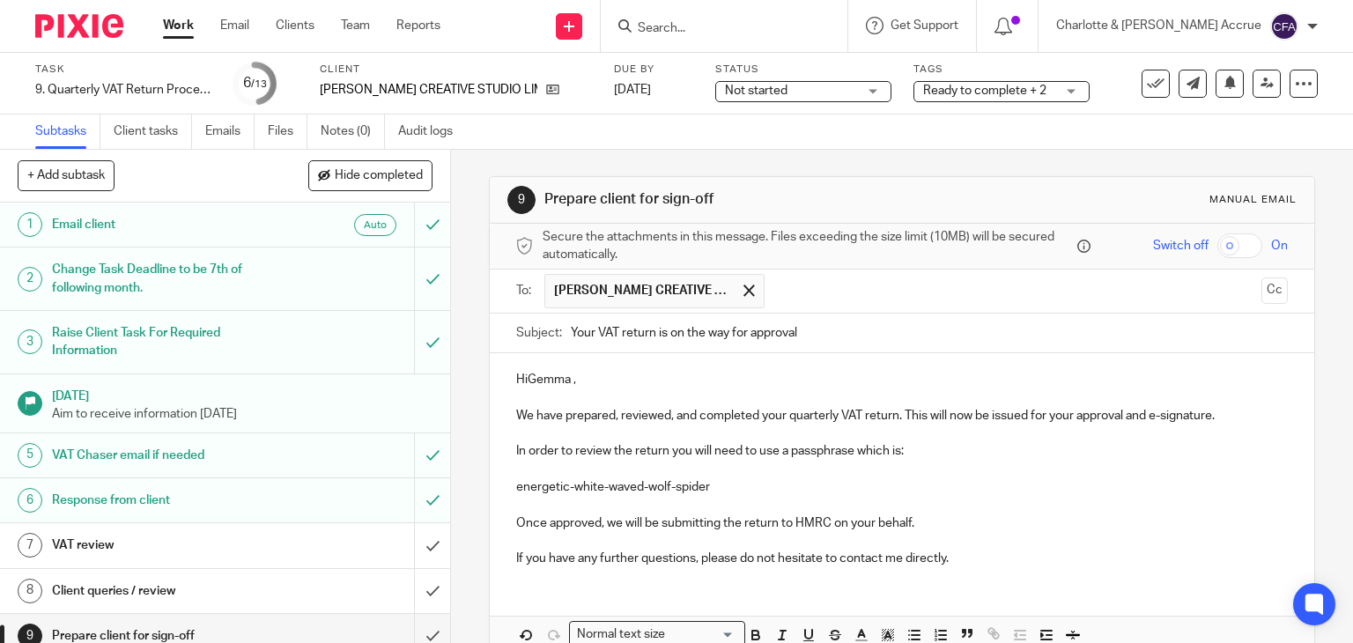
click at [524, 382] on p "HiGemma ," at bounding box center [902, 380] width 773 height 18
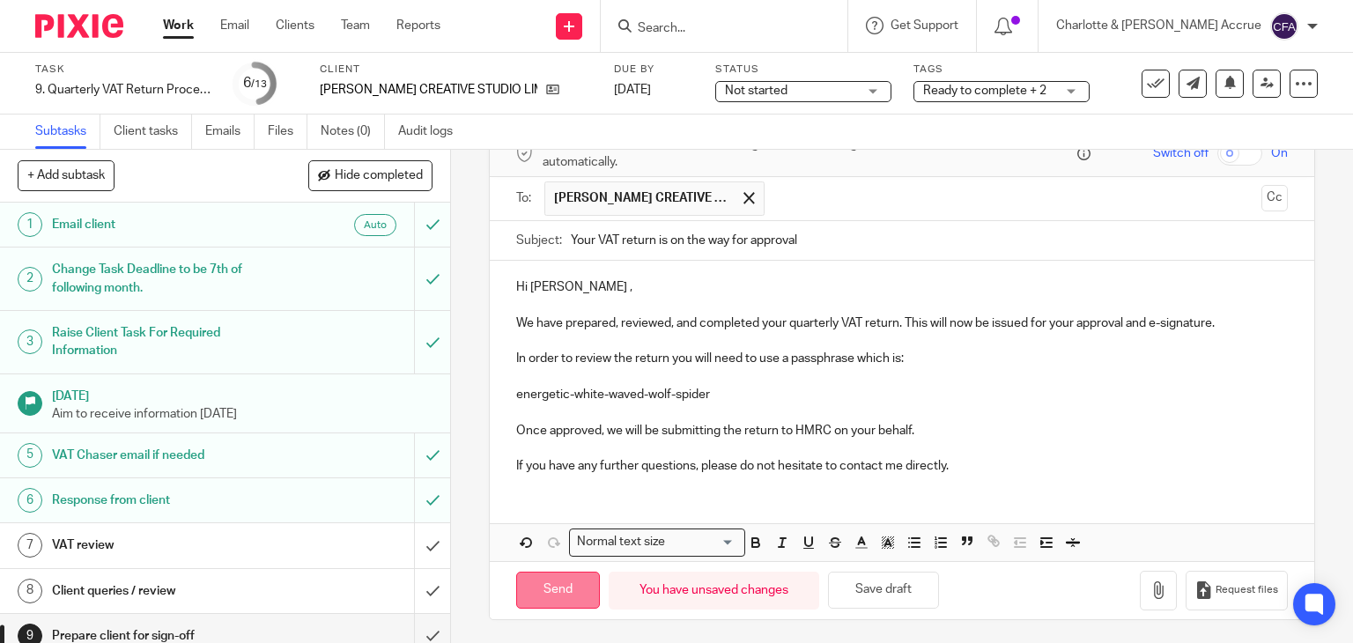
click at [571, 596] on input "Send" at bounding box center [558, 591] width 84 height 38
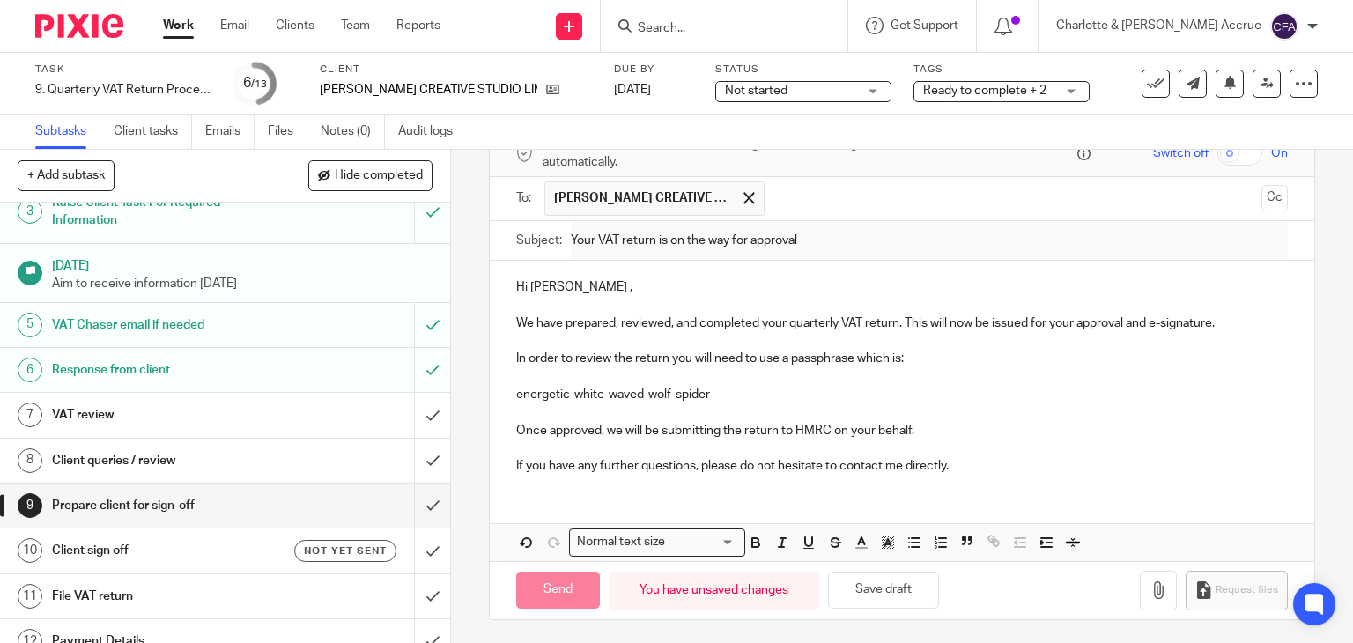
type input "Sent"
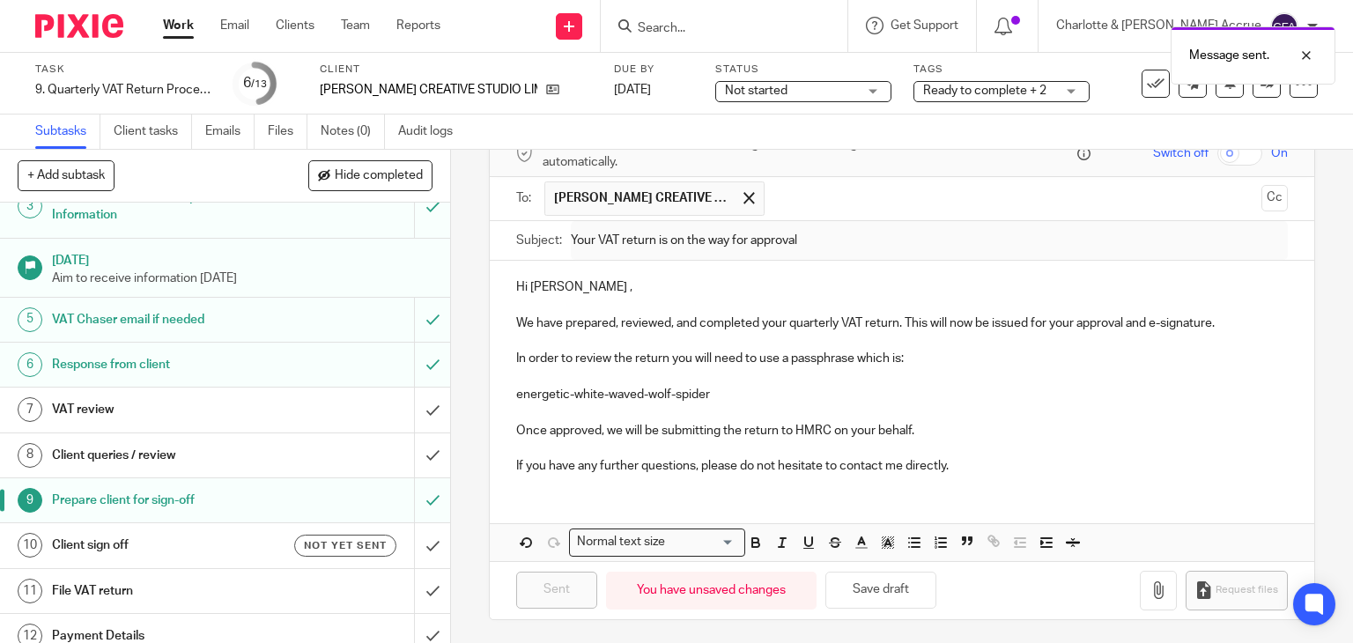
scroll to position [189, 0]
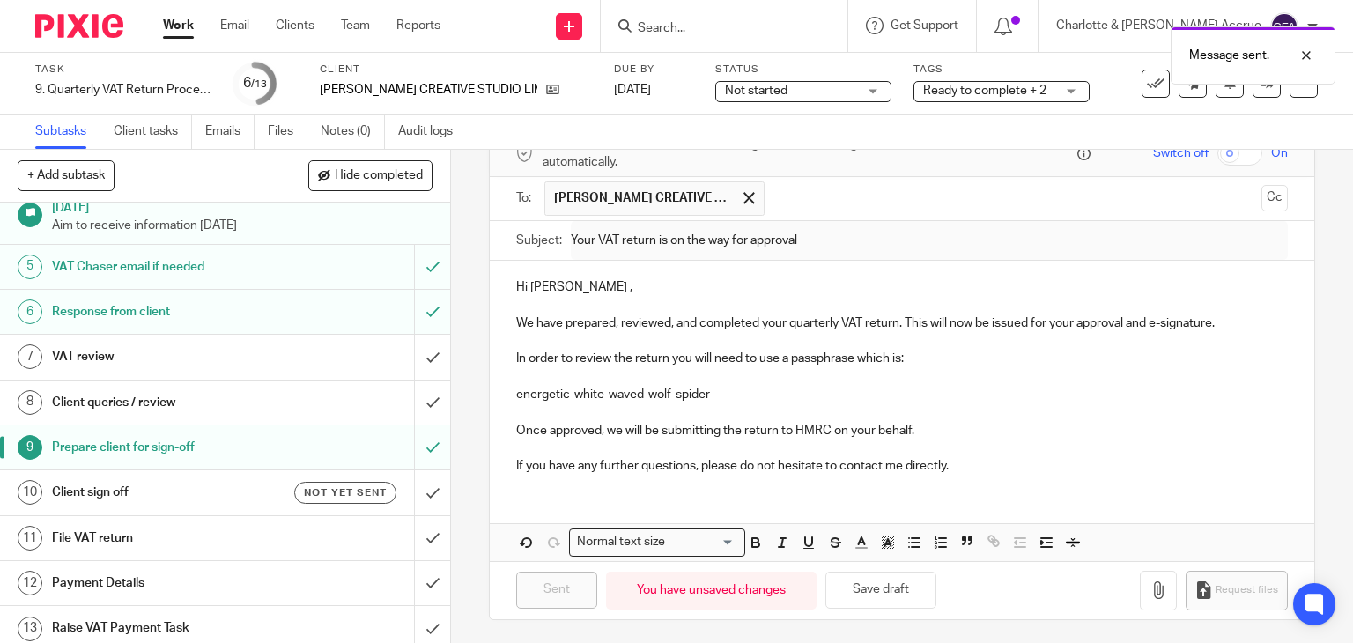
click at [241, 495] on h1 "Client sign off" at bounding box center [167, 492] width 230 height 26
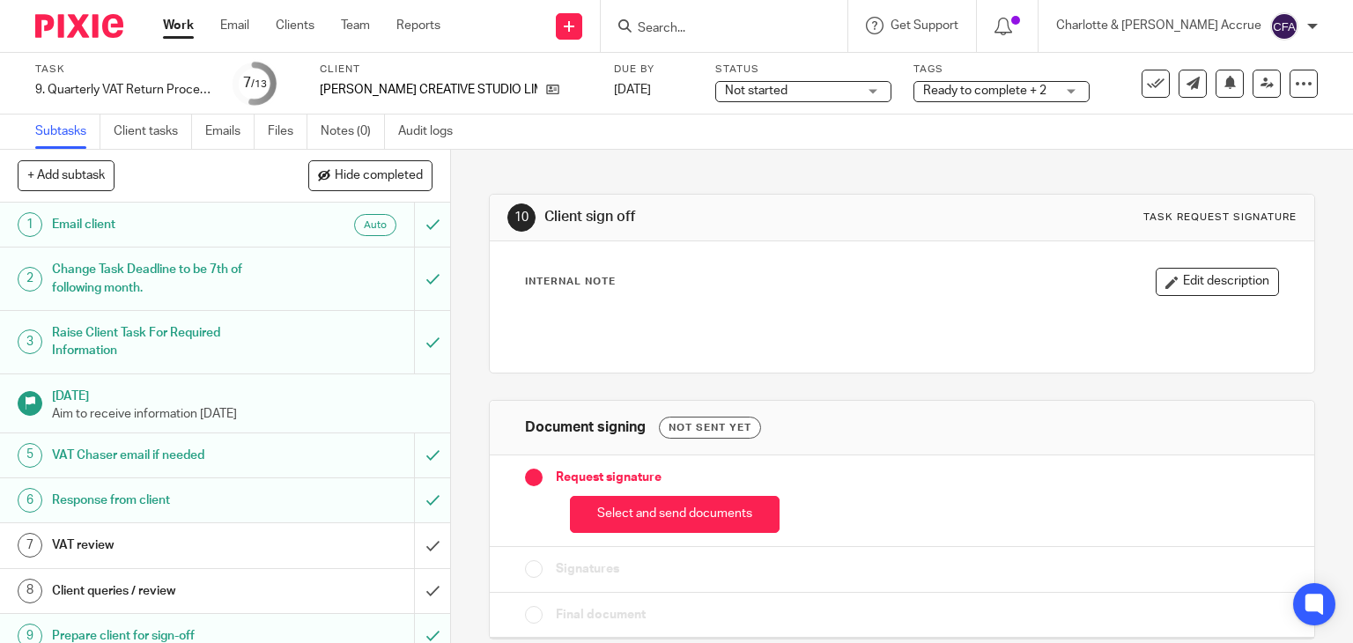
click at [583, 522] on button "Select and send documents" at bounding box center [675, 515] width 210 height 38
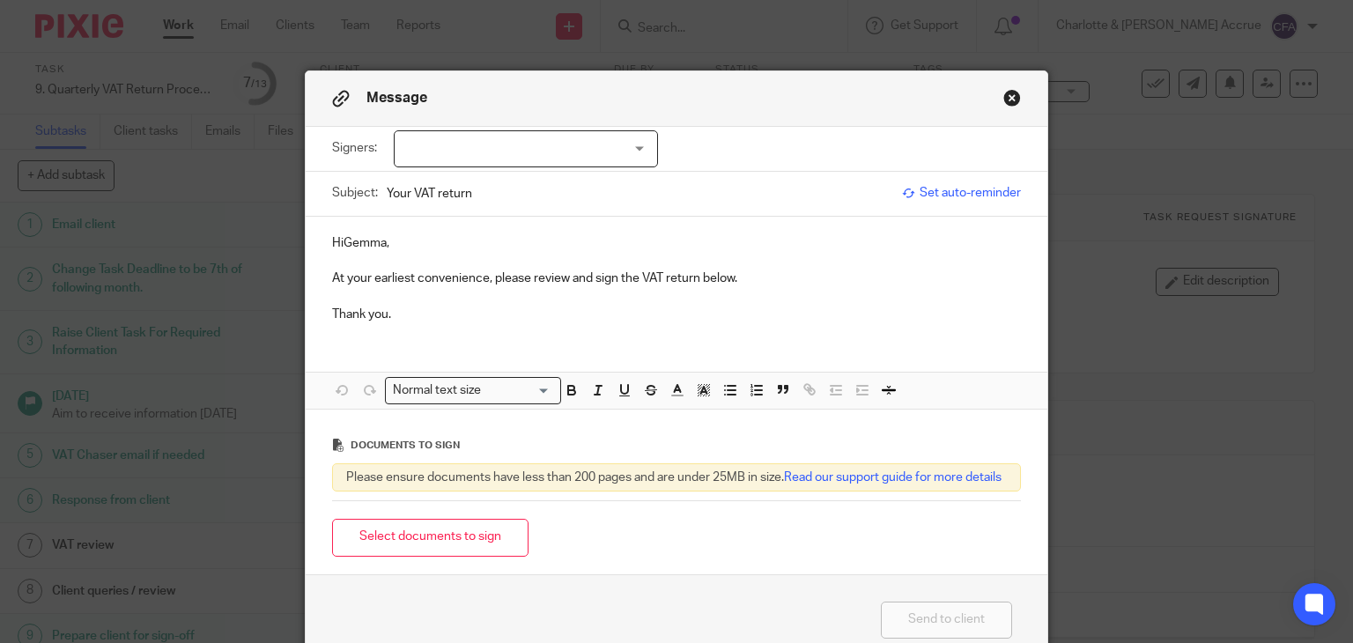
click at [536, 146] on div at bounding box center [526, 148] width 264 height 37
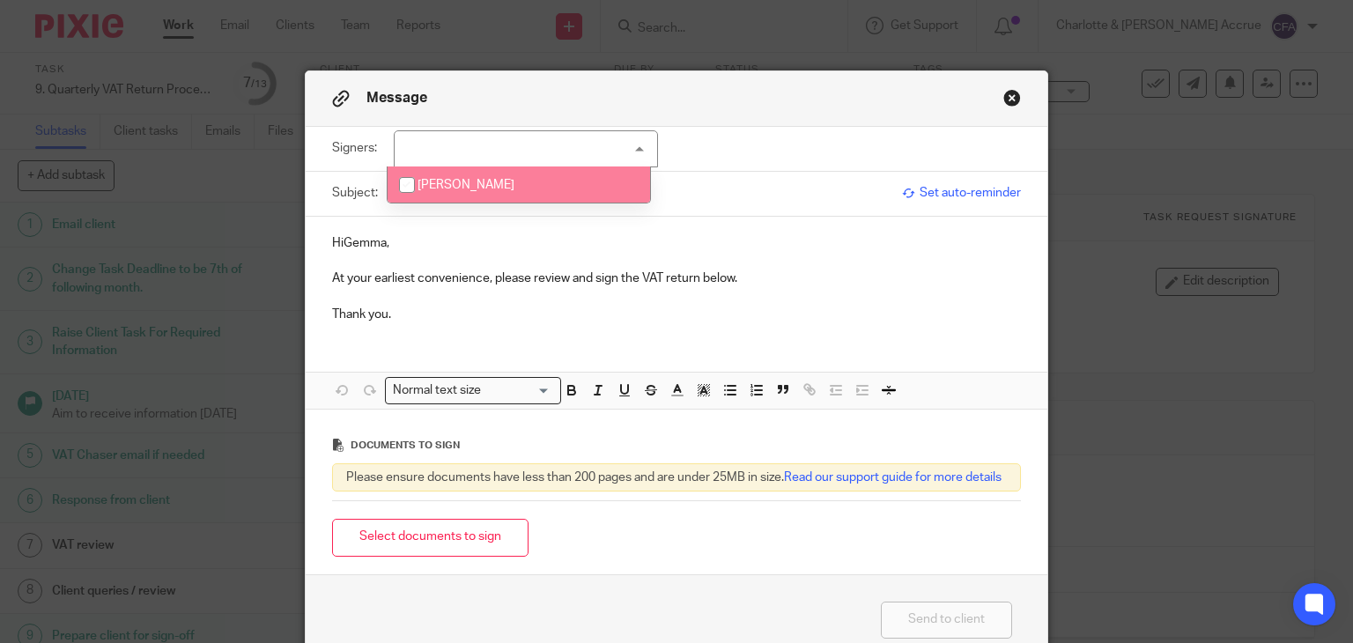
click at [502, 177] on li "[PERSON_NAME]" at bounding box center [519, 184] width 263 height 36
checkbox input "true"
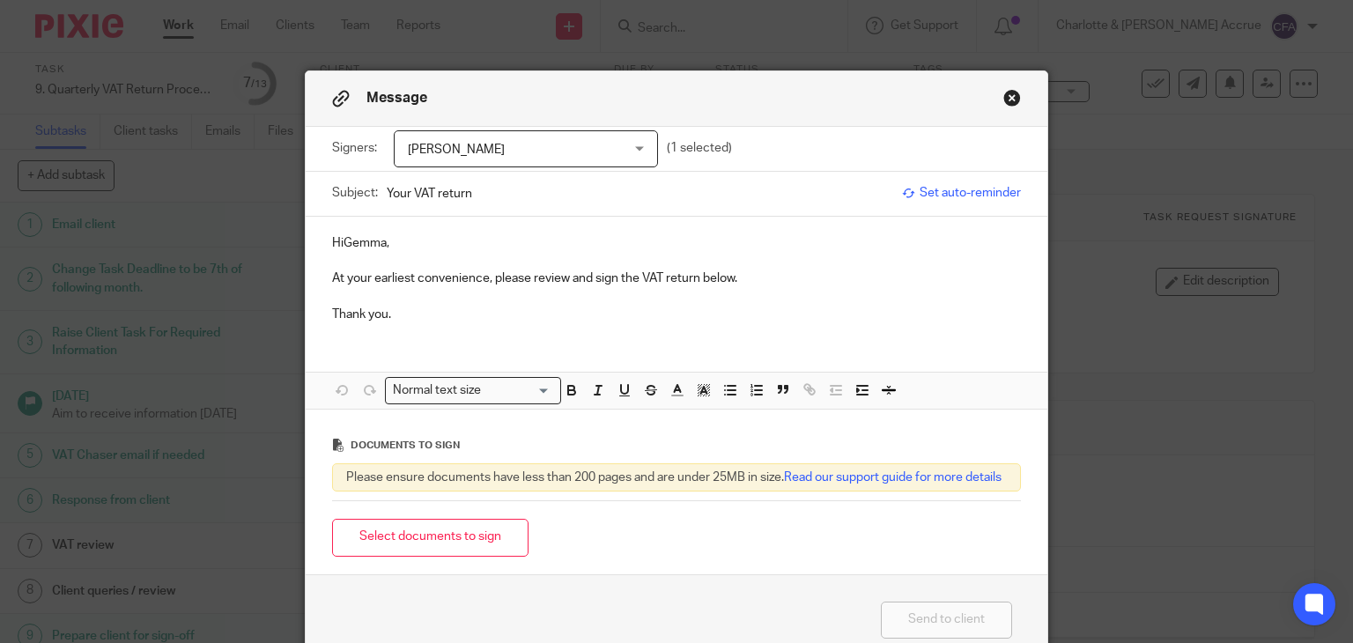
click at [338, 248] on p "HiGemma," at bounding box center [677, 243] width 690 height 18
click at [352, 551] on button "Select documents to sign" at bounding box center [430, 538] width 196 height 38
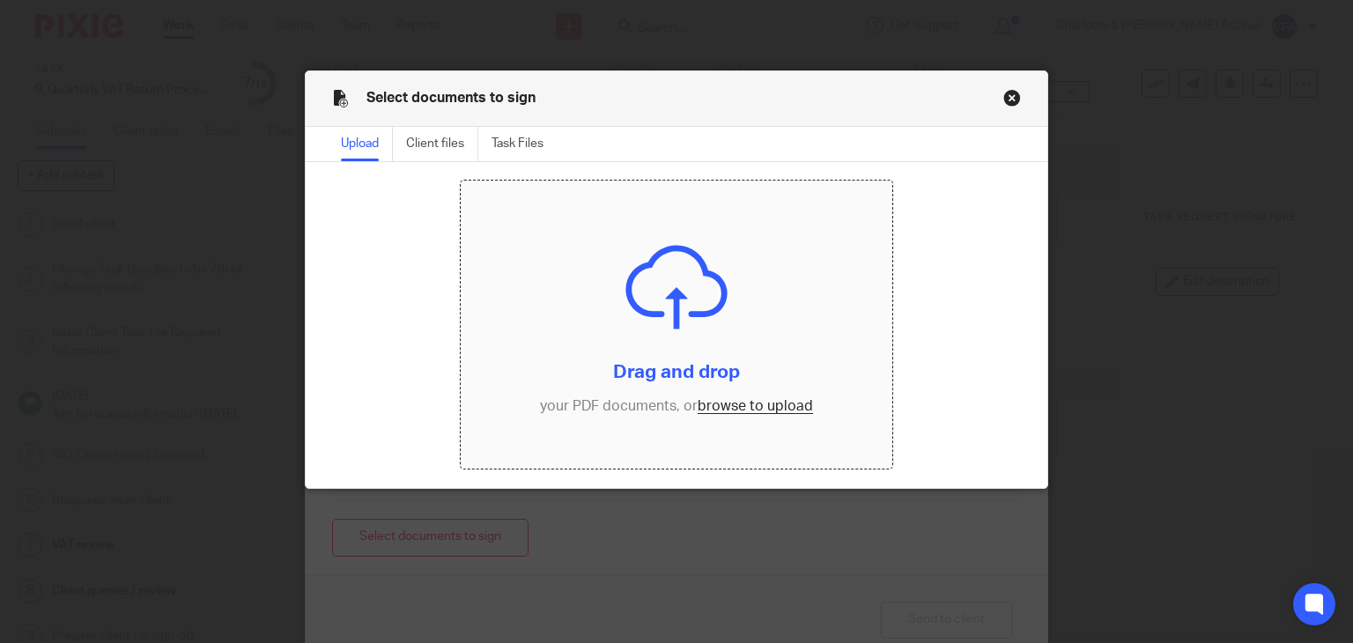
click at [743, 406] on input "file" at bounding box center [677, 325] width 432 height 288
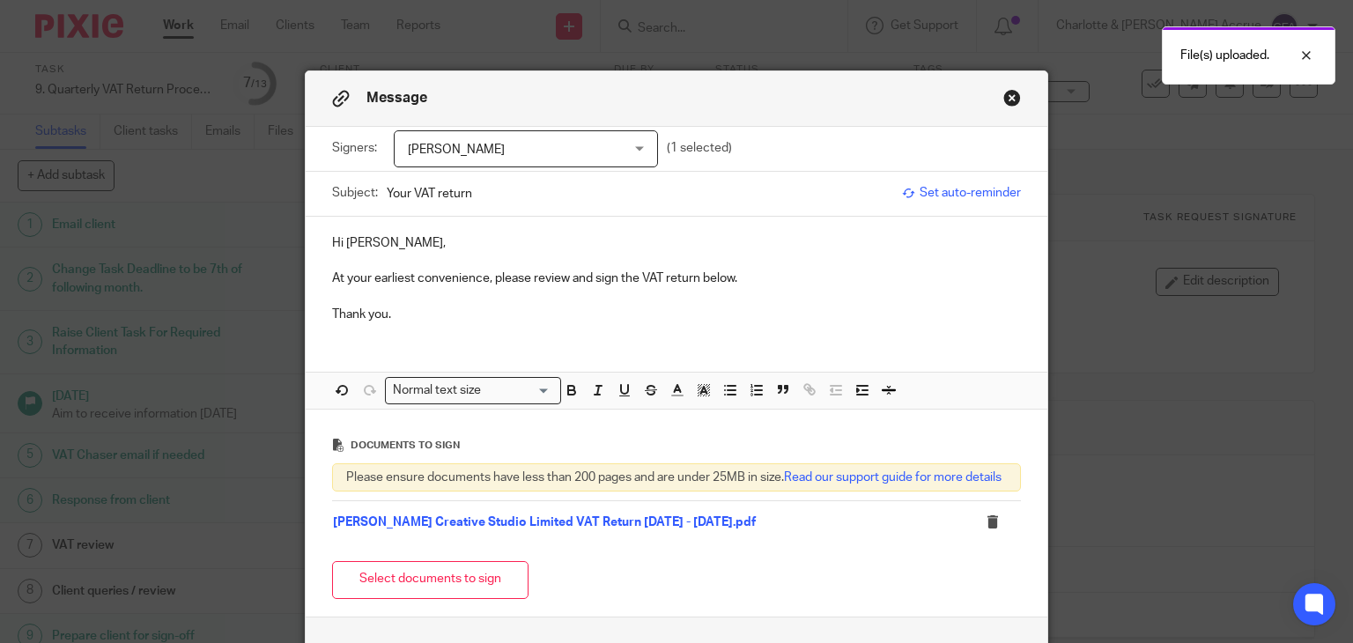
scroll to position [152, 0]
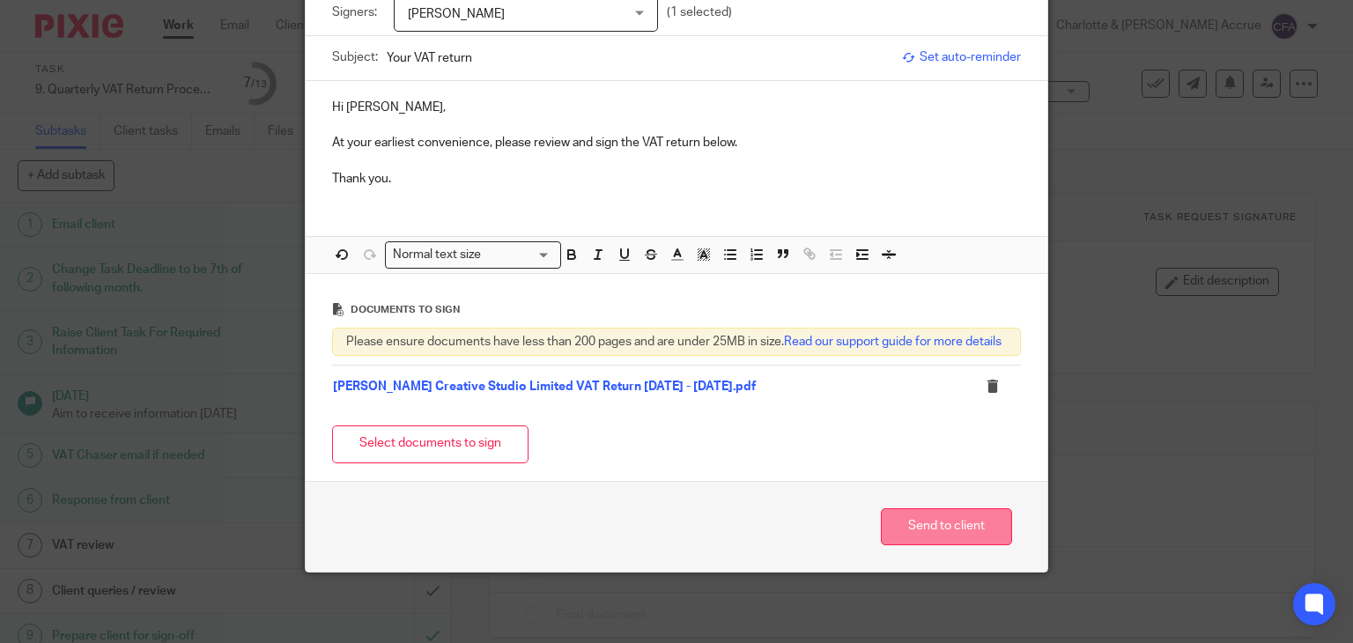
click at [939, 531] on button "Send to client" at bounding box center [946, 527] width 131 height 38
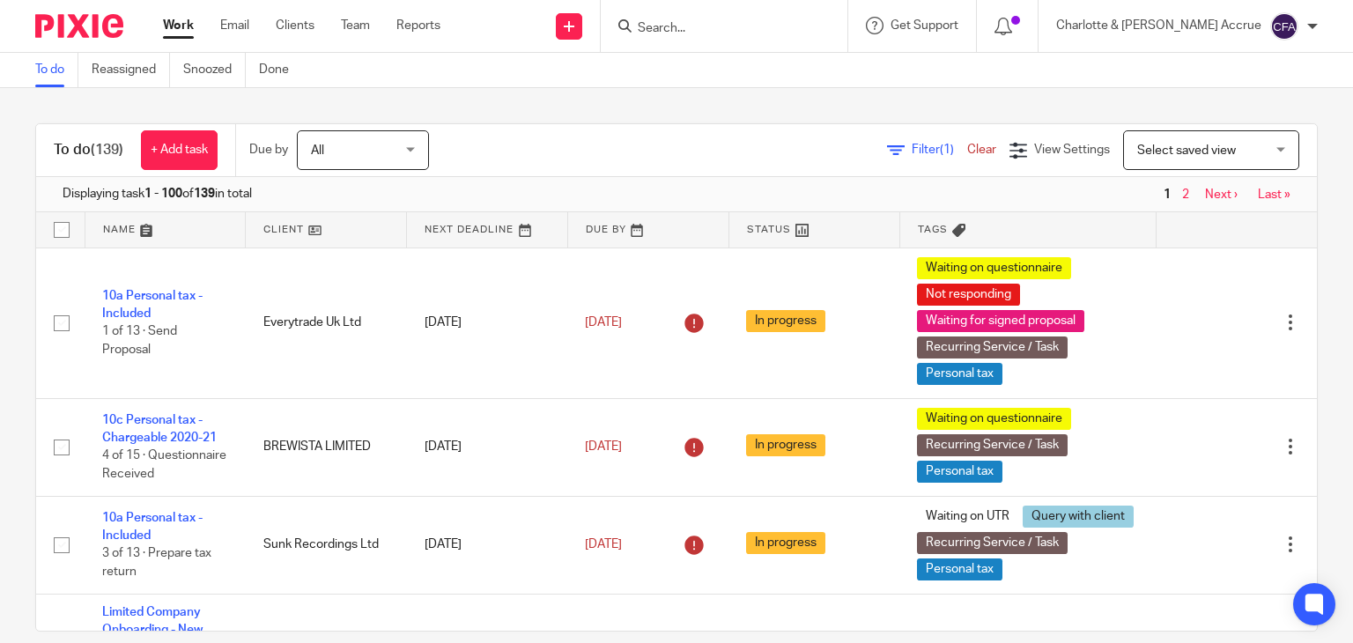
click at [786, 33] on input "Search" at bounding box center [715, 29] width 159 height 16
click at [795, 35] on input "07539178918" at bounding box center [715, 29] width 159 height 16
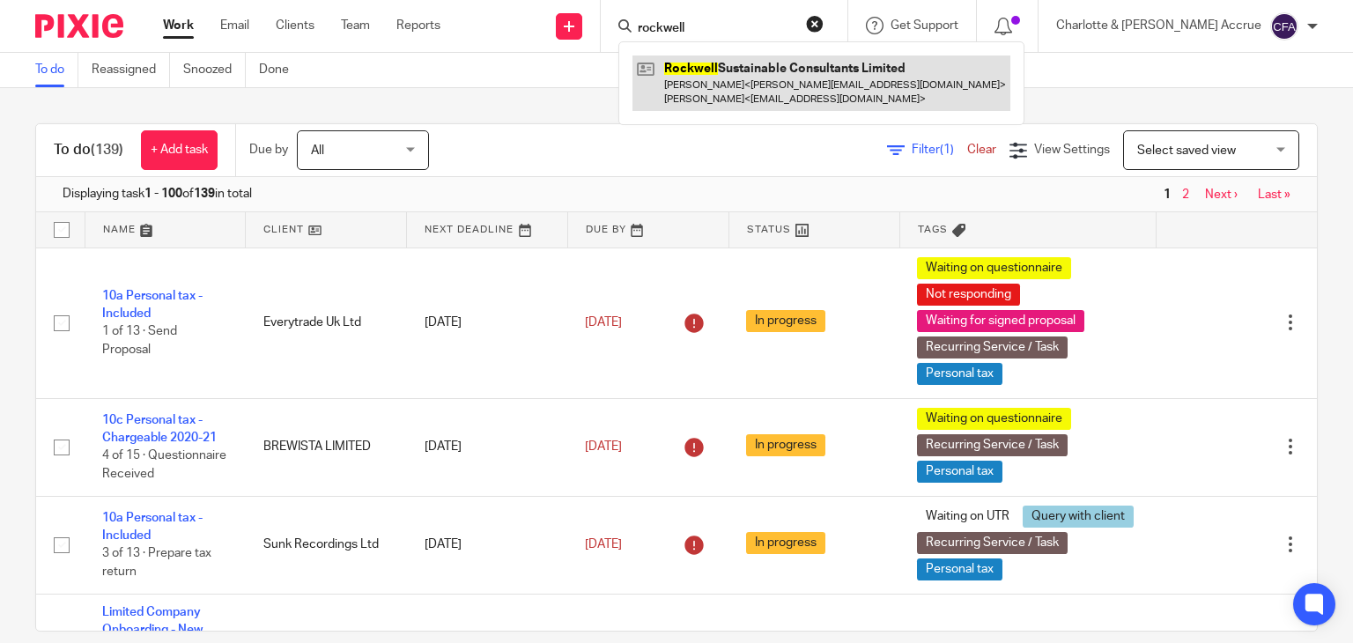
type input "rockwell"
click at [793, 66] on link at bounding box center [821, 82] width 378 height 55
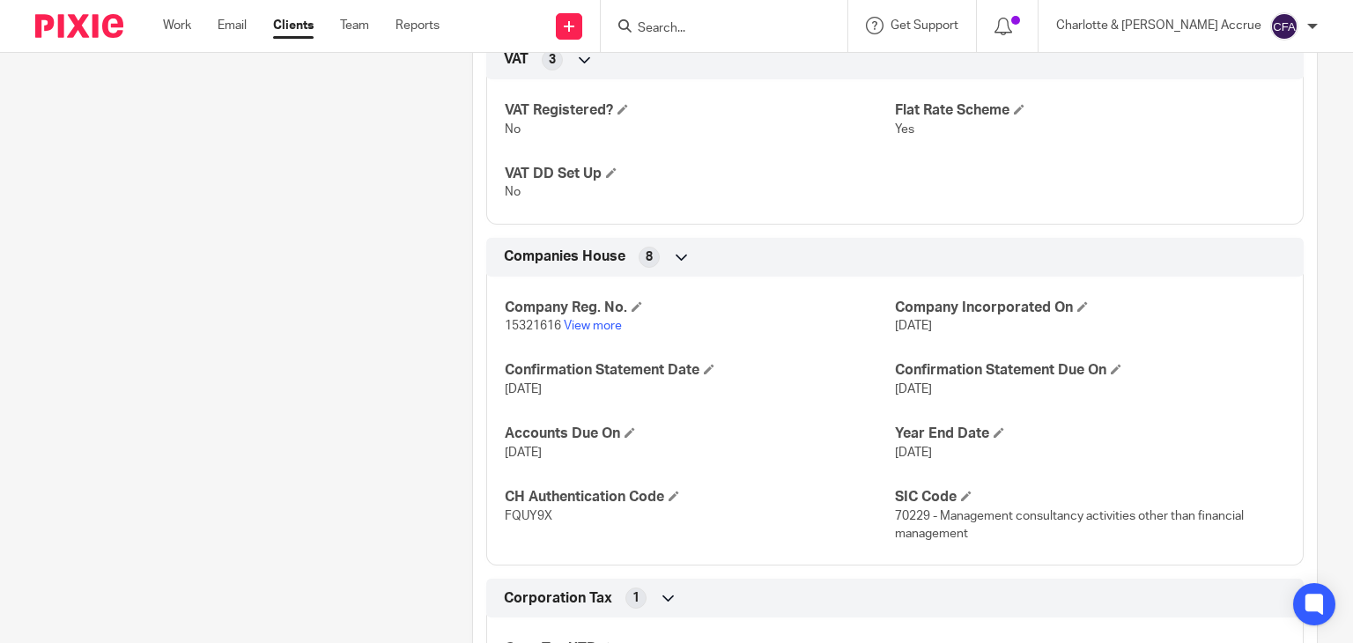
scroll to position [1356, 0]
click at [518, 331] on span "15321616" at bounding box center [533, 325] width 56 height 12
copy p "15321616"
click at [767, 21] on input "Search" at bounding box center [715, 29] width 159 height 16
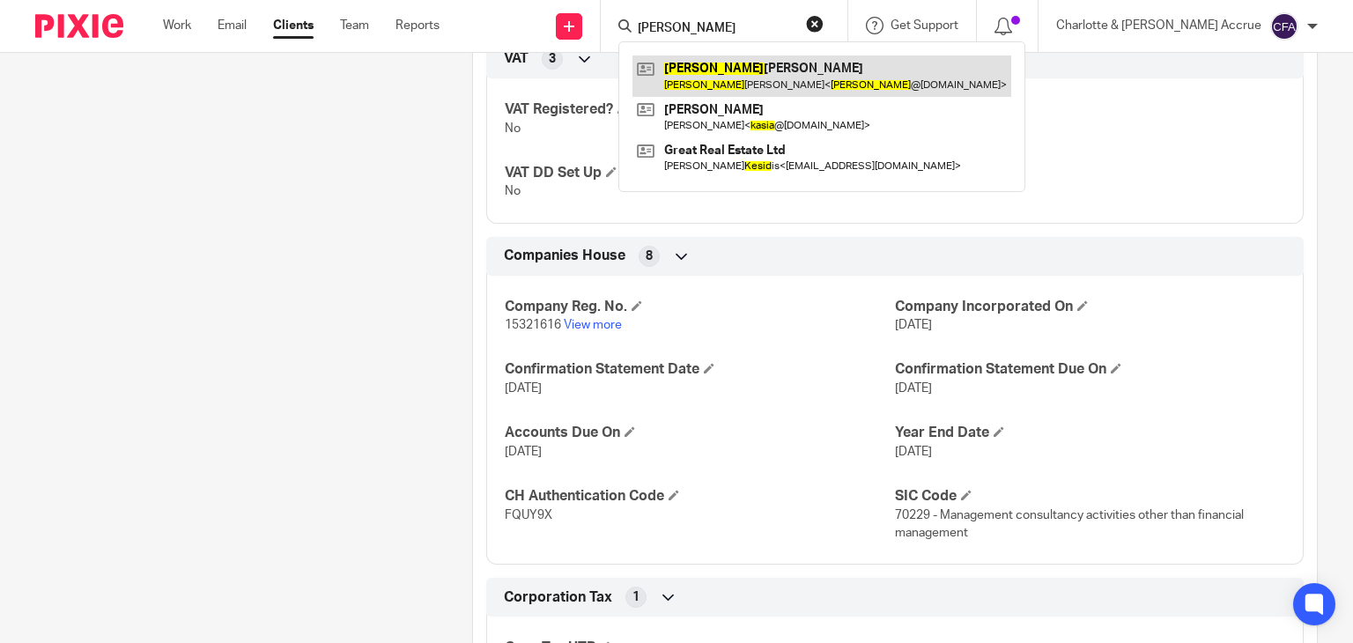
type input "kesia"
click at [786, 76] on link at bounding box center [821, 75] width 379 height 41
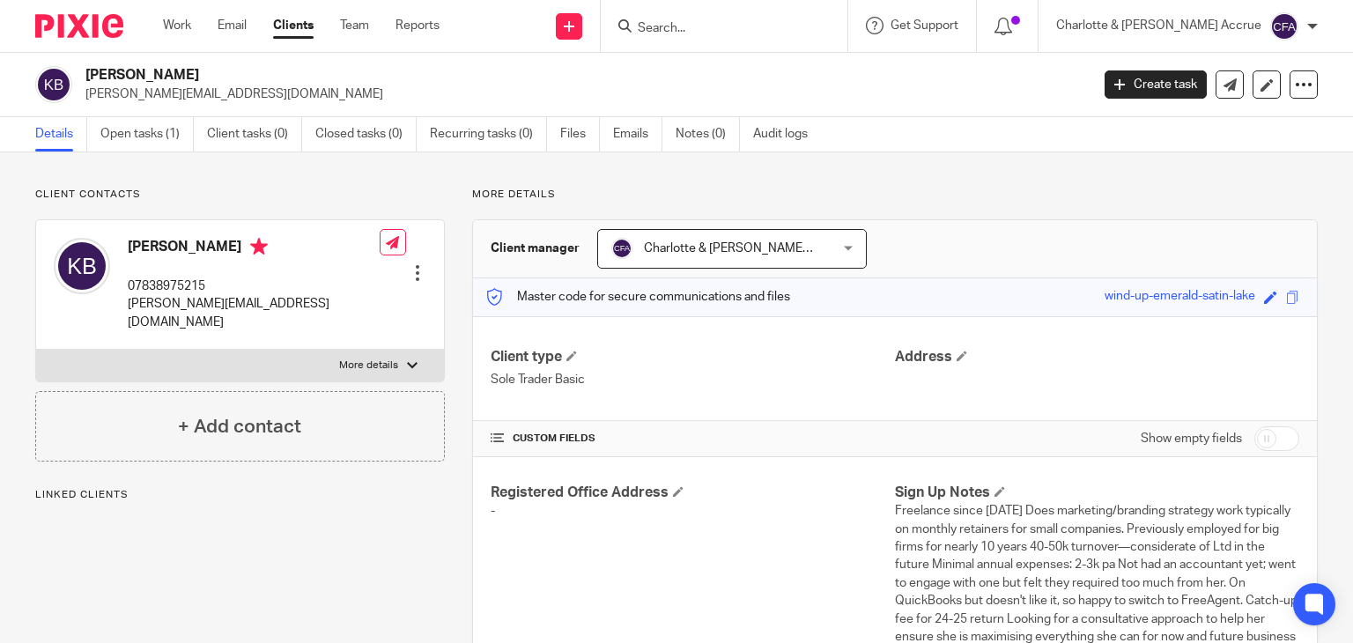
scroll to position [169, 0]
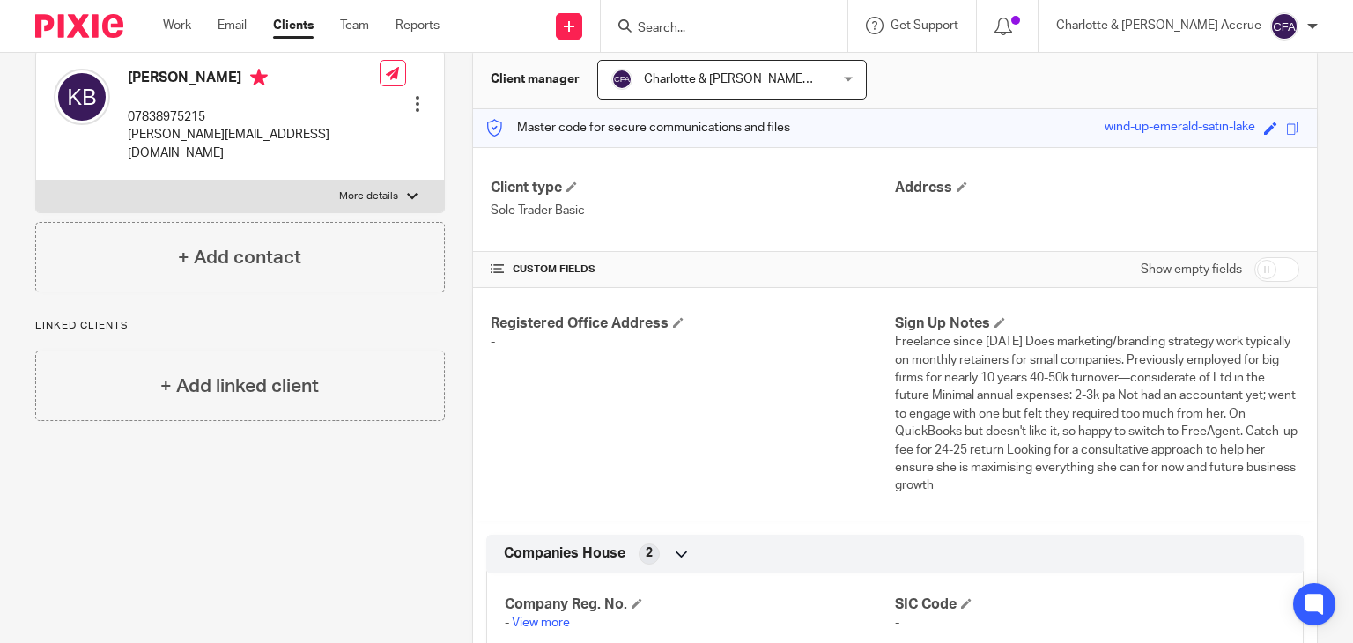
click at [176, 139] on p "[PERSON_NAME][EMAIL_ADDRESS][DOMAIN_NAME]" at bounding box center [254, 144] width 252 height 36
copy div "[PERSON_NAME][EMAIL_ADDRESS][DOMAIN_NAME]"
click at [177, 132] on p "[PERSON_NAME][EMAIL_ADDRESS][DOMAIN_NAME]" at bounding box center [254, 144] width 252 height 36
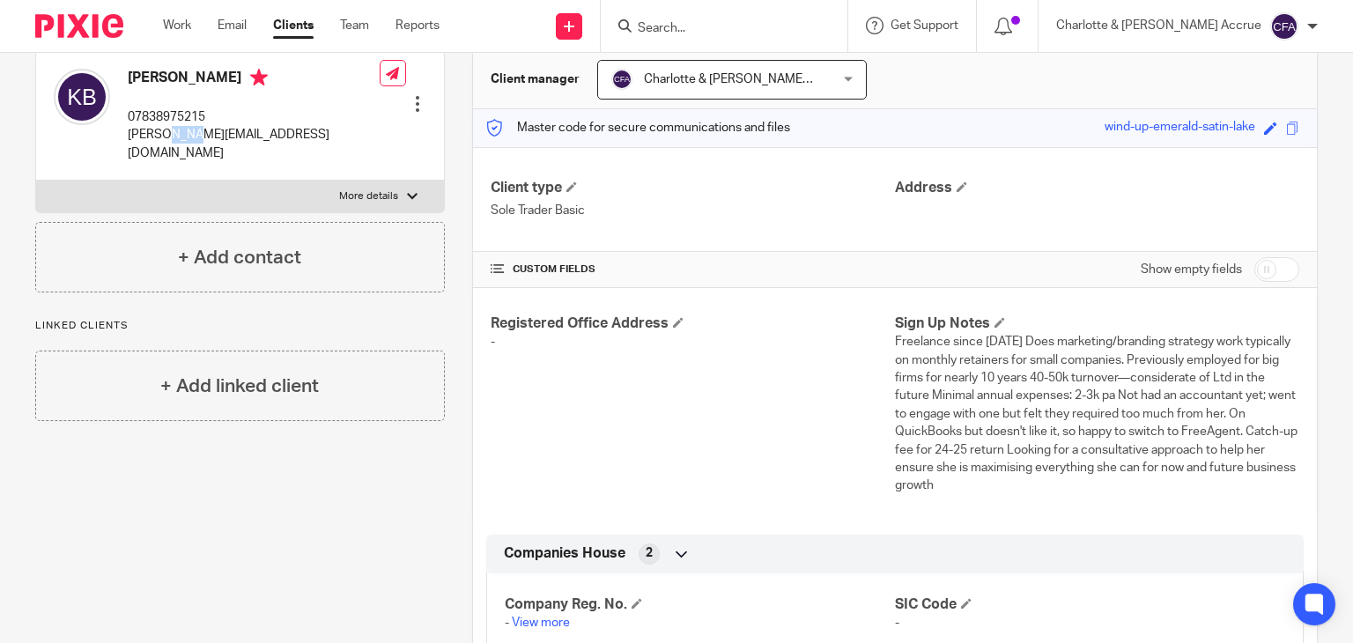
click at [177, 132] on p "[PERSON_NAME][EMAIL_ADDRESS][DOMAIN_NAME]" at bounding box center [254, 144] width 252 height 36
click at [1140, 152] on div "Client type Sole Trader Basic Address" at bounding box center [895, 199] width 844 height 105
click at [1124, 303] on div "Registered Office Address - Sign Up Notes Freelance since [DATE] Does marketing…" at bounding box center [895, 404] width 844 height 233
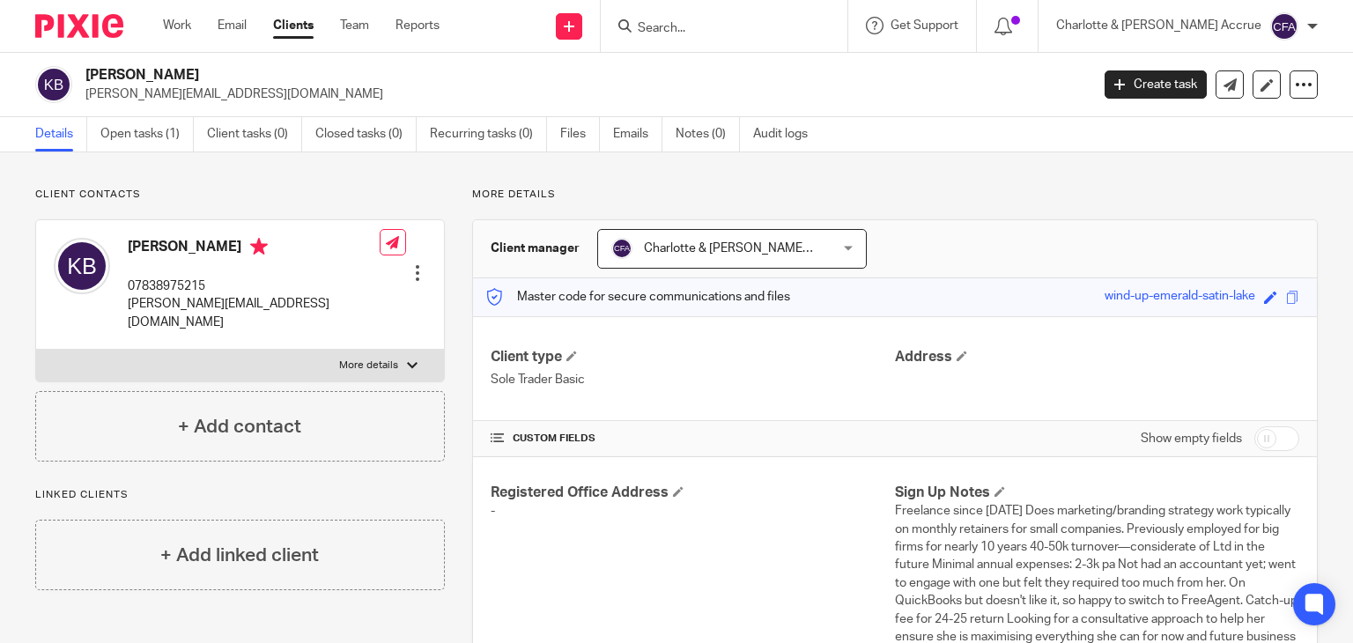
click at [372, 354] on label "More details" at bounding box center [240, 366] width 408 height 32
click at [36, 350] on input "More details" at bounding box center [35, 349] width 1 height 1
checkbox input "true"
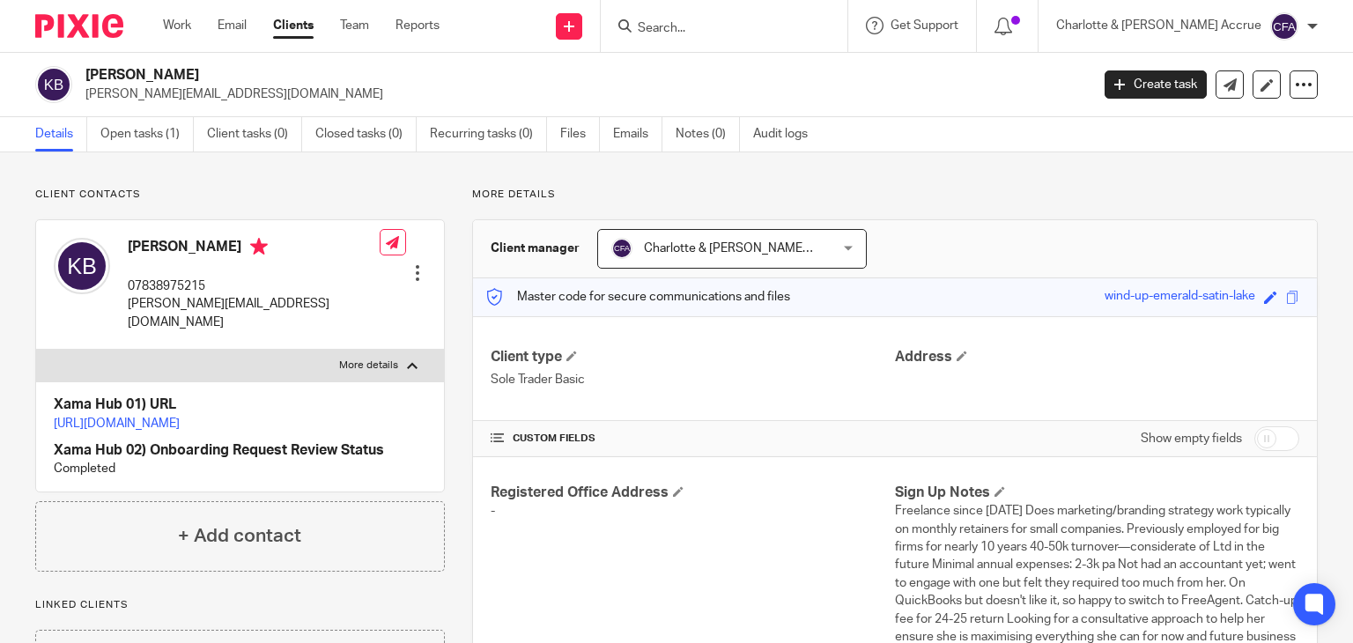
click at [180, 418] on link "[URL][DOMAIN_NAME]" at bounding box center [117, 424] width 126 height 12
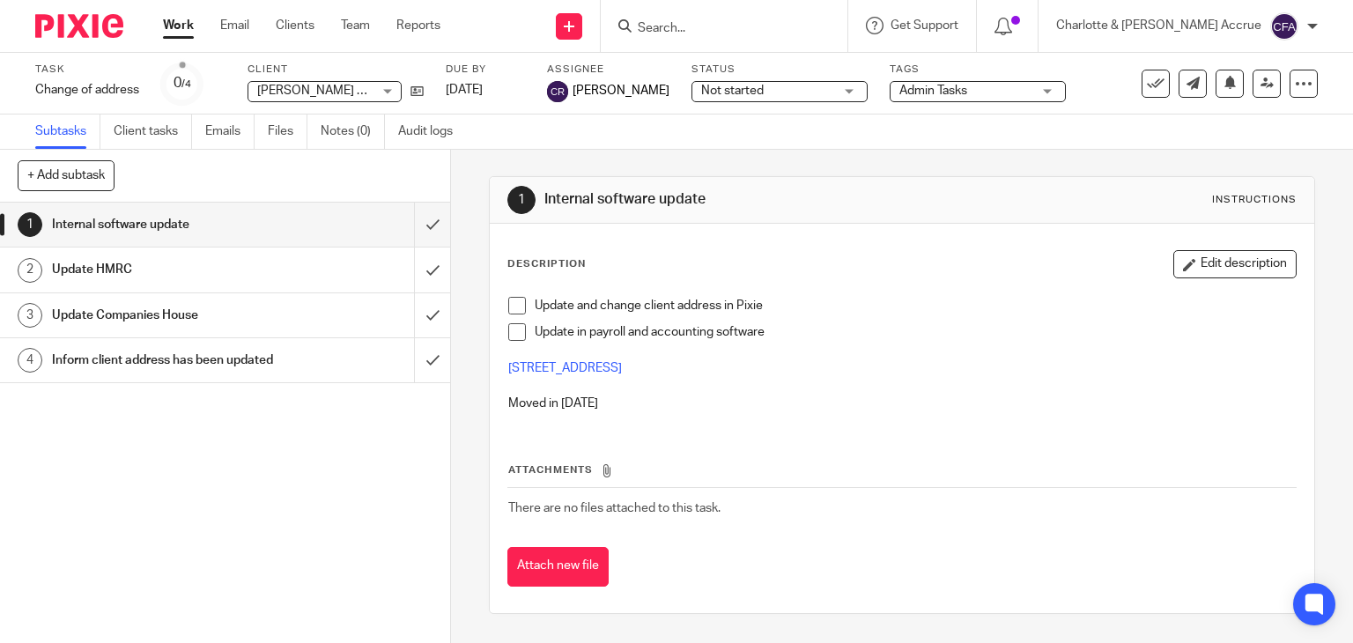
click at [753, 28] on input "Search" at bounding box center [715, 29] width 159 height 16
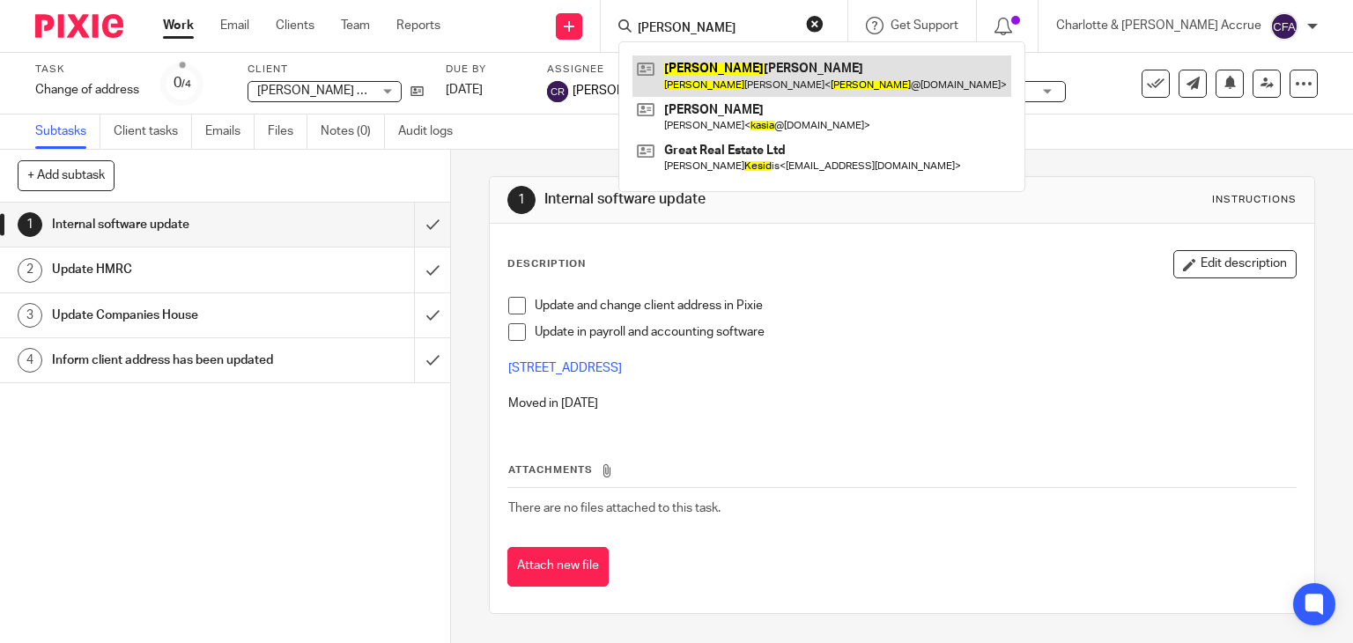
type input "kesia"
click at [766, 76] on link at bounding box center [821, 75] width 379 height 41
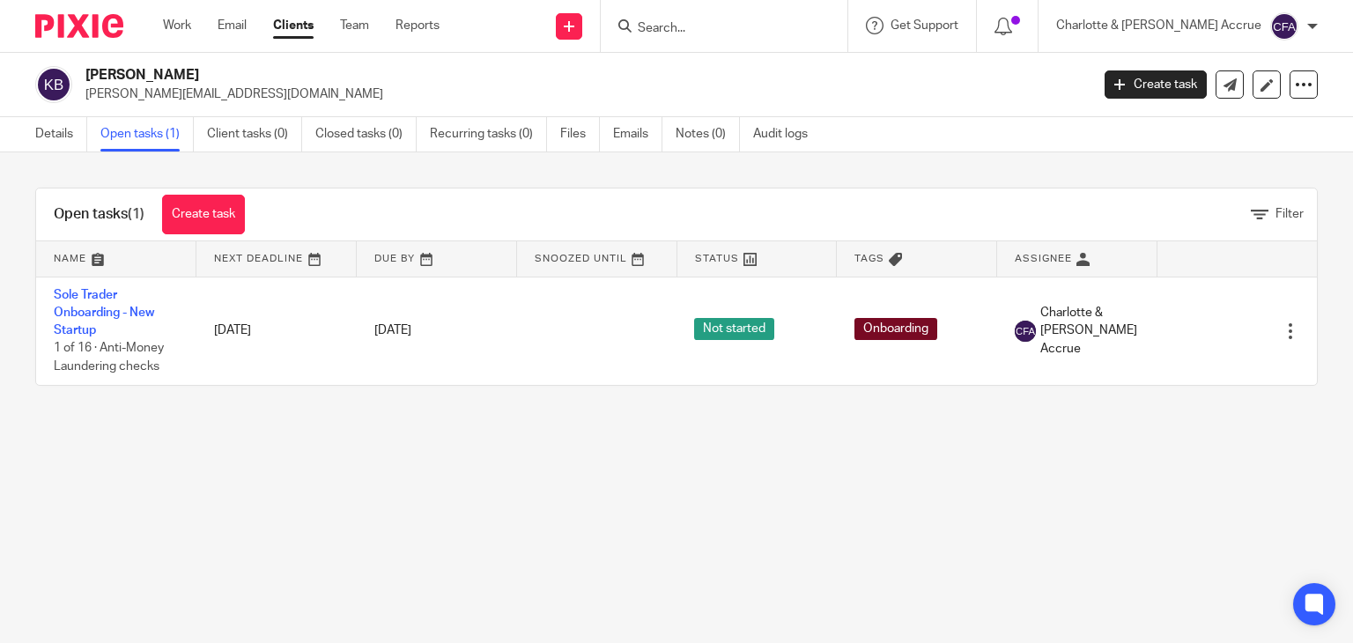
click at [719, 26] on input "Search" at bounding box center [715, 29] width 159 height 16
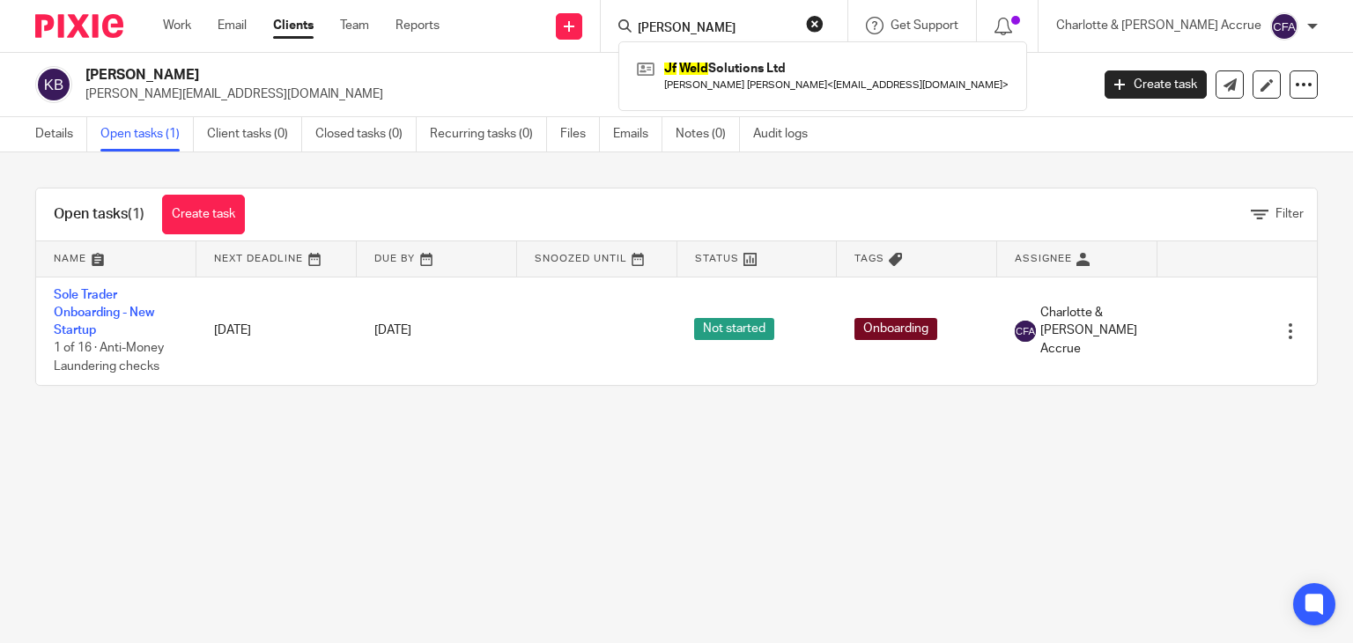
type input "jf weld"
click at [743, 54] on div "Jf Weld Solutions Ltd Jordon Brian Farmer < jordonf411@gmail.com >" at bounding box center [822, 75] width 409 height 69
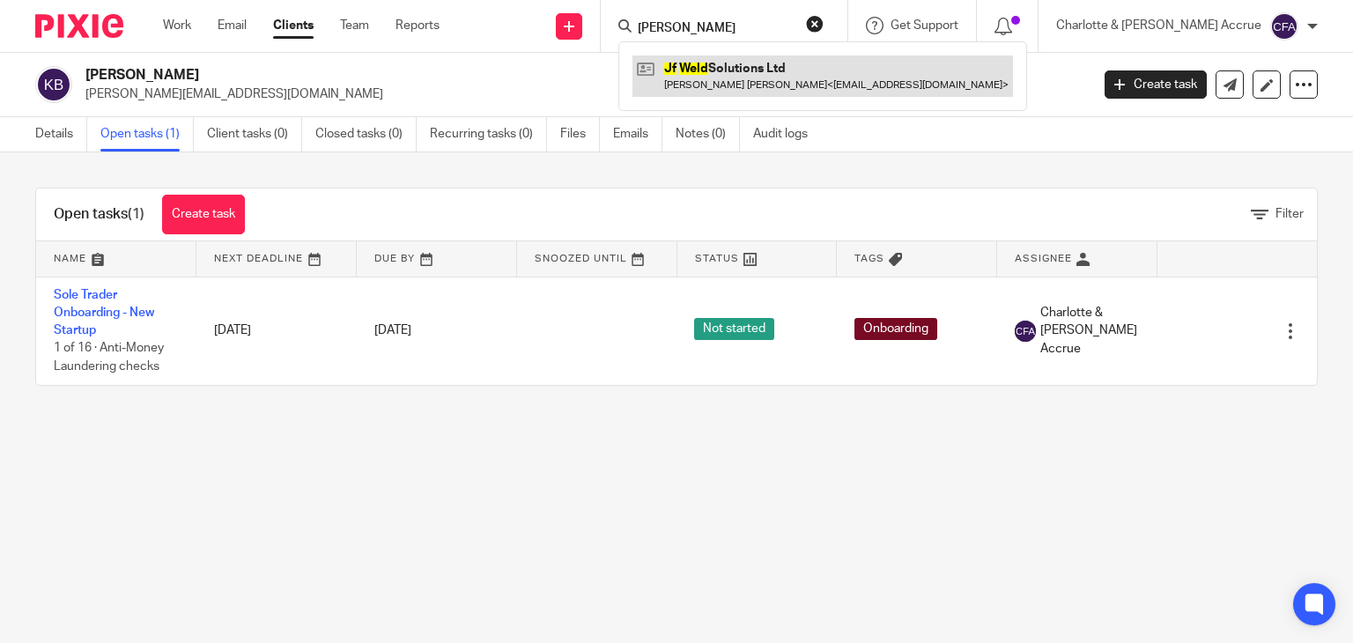
click at [751, 68] on link at bounding box center [822, 75] width 381 height 41
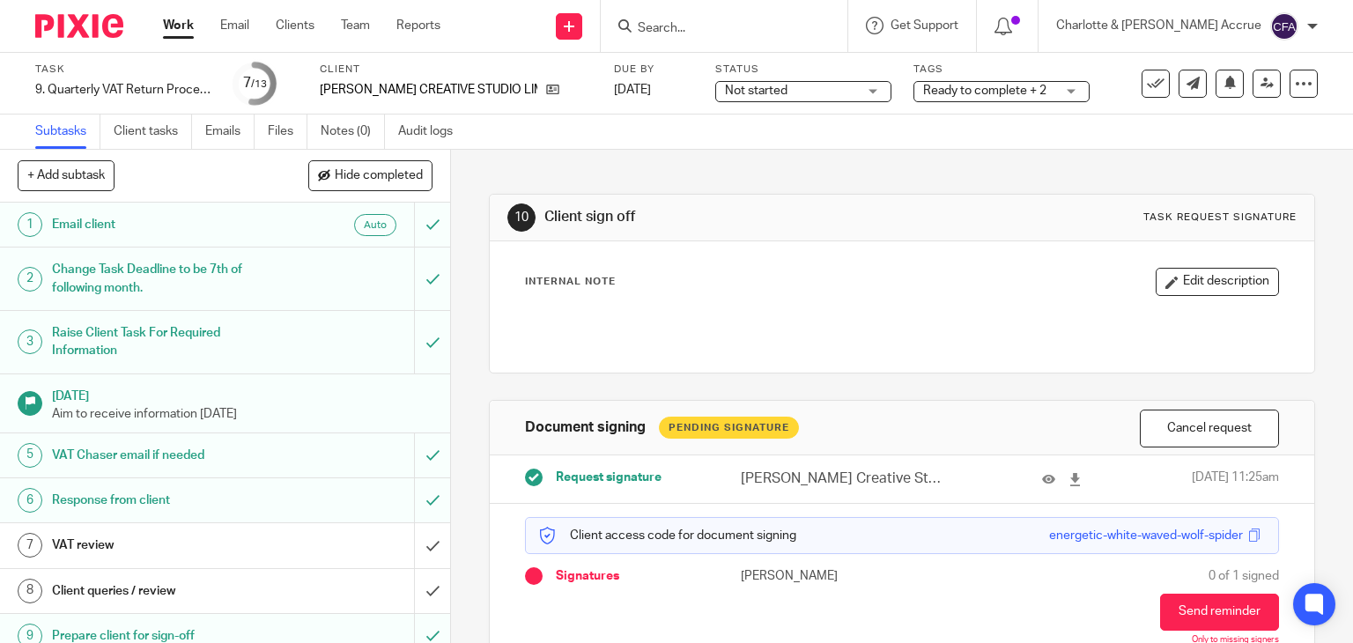
click at [751, 26] on input "Search" at bounding box center [715, 29] width 159 height 16
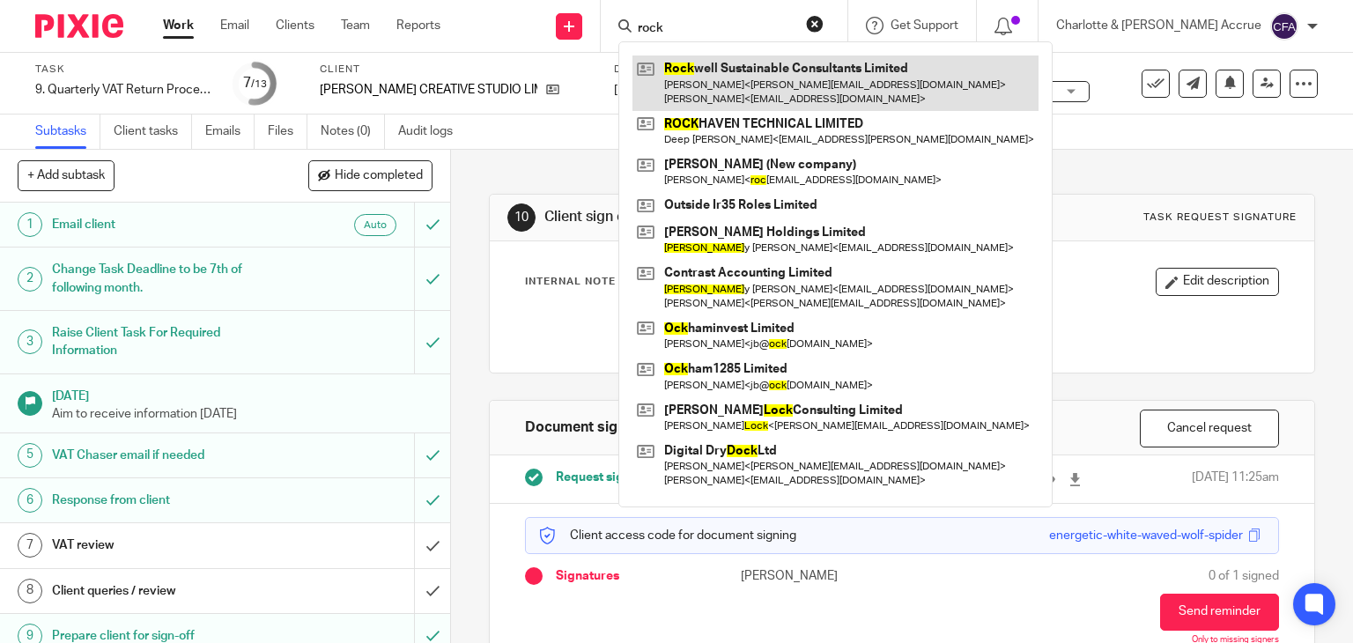
type input "rock"
click at [758, 82] on link at bounding box center [835, 82] width 406 height 55
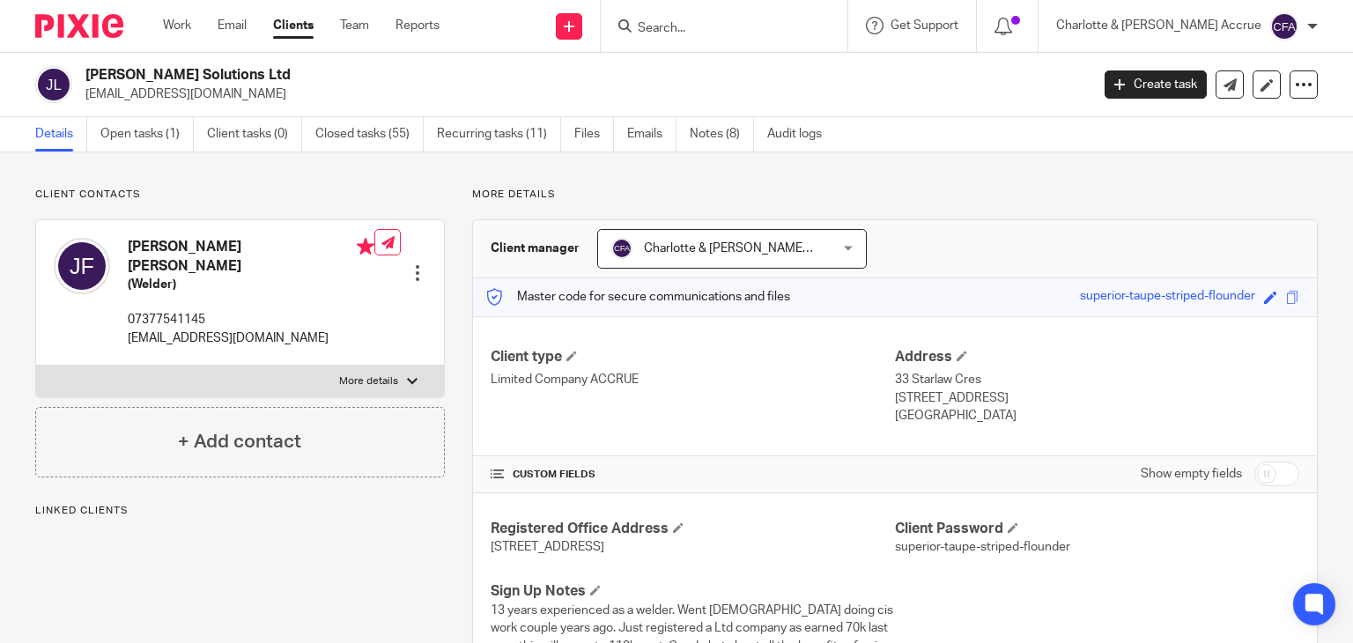
scroll to position [49, 0]
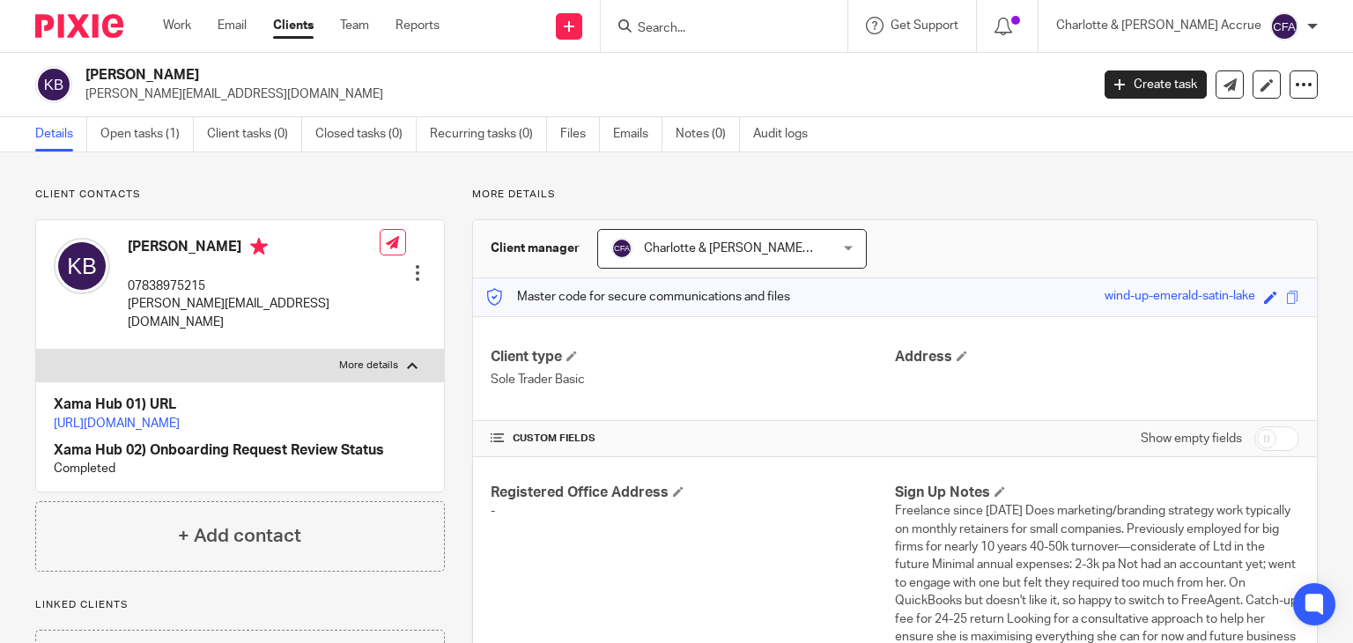
click at [733, 26] on input "Search" at bounding box center [715, 29] width 159 height 16
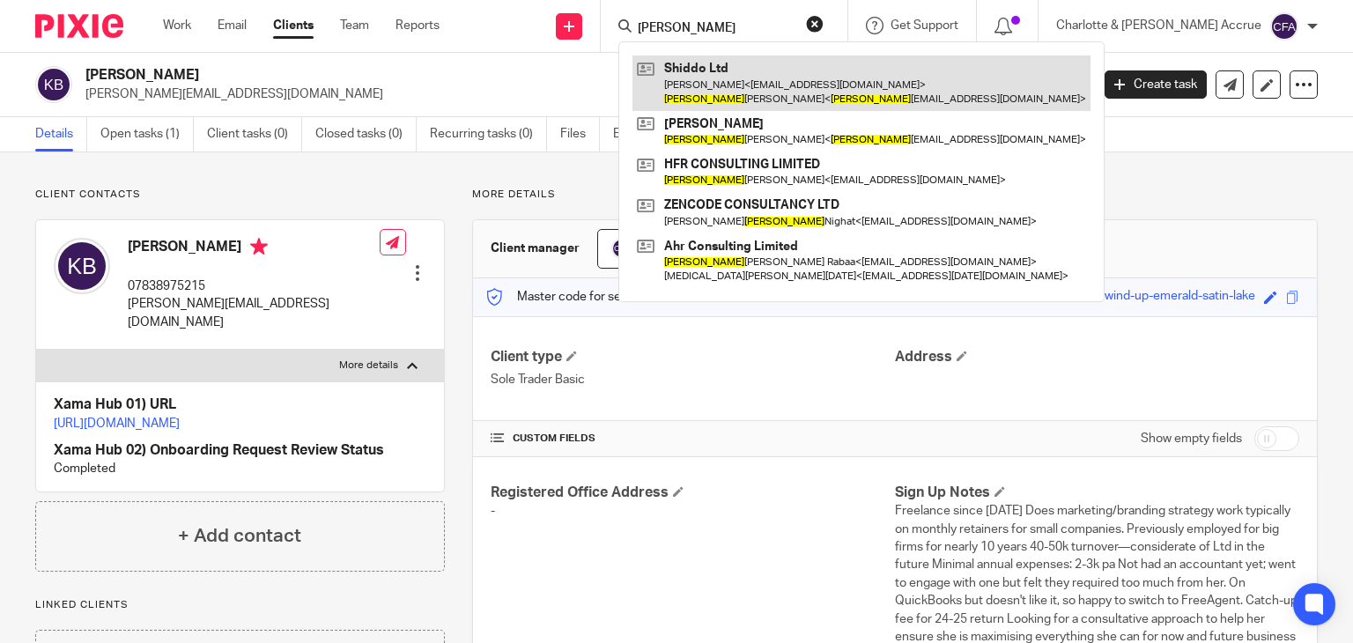
type input "abdul"
click at [773, 82] on link at bounding box center [861, 82] width 458 height 55
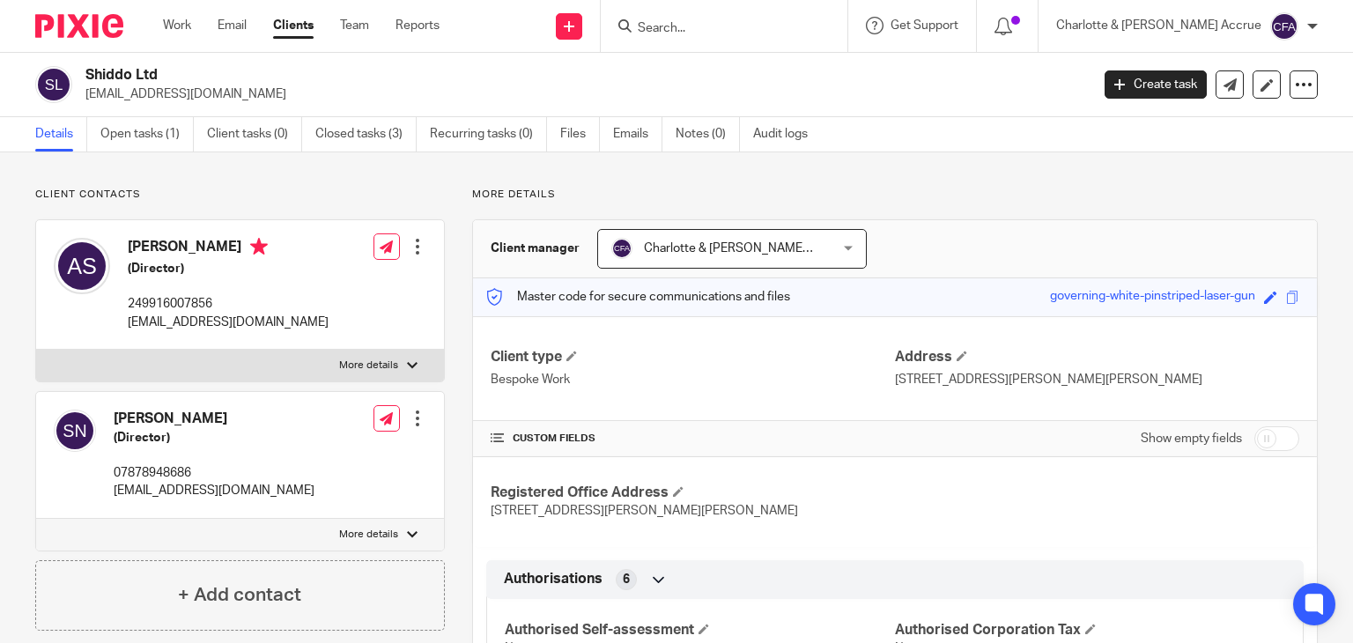
click at [188, 324] on p "[EMAIL_ADDRESS][DOMAIN_NAME]" at bounding box center [228, 323] width 201 height 18
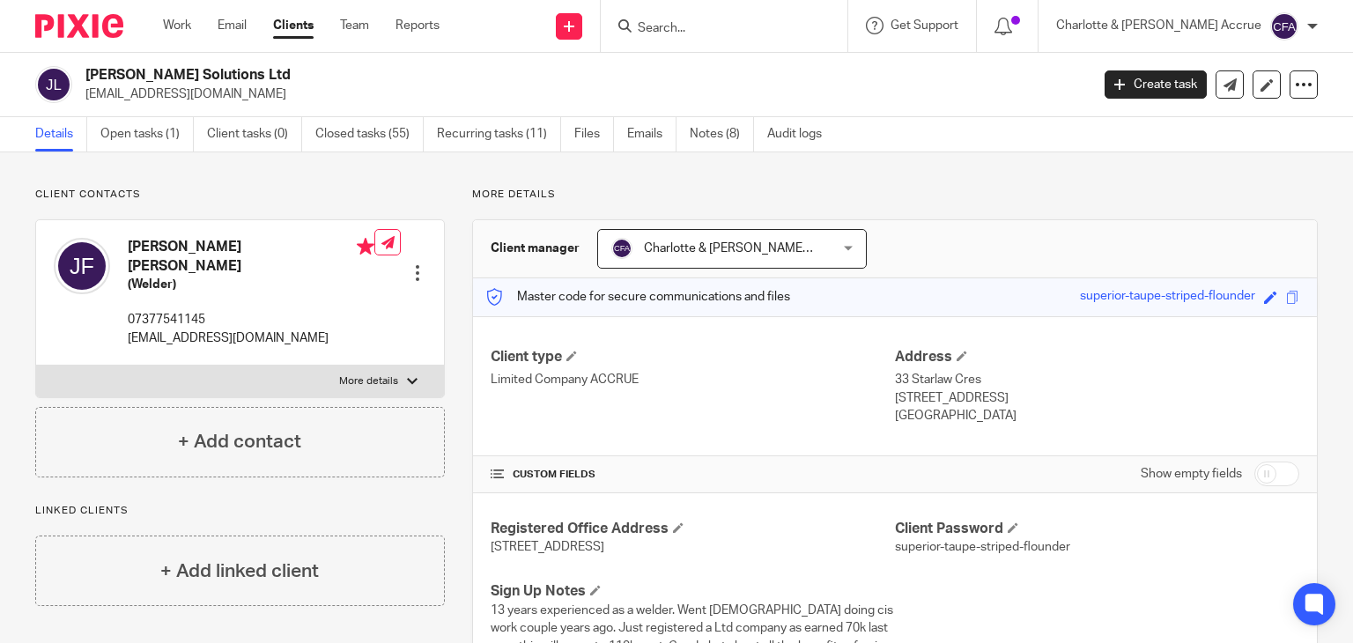
scroll to position [49, 0]
